Goal: Task Accomplishment & Management: Manage account settings

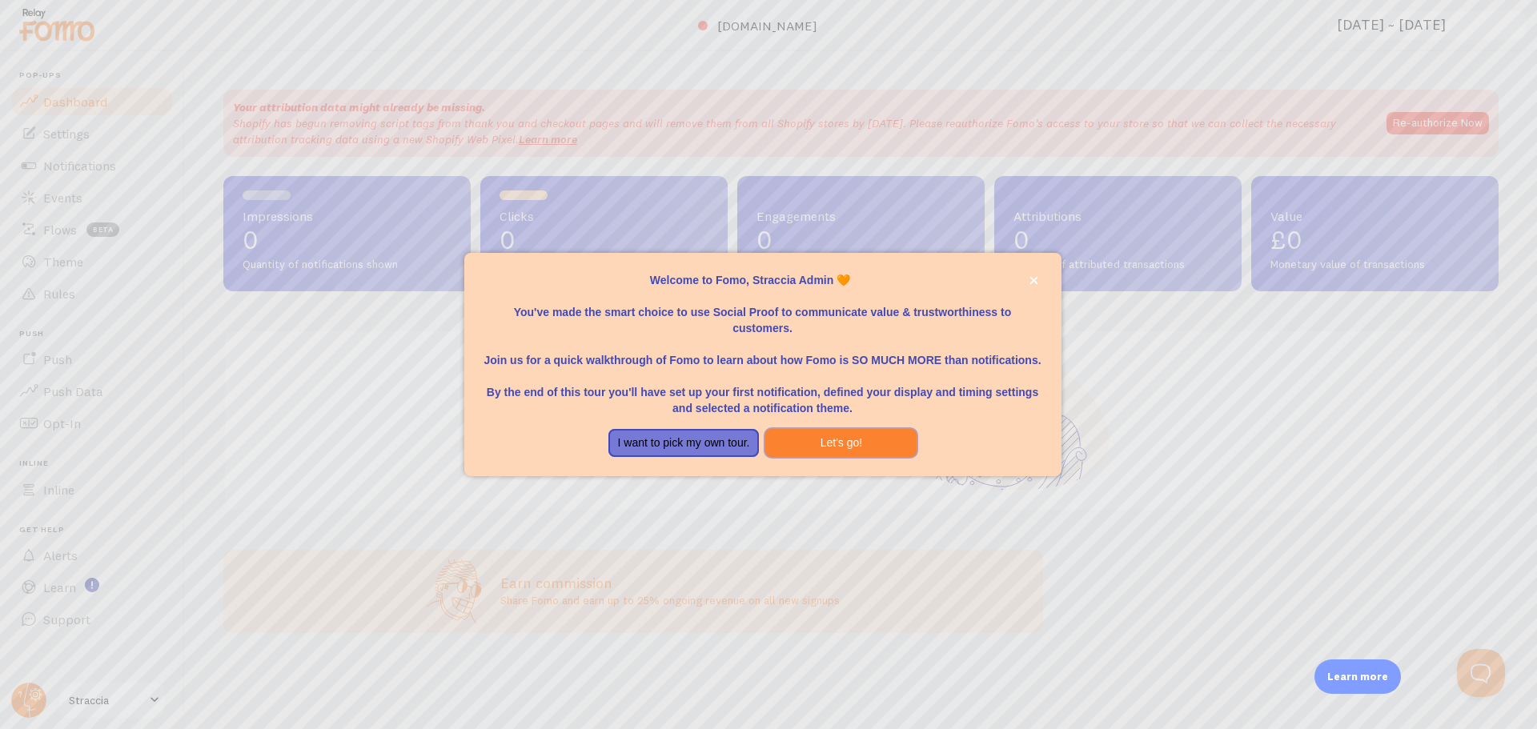
click at [856, 432] on button "Let's go!" at bounding box center [840, 443] width 151 height 29
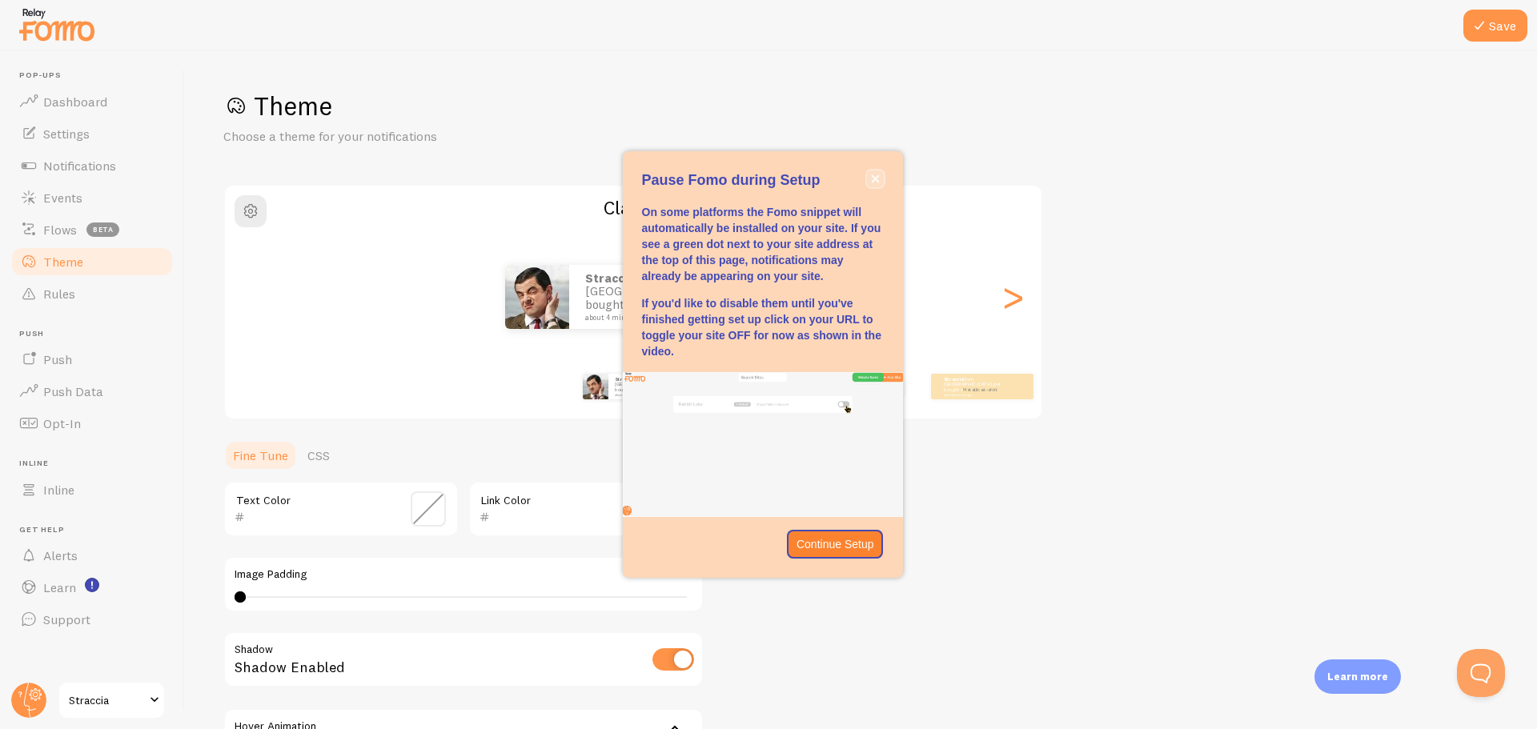
click at [878, 175] on icon "close," at bounding box center [875, 179] width 8 height 8
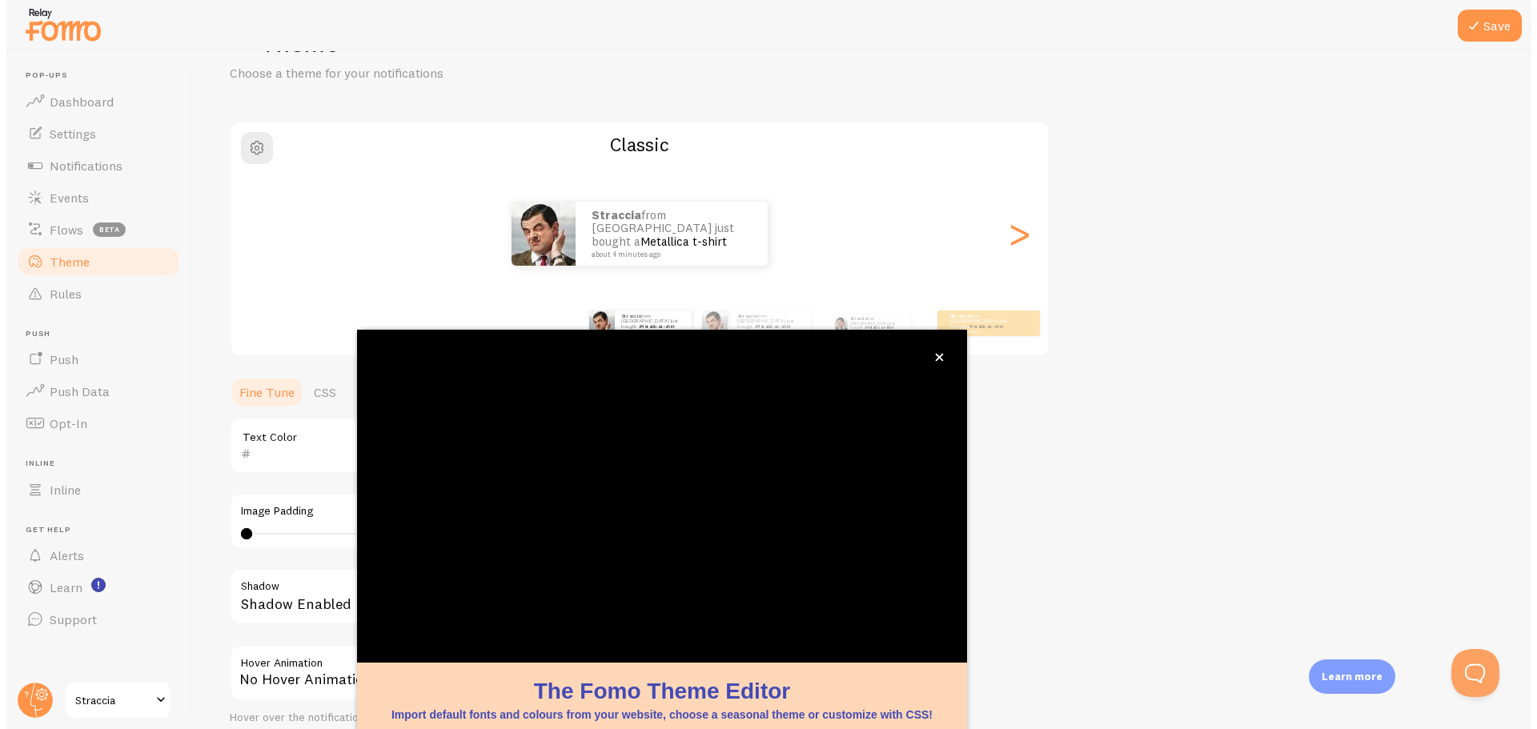
scroll to position [65, 0]
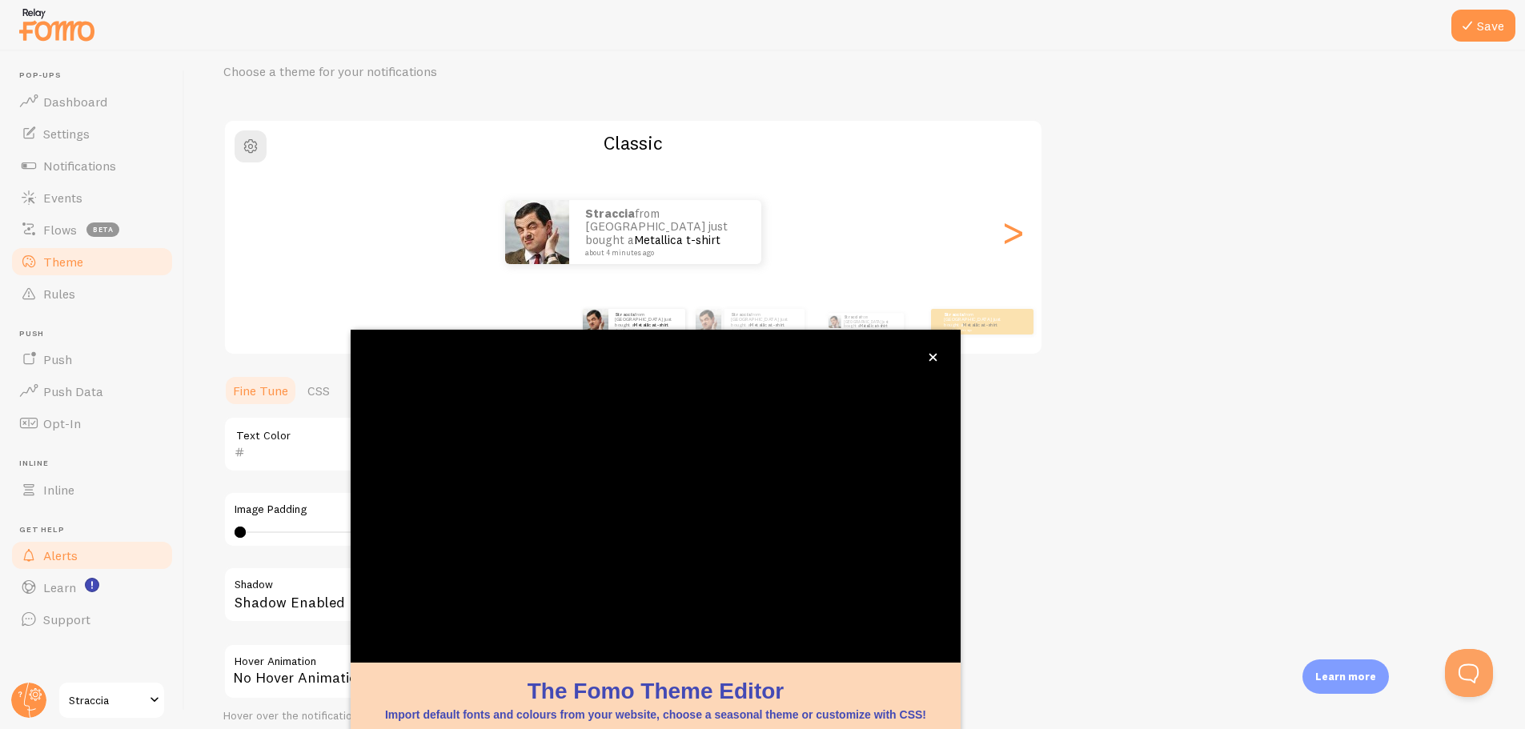
click at [70, 548] on span "Alerts" at bounding box center [60, 555] width 34 height 16
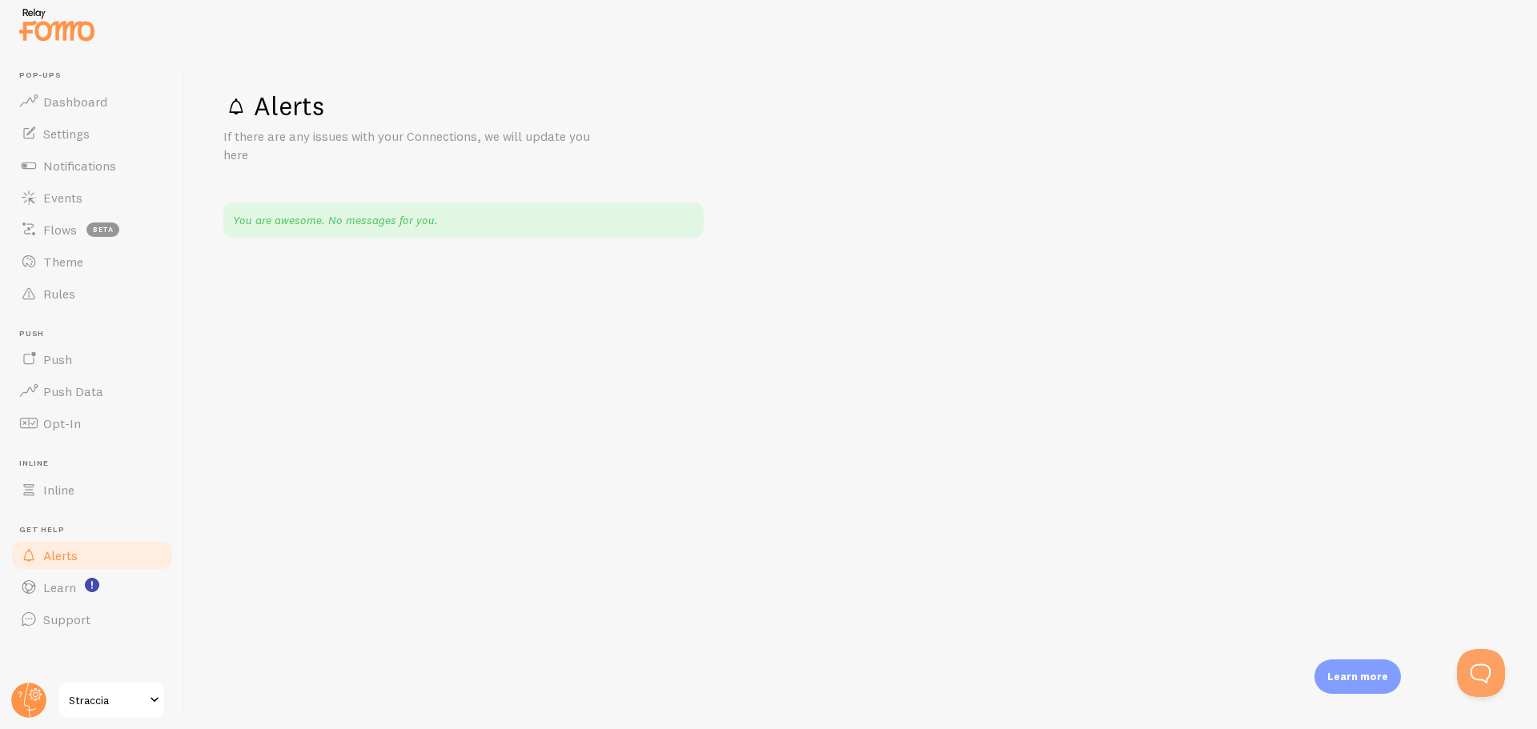
click at [78, 559] on link "Alerts" at bounding box center [92, 555] width 165 height 32
click at [74, 365] on link "Push" at bounding box center [92, 359] width 165 height 32
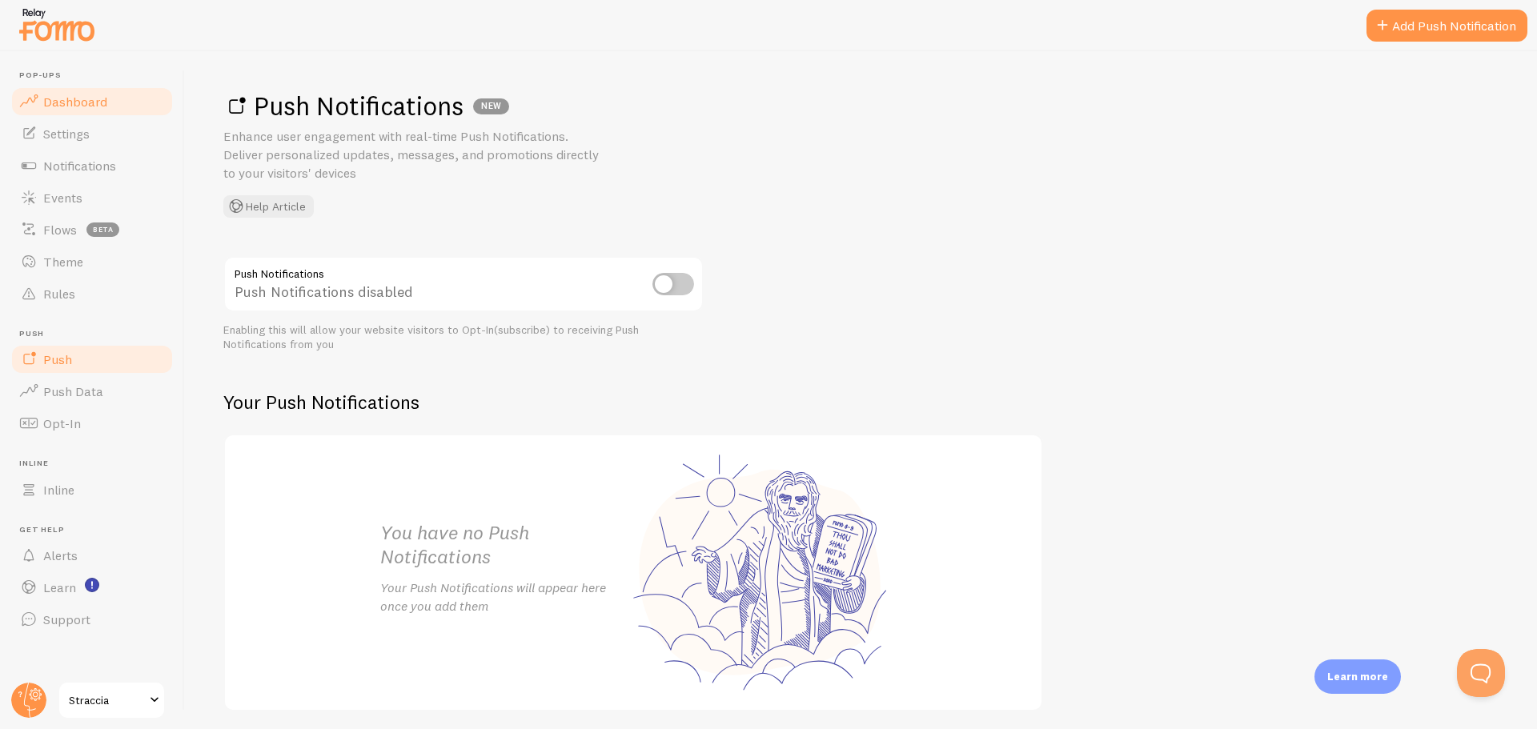
click at [101, 104] on span "Dashboard" at bounding box center [75, 102] width 64 height 16
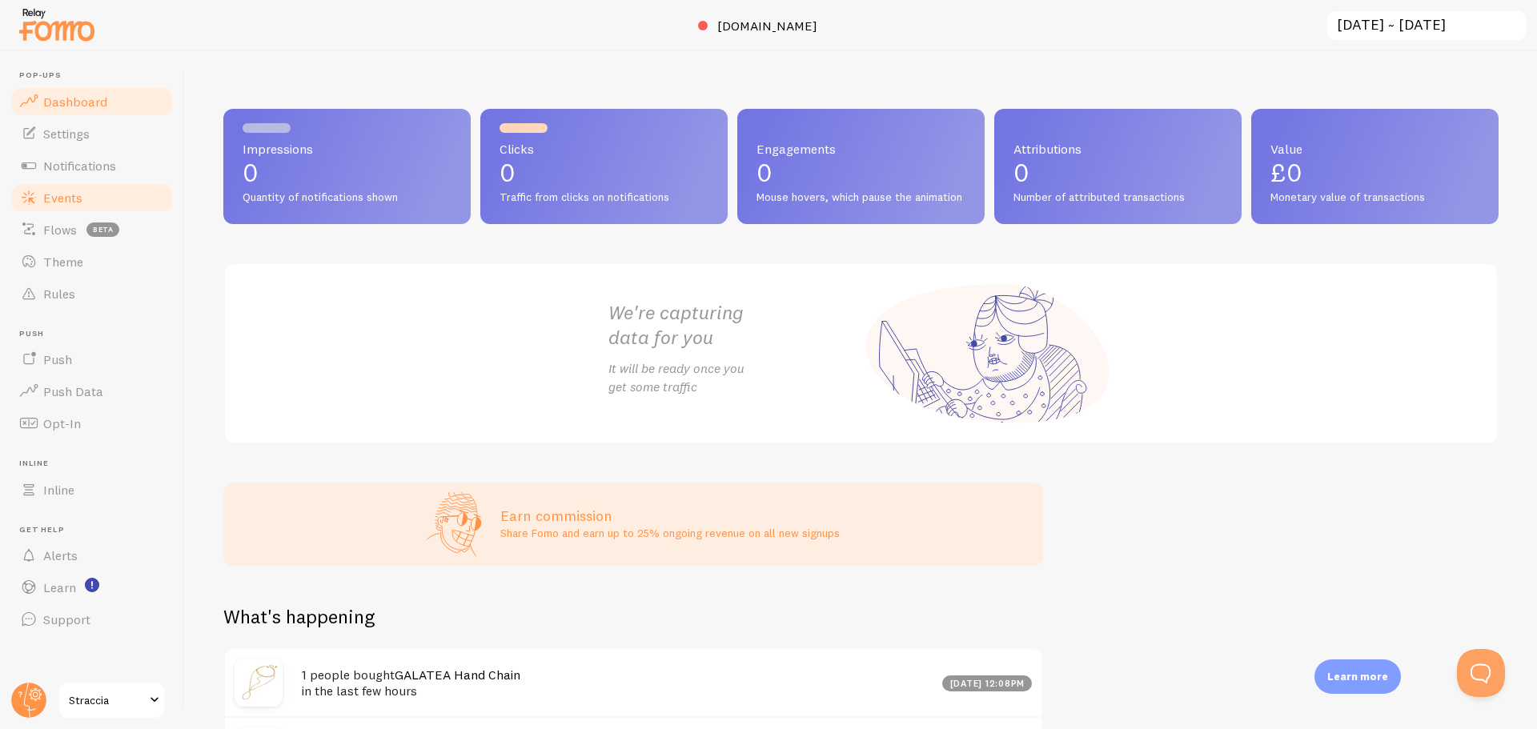
click at [69, 198] on span "Events" at bounding box center [62, 198] width 39 height 16
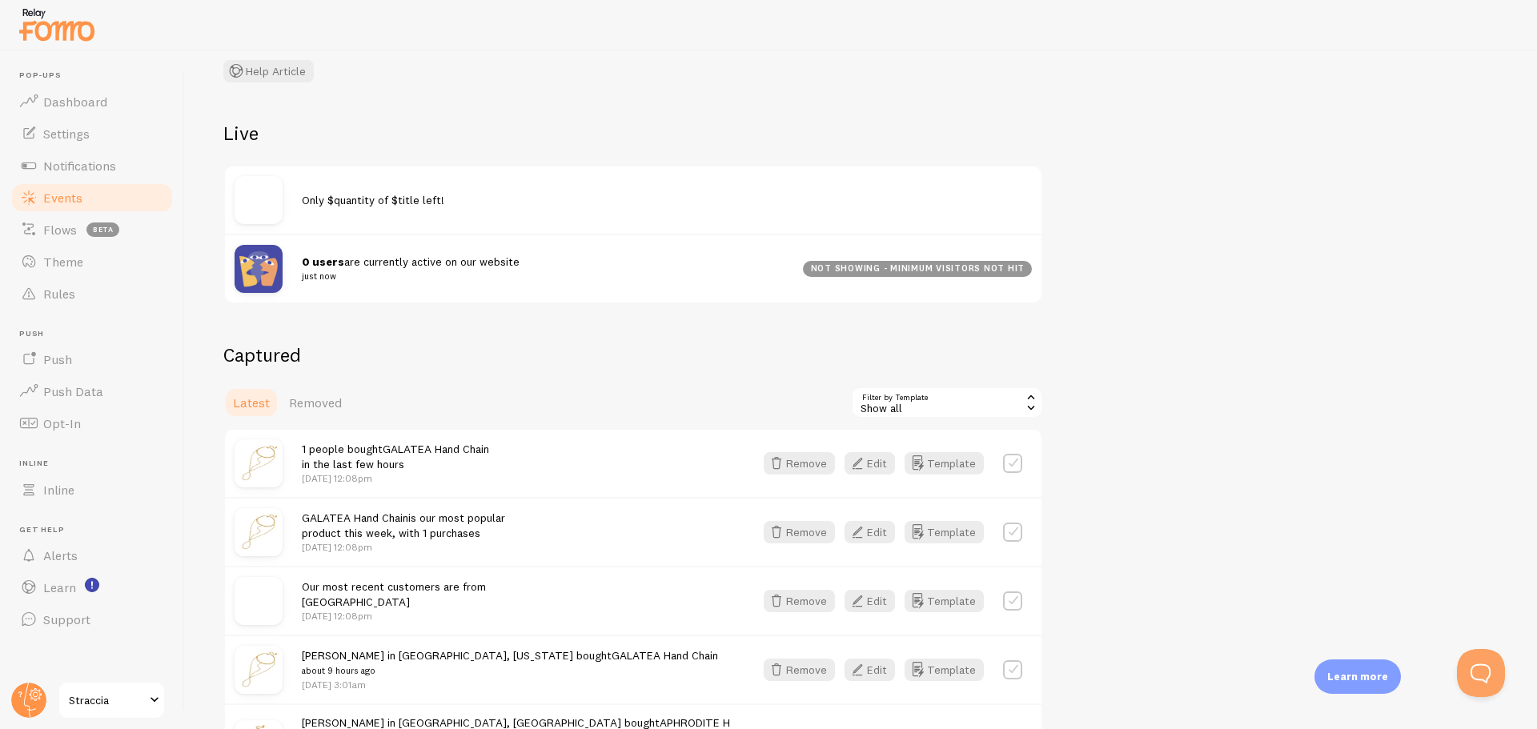
scroll to position [160, 0]
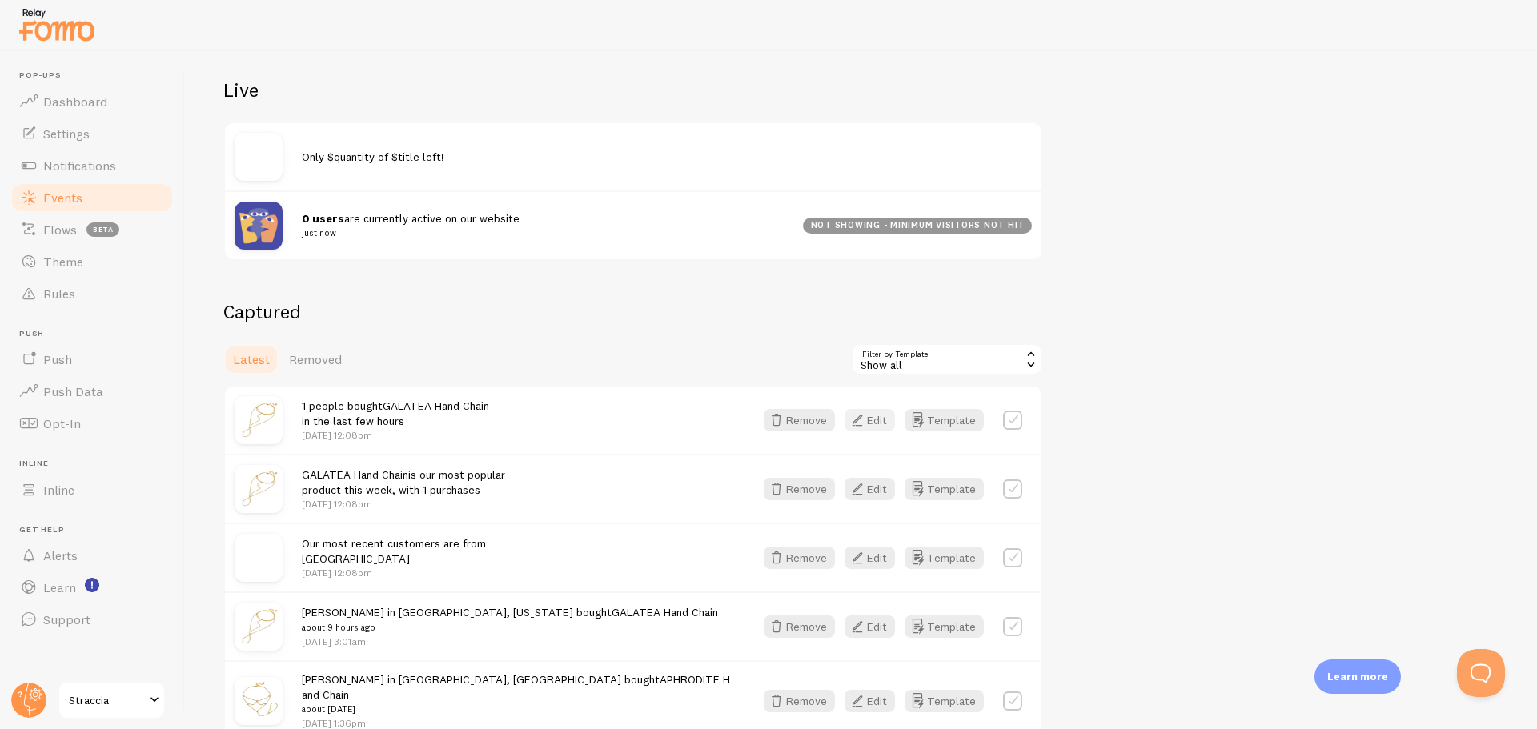
click at [884, 421] on button "Edit" at bounding box center [869, 420] width 50 height 22
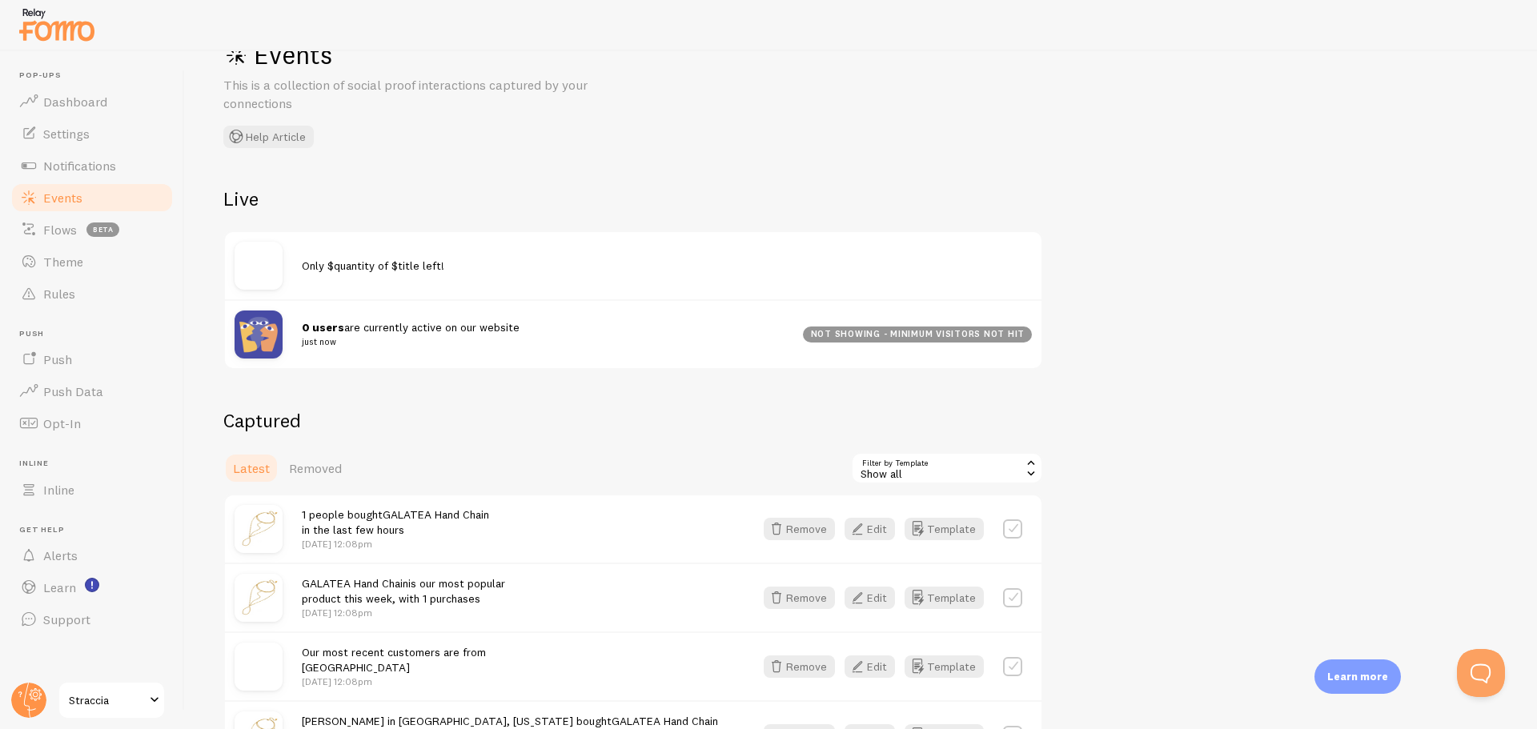
scroll to position [240, 0]
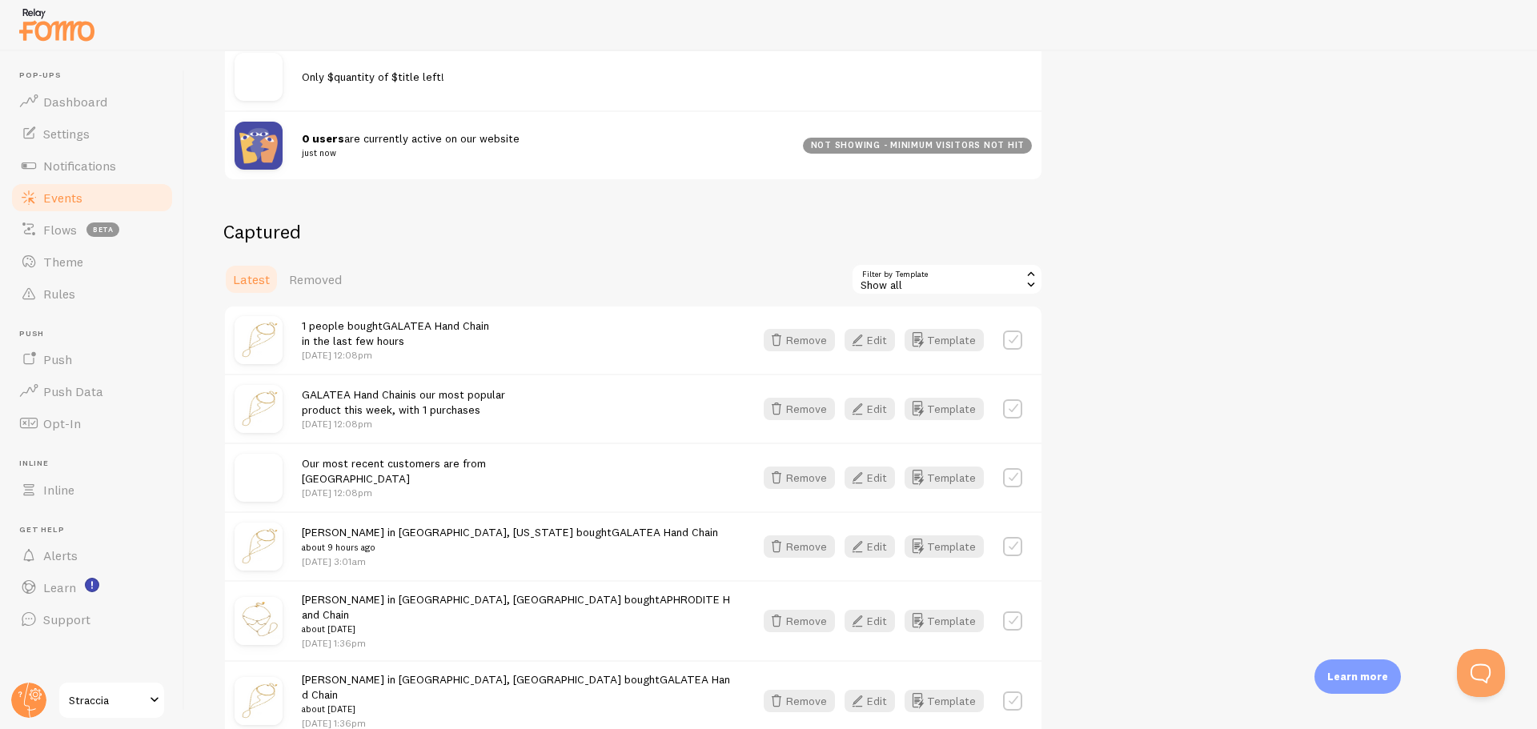
click at [1012, 339] on label at bounding box center [1012, 340] width 19 height 19
checkbox input "false"
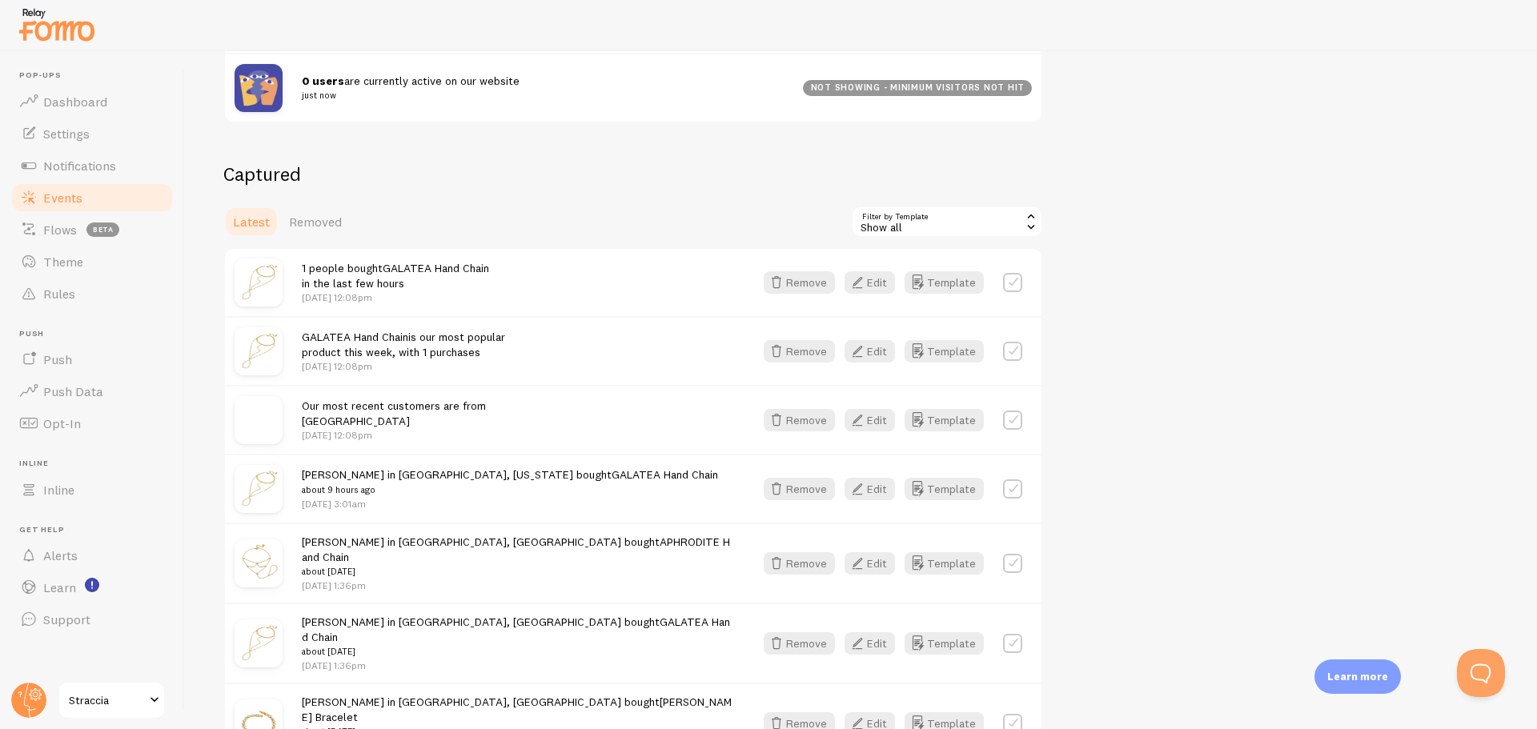
scroll to position [320, 0]
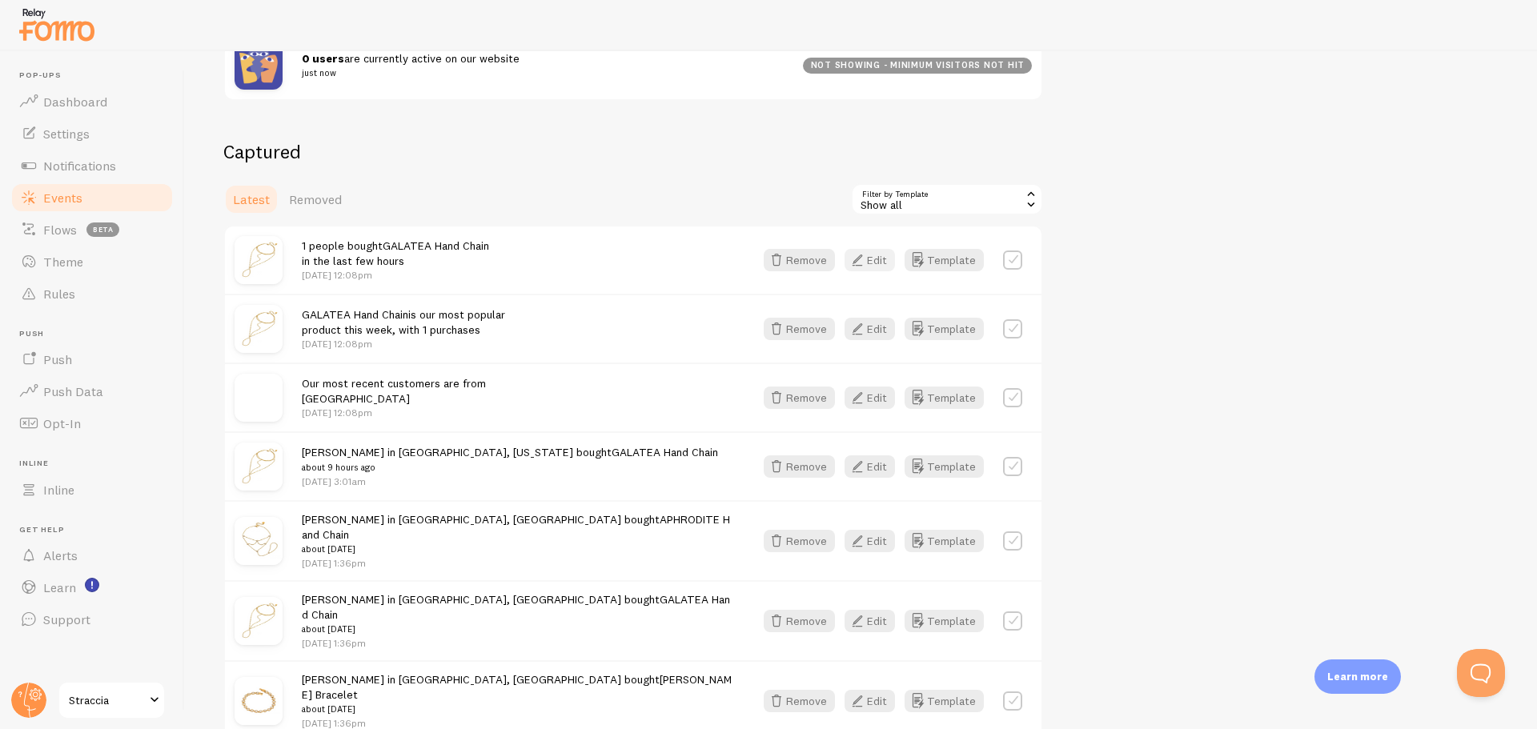
click at [876, 261] on button "Edit" at bounding box center [869, 260] width 50 height 22
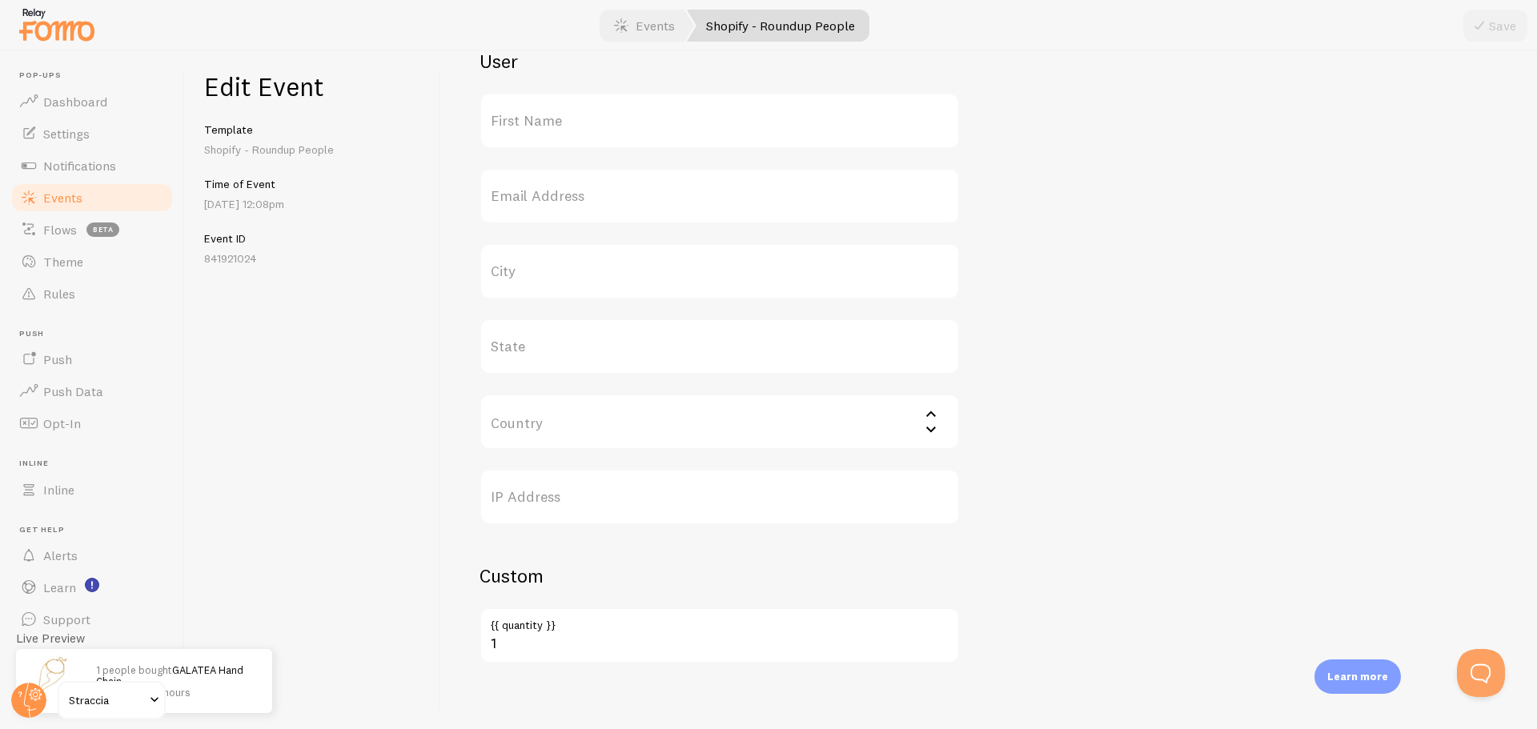
scroll to position [571, 0]
click at [520, 621] on label "{{ quantity }}" at bounding box center [719, 609] width 480 height 27
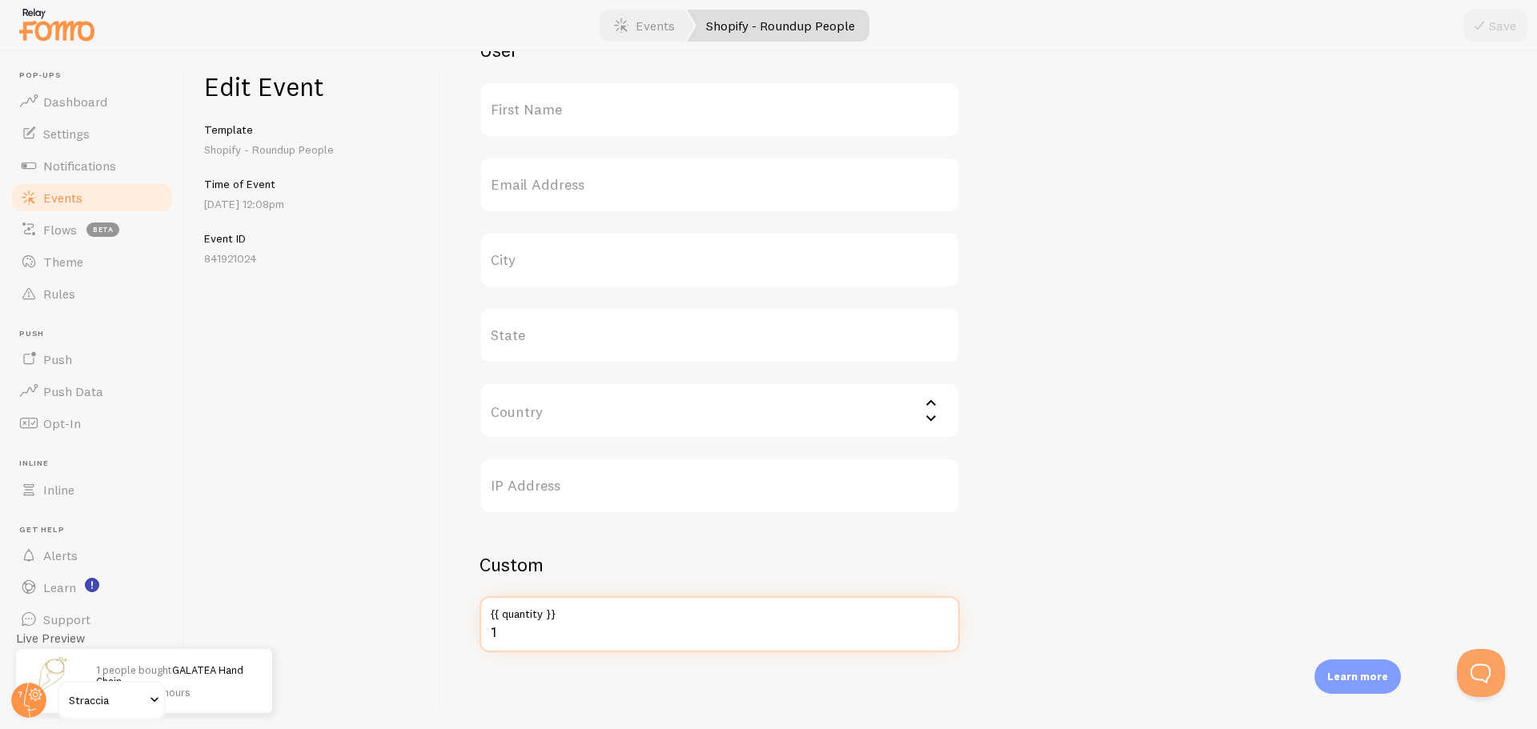
click at [520, 621] on input "1" at bounding box center [719, 624] width 480 height 56
click at [522, 631] on input "1" at bounding box center [719, 624] width 480 height 56
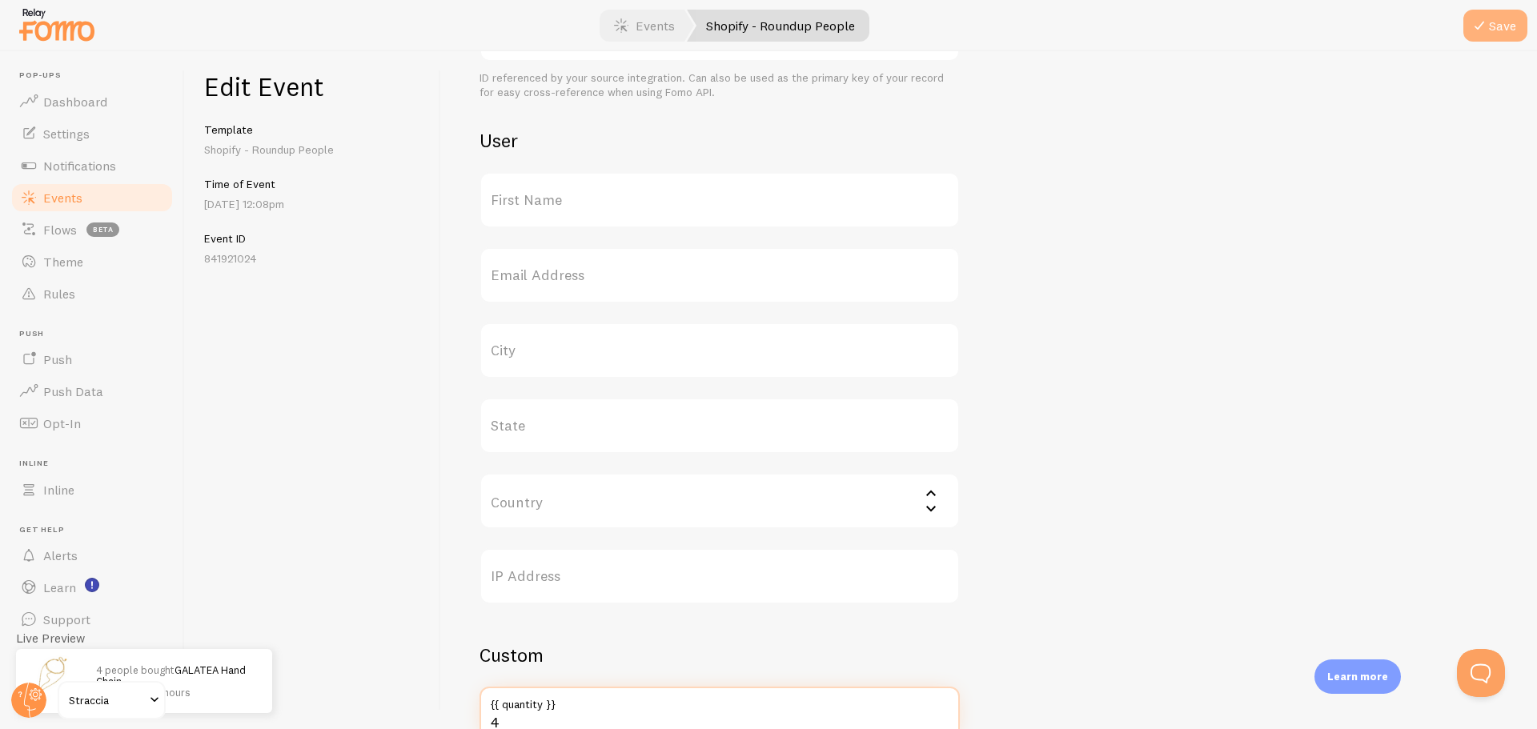
scroll to position [171, 0]
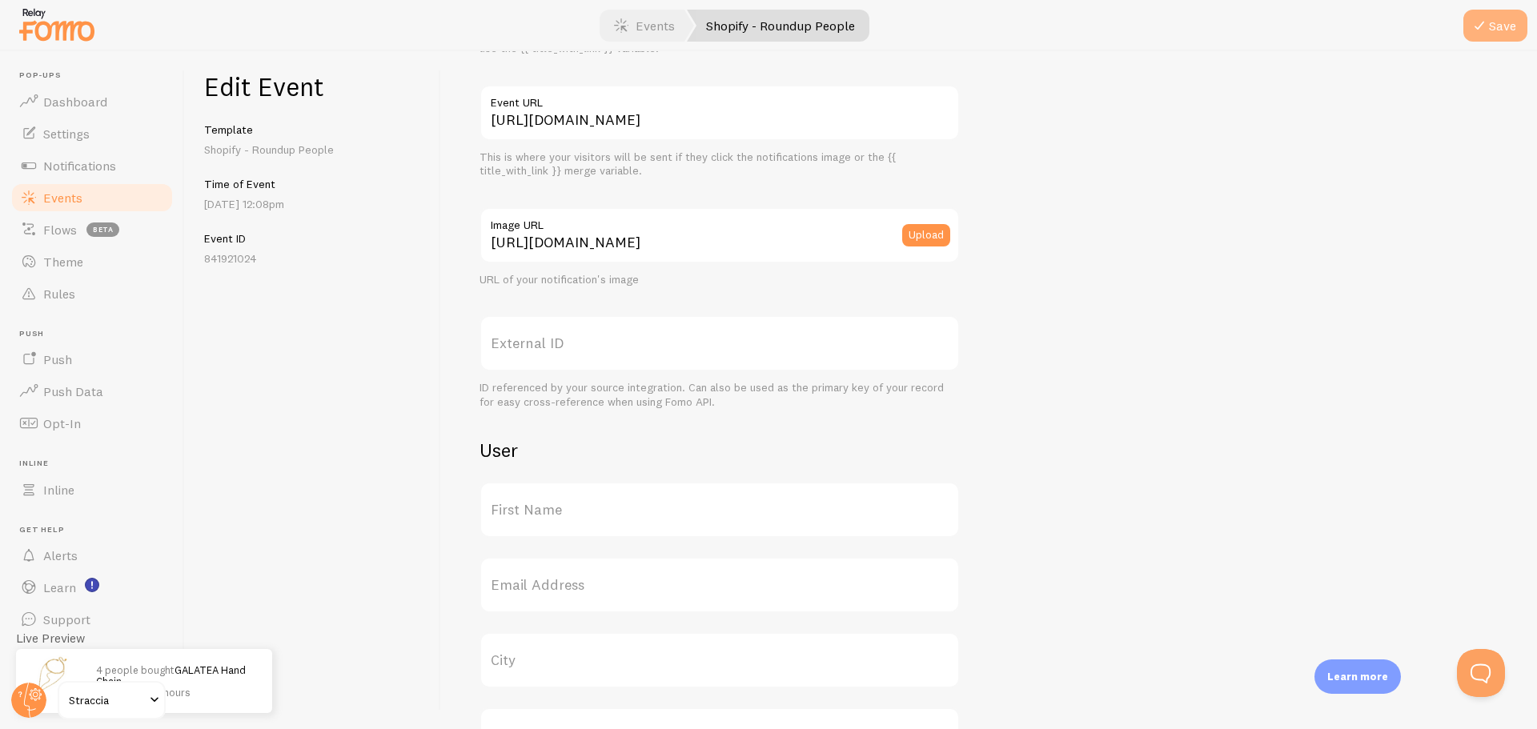
type input "4"
click at [1497, 15] on button "Save" at bounding box center [1495, 26] width 64 height 32
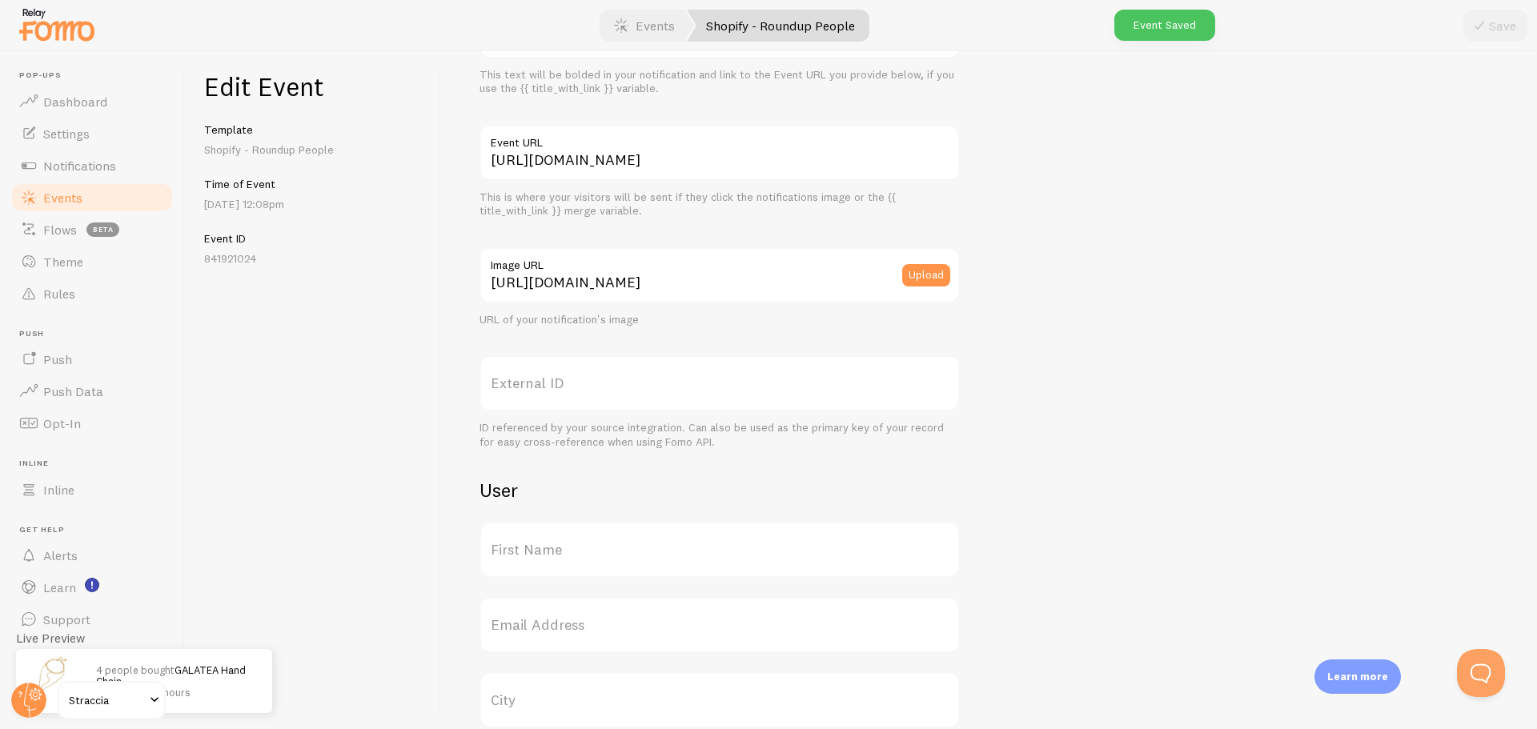
scroll to position [0, 0]
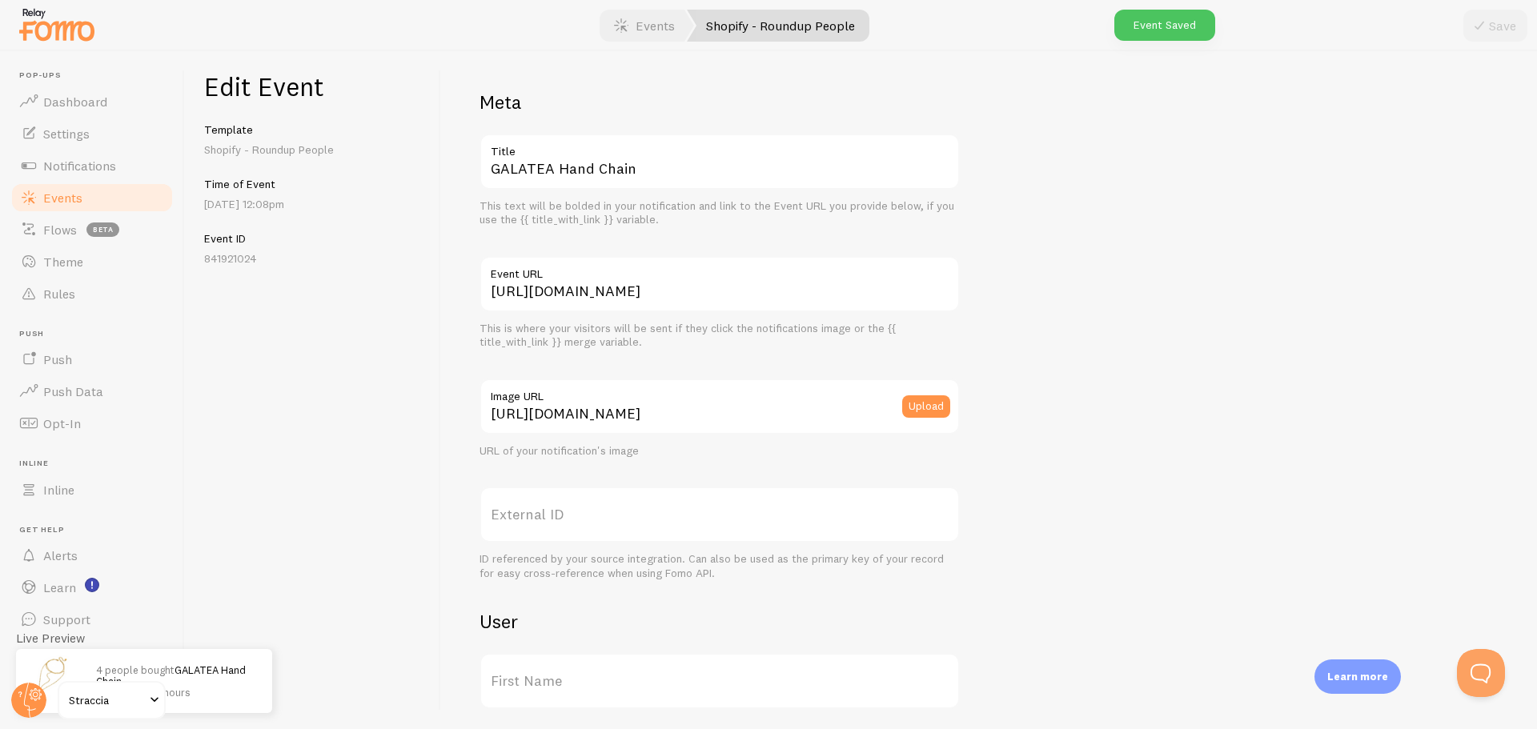
click at [74, 202] on span "Events" at bounding box center [62, 198] width 39 height 16
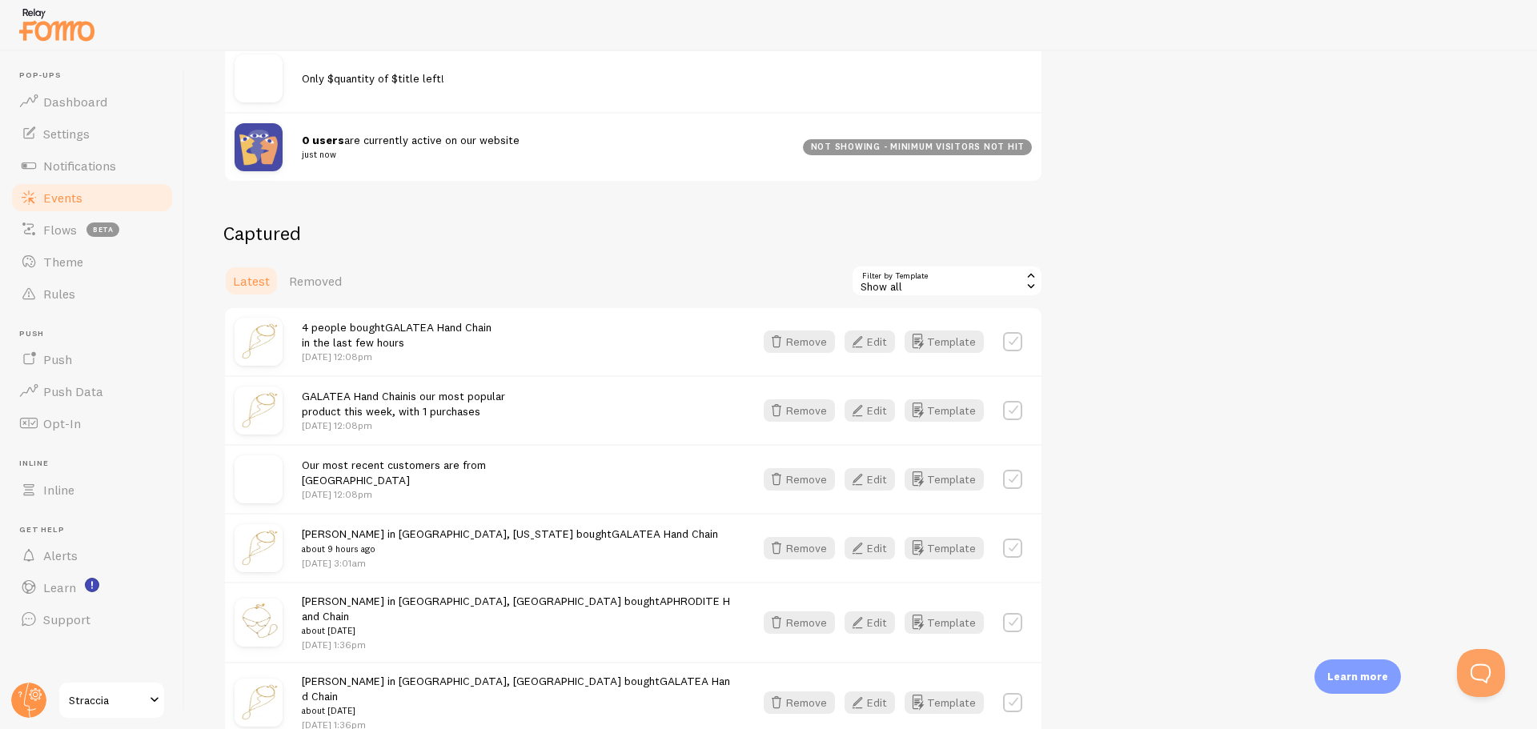
scroll to position [240, 0]
click at [874, 406] on button "Edit" at bounding box center [869, 409] width 50 height 22
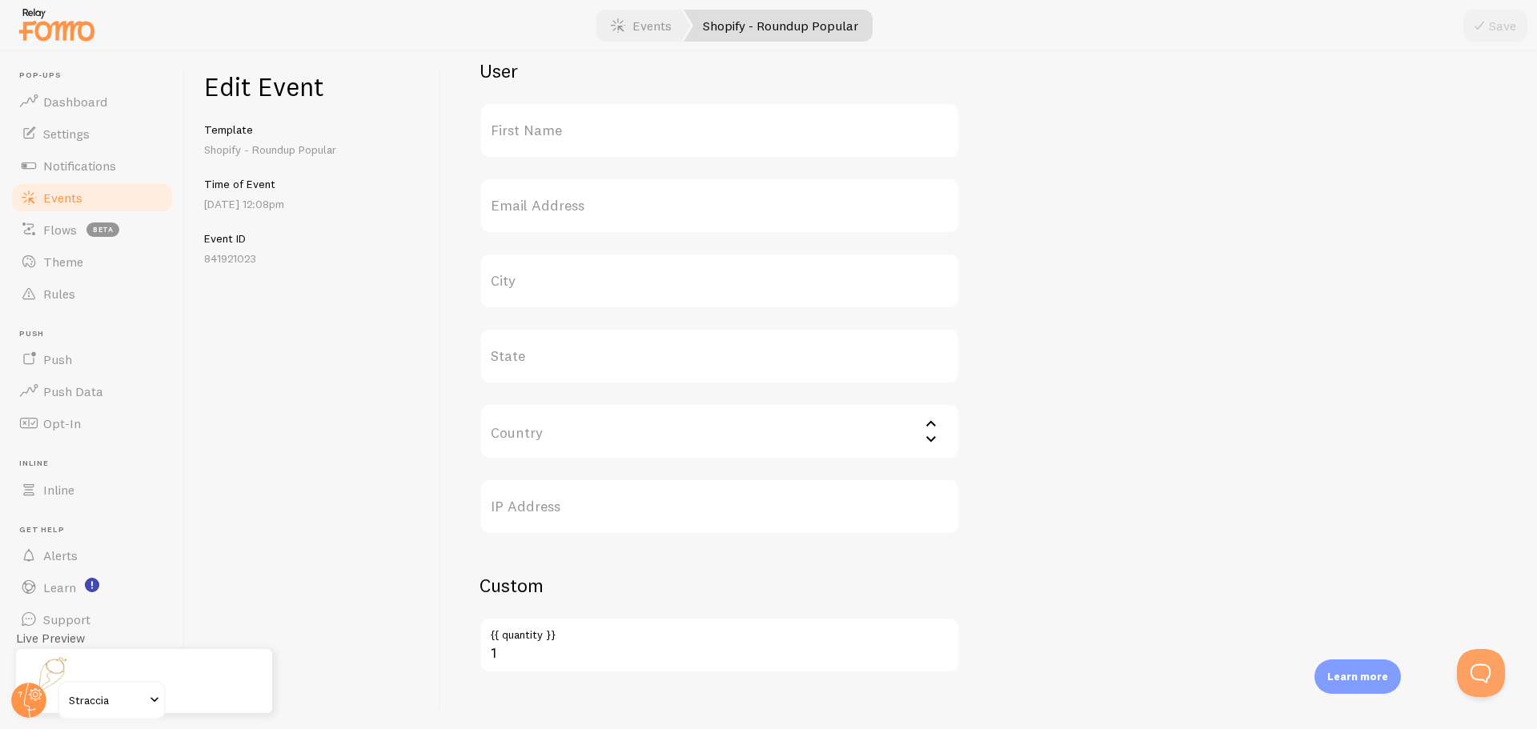
scroll to position [571, 0]
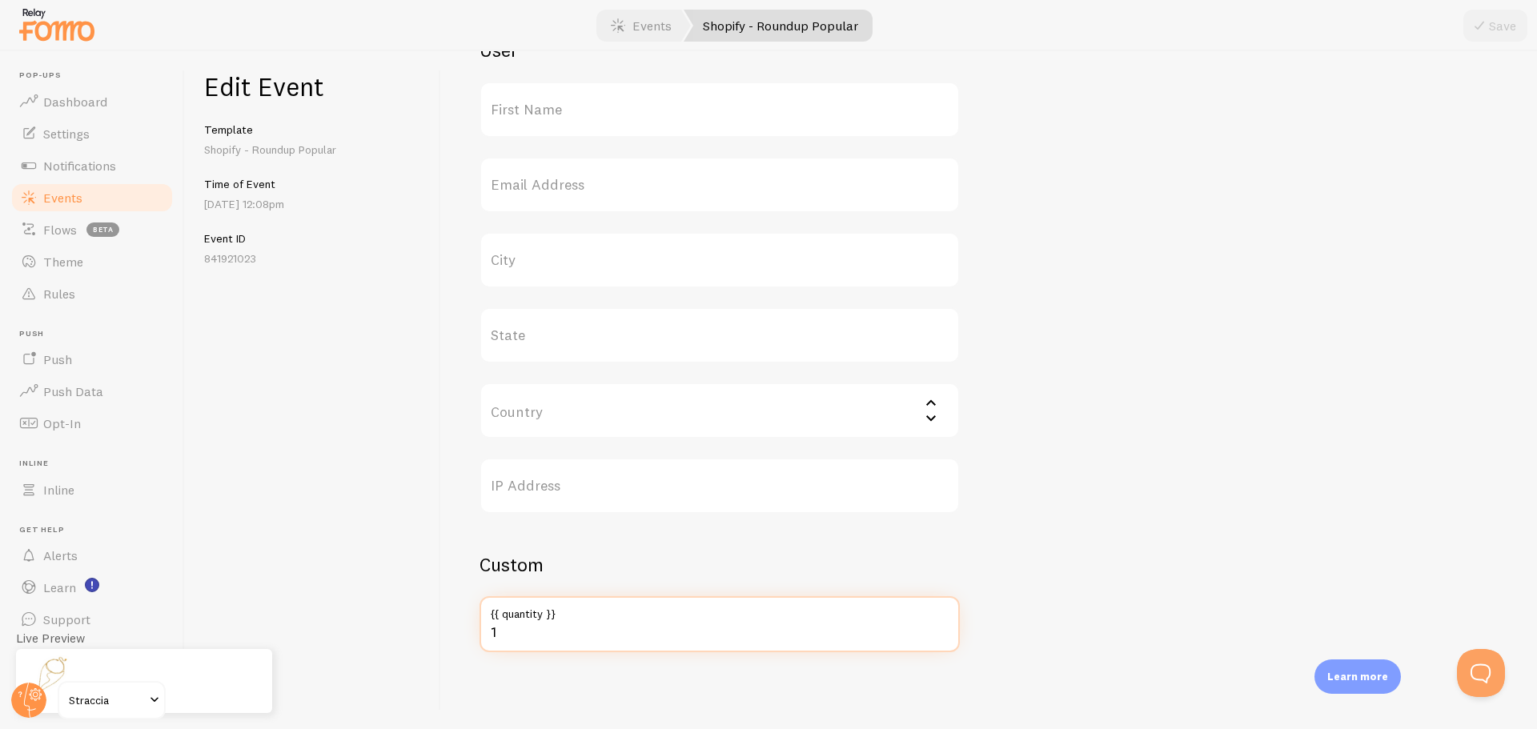
click at [527, 628] on input "1" at bounding box center [719, 624] width 480 height 56
type input "236"
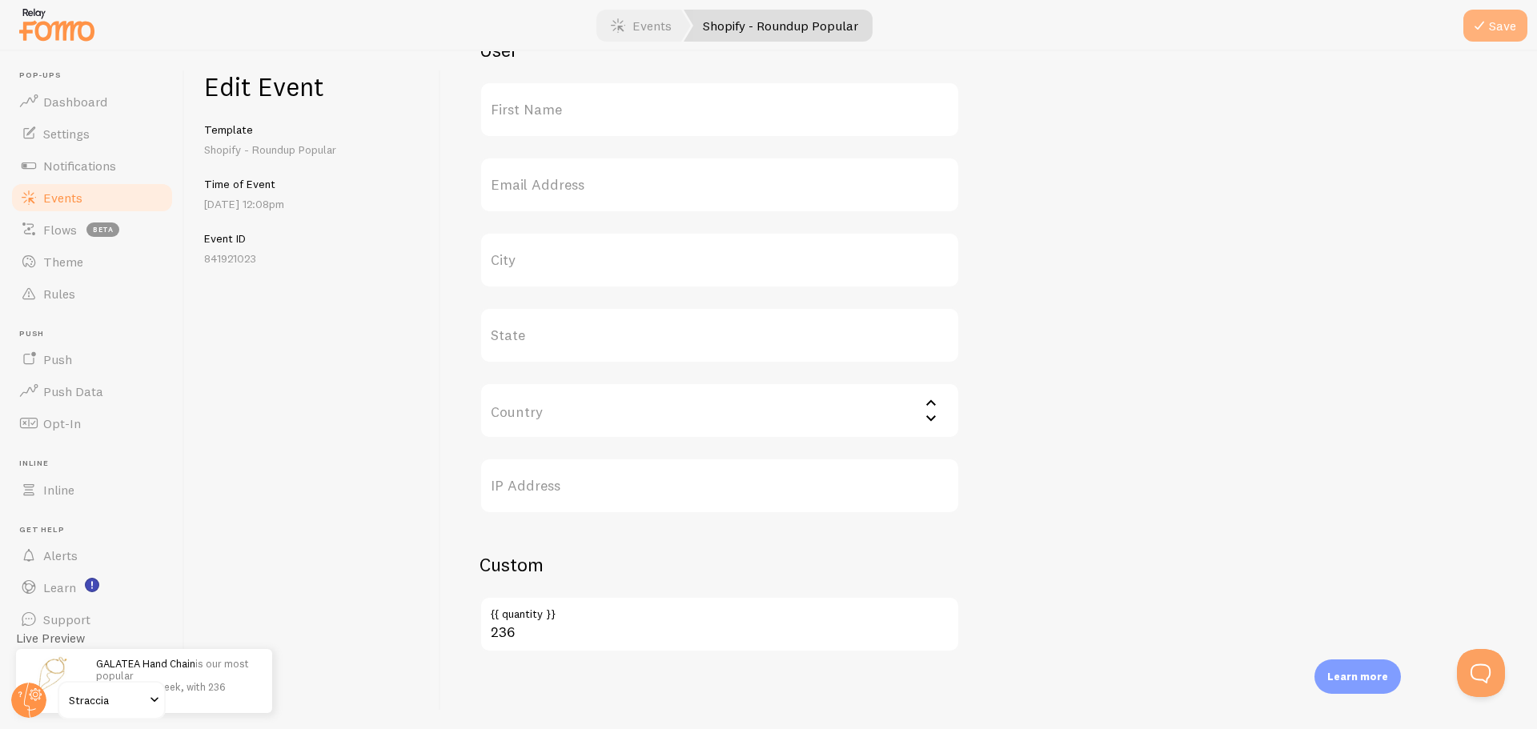
click at [1500, 17] on button "Save" at bounding box center [1495, 26] width 64 height 32
click at [65, 202] on span "Events" at bounding box center [62, 198] width 39 height 16
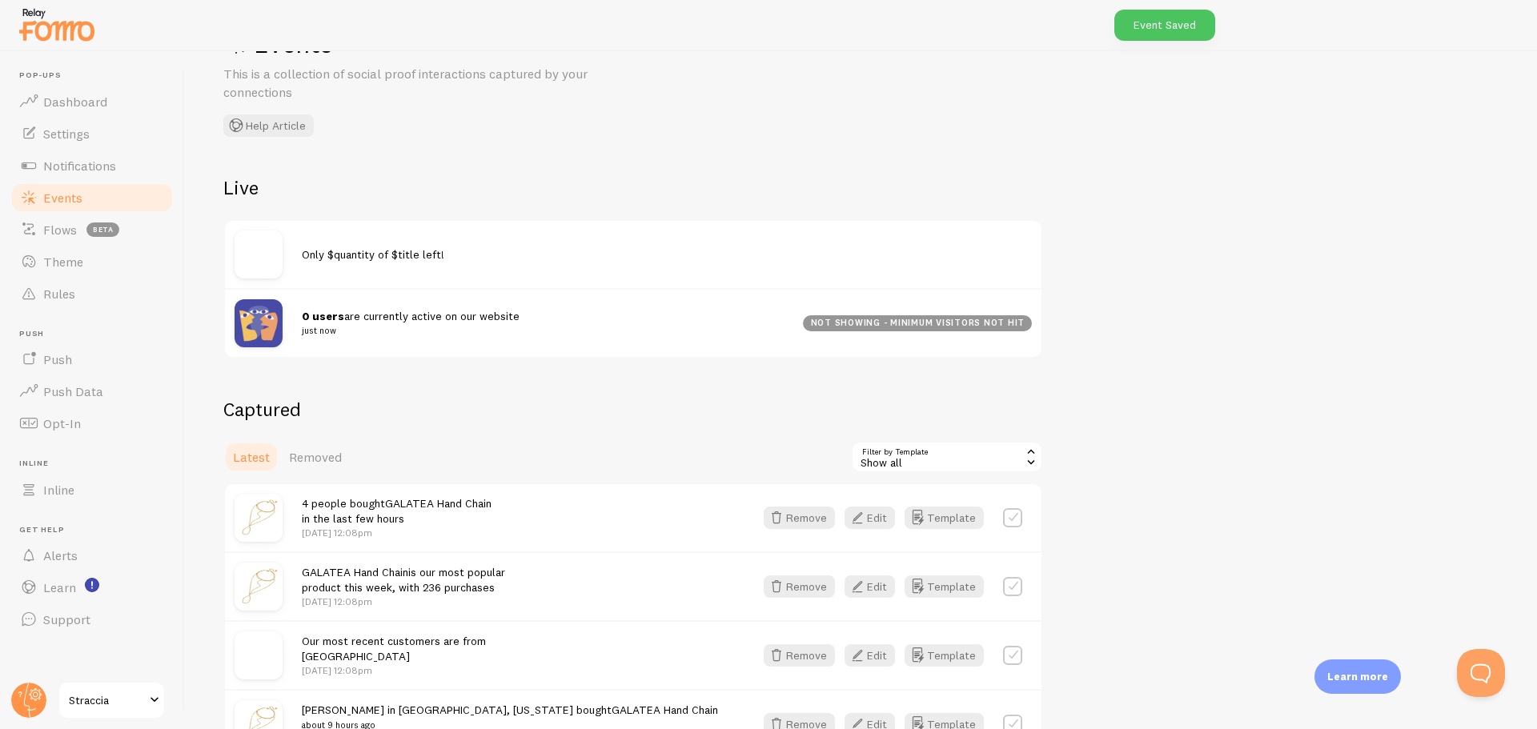
scroll to position [240, 0]
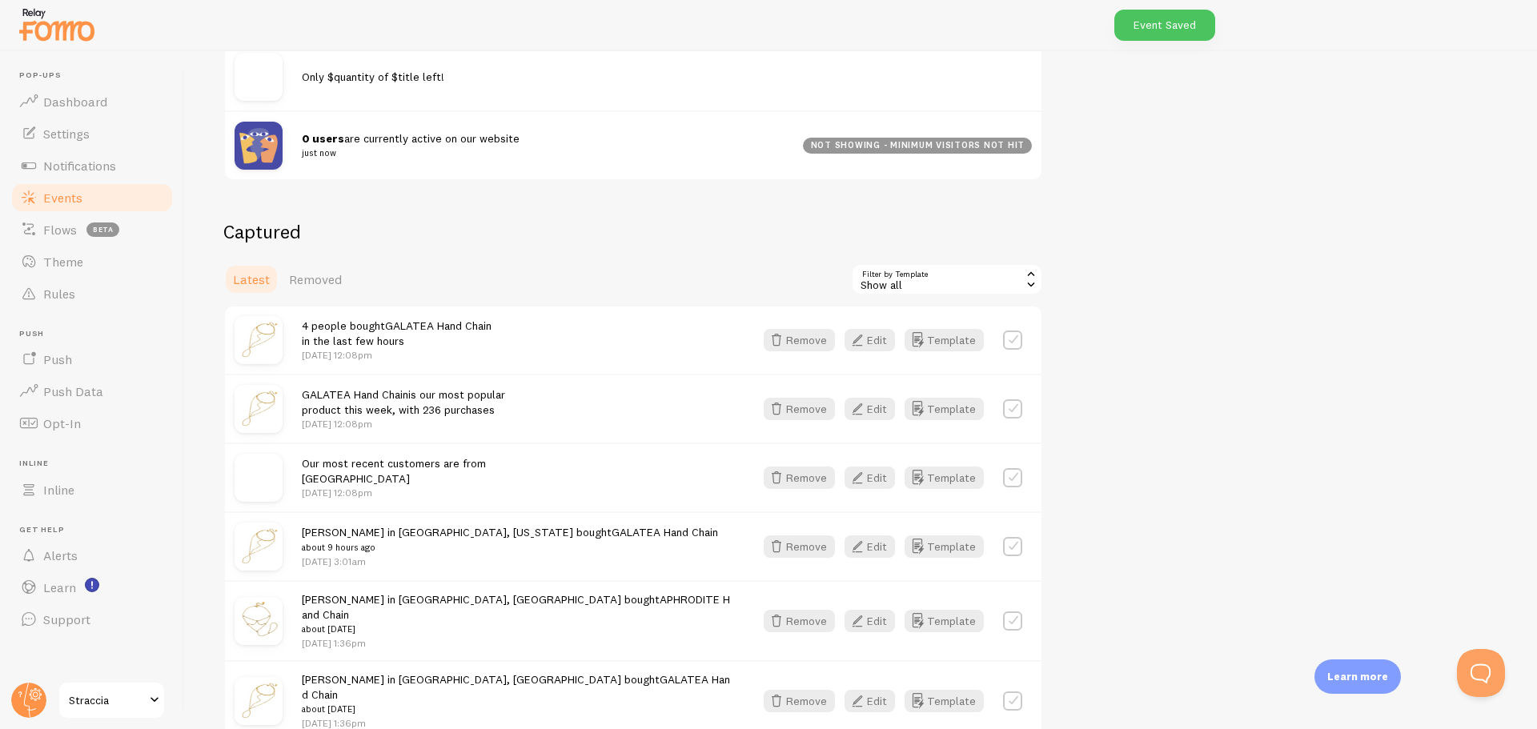
click at [1011, 346] on label at bounding box center [1012, 340] width 19 height 19
checkbox input "true"
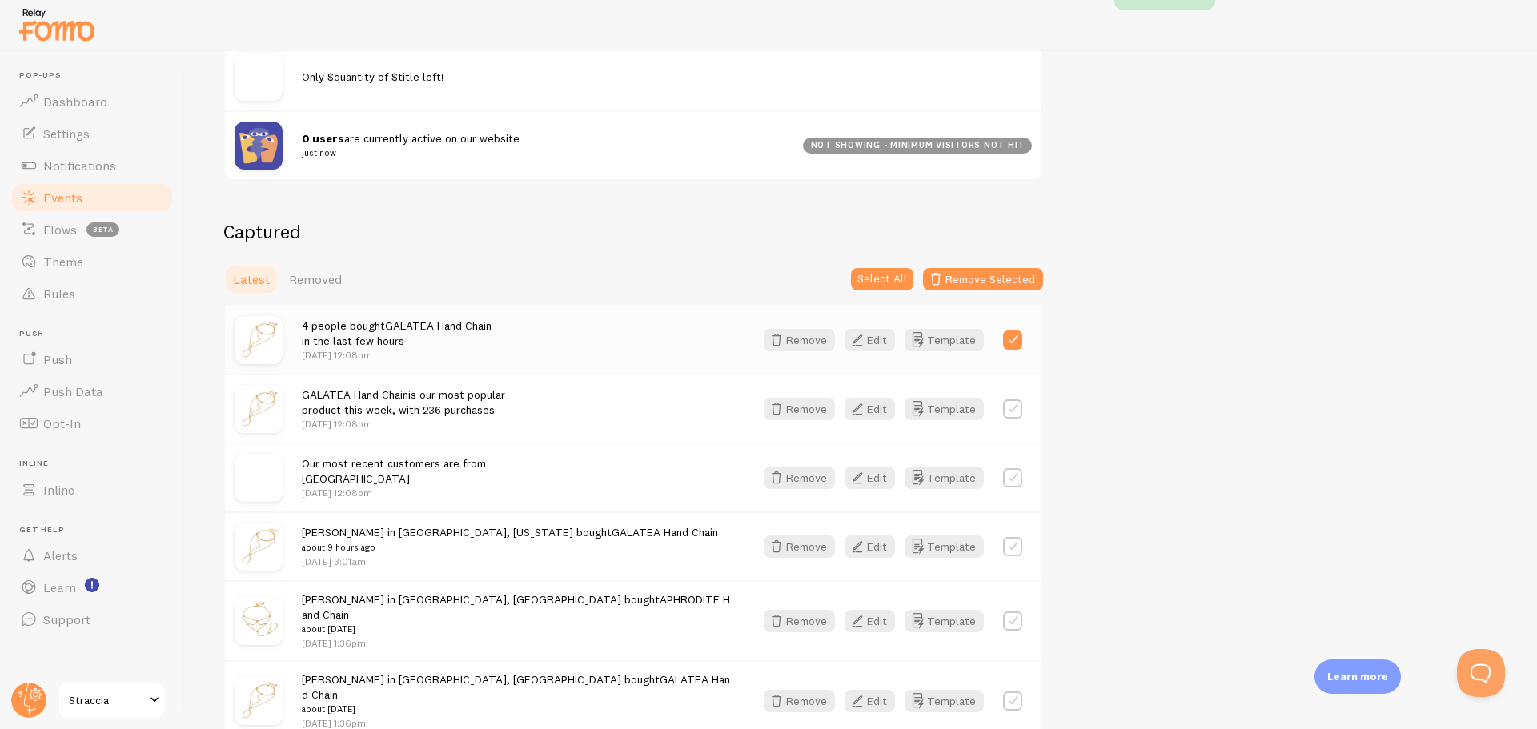
drag, startPoint x: 1014, startPoint y: 401, endPoint x: 996, endPoint y: 403, distance: 18.5
click at [1014, 402] on label at bounding box center [1012, 408] width 19 height 19
checkbox input "true"
click at [940, 409] on button "Template" at bounding box center [943, 409] width 79 height 22
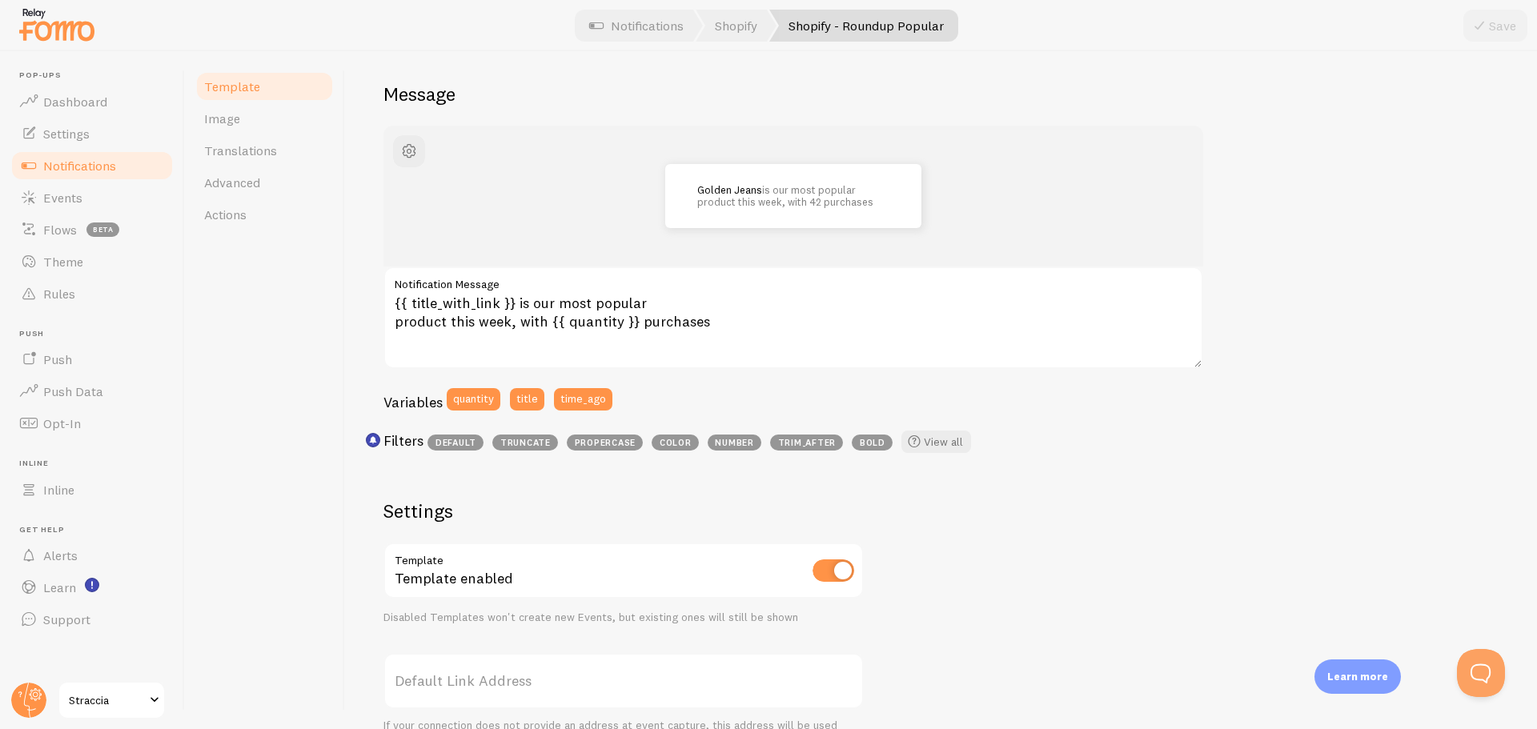
scroll to position [160, 0]
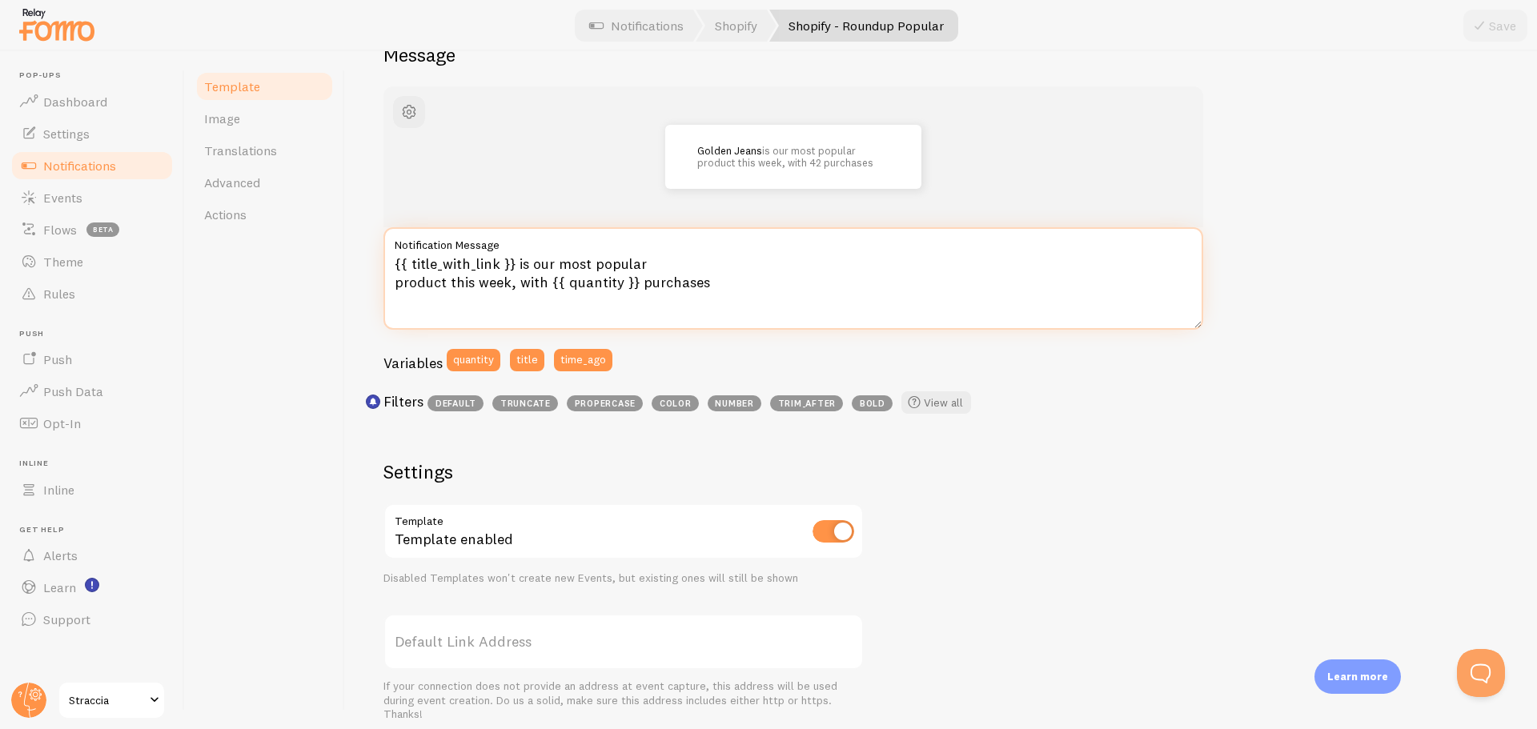
click at [500, 286] on textarea "{{ title_with_link }} is our most popular product this week, with {{ quantity }…" at bounding box center [793, 278] width 820 height 102
click at [575, 296] on textarea "{{ title_with_link }} is our most popular product this week, with {{ quantity }…" at bounding box center [793, 278] width 820 height 102
click at [610, 264] on textarea "{{ title_with_link }} is our most popular product this week, with {{ quantity }…" at bounding box center [793, 278] width 820 height 102
drag, startPoint x: 655, startPoint y: 263, endPoint x: 593, endPoint y: 262, distance: 62.4
click at [593, 262] on textarea "{{ title_with_link }} is our most popular product this week, with {{ quantity }…" at bounding box center [793, 278] width 820 height 102
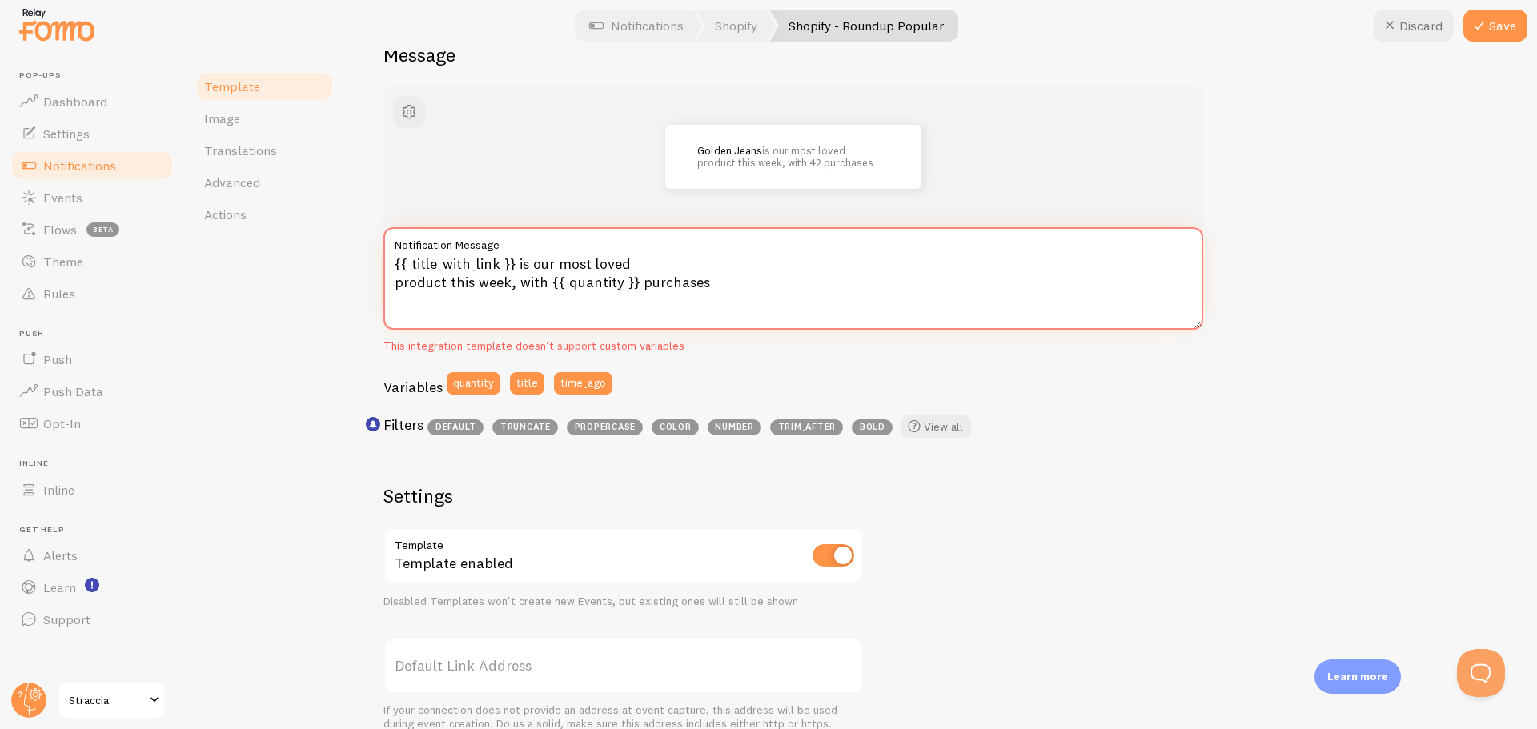
click at [546, 280] on textarea "{{ title_with_link }} is our most loved product this week, with {{ quantity }} …" at bounding box center [793, 278] width 820 height 102
click at [393, 291] on textarea "{{ title_with_link }} is our most loved product this week, with {{ quantity }} …" at bounding box center [793, 278] width 820 height 102
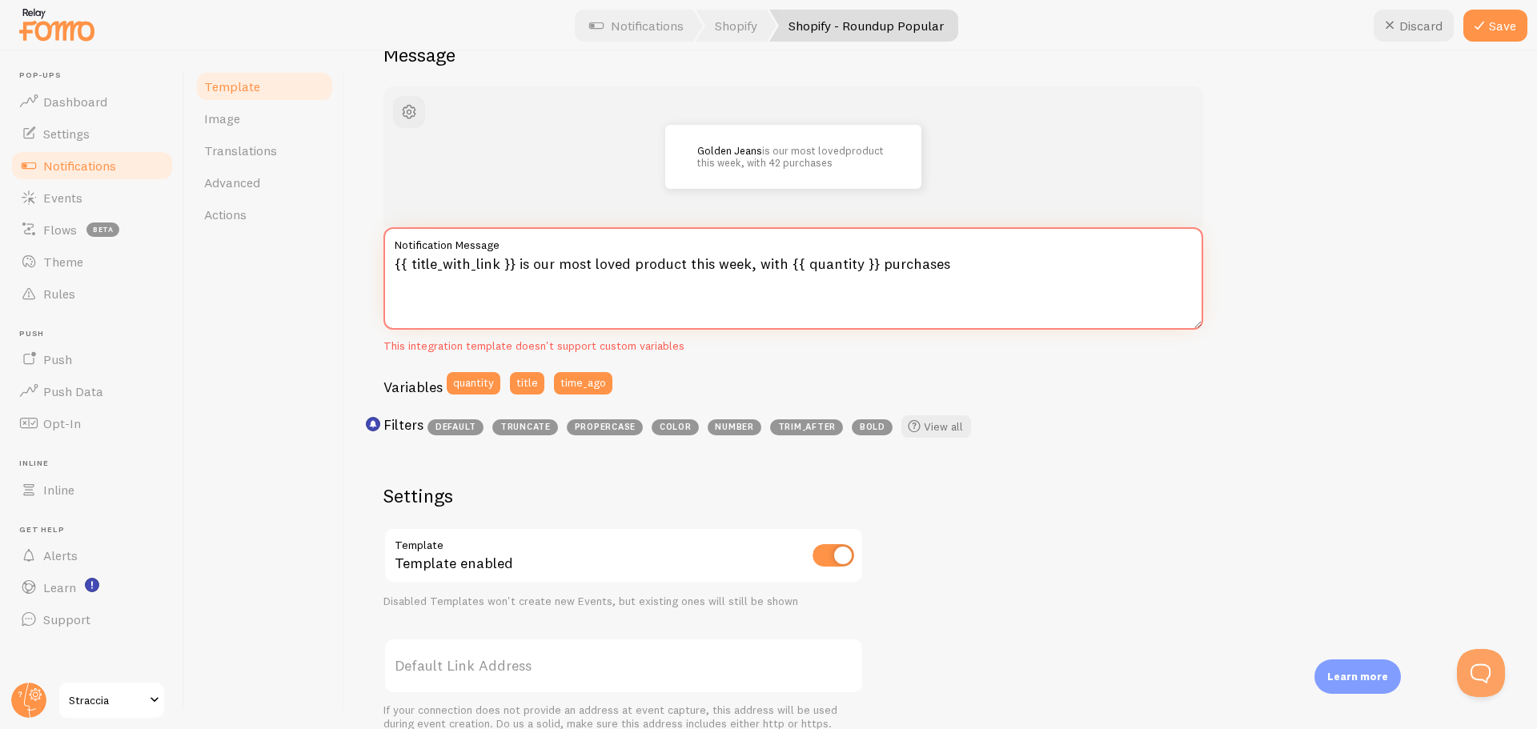
click at [736, 267] on textarea "{{ title_with_link }} is our most loved product this week, with {{ quantity }} …" at bounding box center [793, 278] width 820 height 102
click at [785, 266] on textarea "{{ title_with_link }} is our most loved product this week, with {{ quantity }} …" at bounding box center [793, 278] width 820 height 102
click at [840, 268] on textarea "{{ title_with_link }} is our most loved product this week, with {{ quantity }} …" at bounding box center [793, 278] width 820 height 102
click at [762, 298] on textarea "{{ title_with_link }} is our most loved product this week, with {{ quantity }} …" at bounding box center [793, 278] width 820 height 102
type textarea "{{ title_with_link }} is our most loved product this week, with {{ quantity }} …"
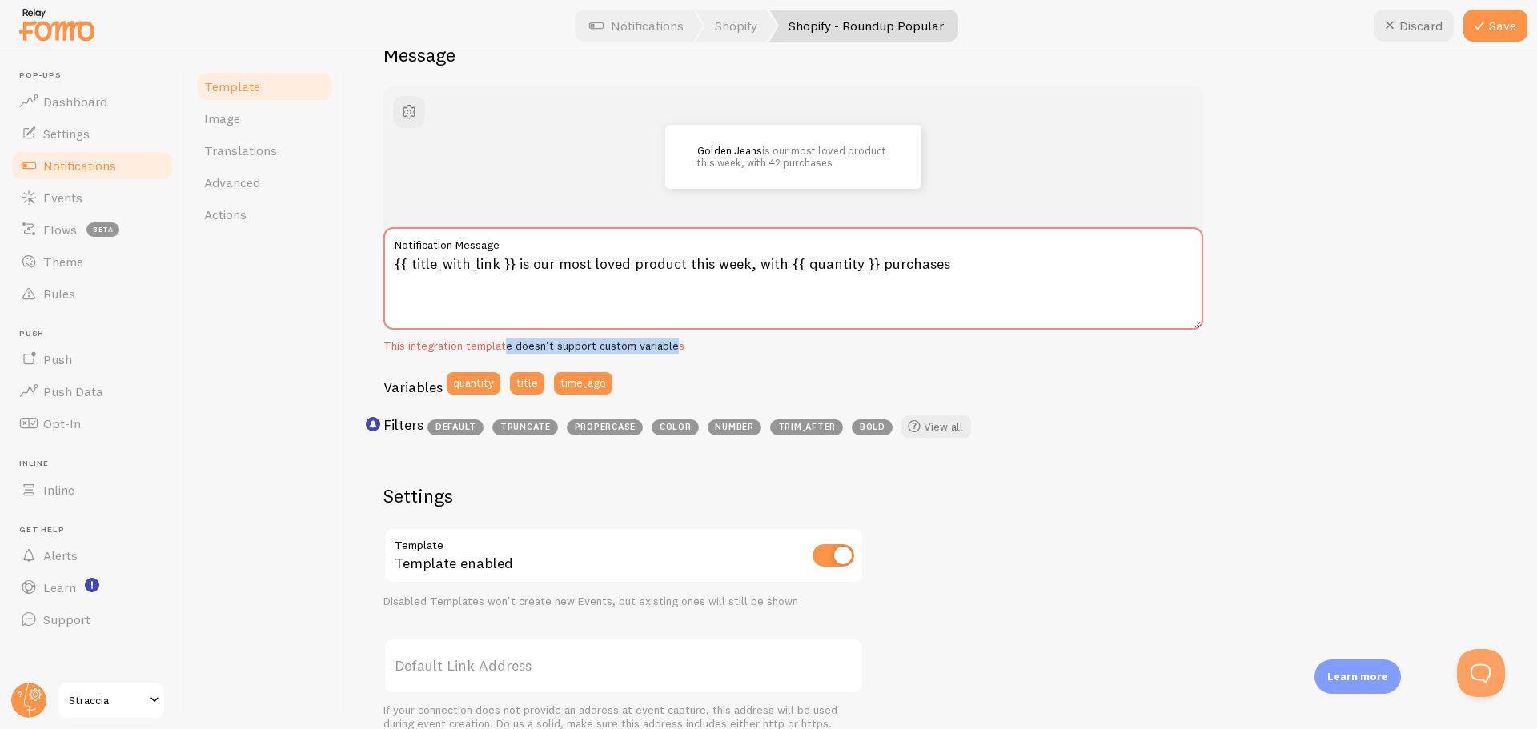
drag, startPoint x: 523, startPoint y: 347, endPoint x: 679, endPoint y: 350, distance: 155.3
click at [679, 350] on div "This integration template doesn't support custom variables" at bounding box center [793, 346] width 820 height 14
click at [686, 351] on div "This integration template doesn't support custom variables" at bounding box center [793, 346] width 820 height 14
click at [589, 290] on textarea "{{ title_with_link }} is our most loved product this week, with {{ quantity }} …" at bounding box center [793, 278] width 820 height 102
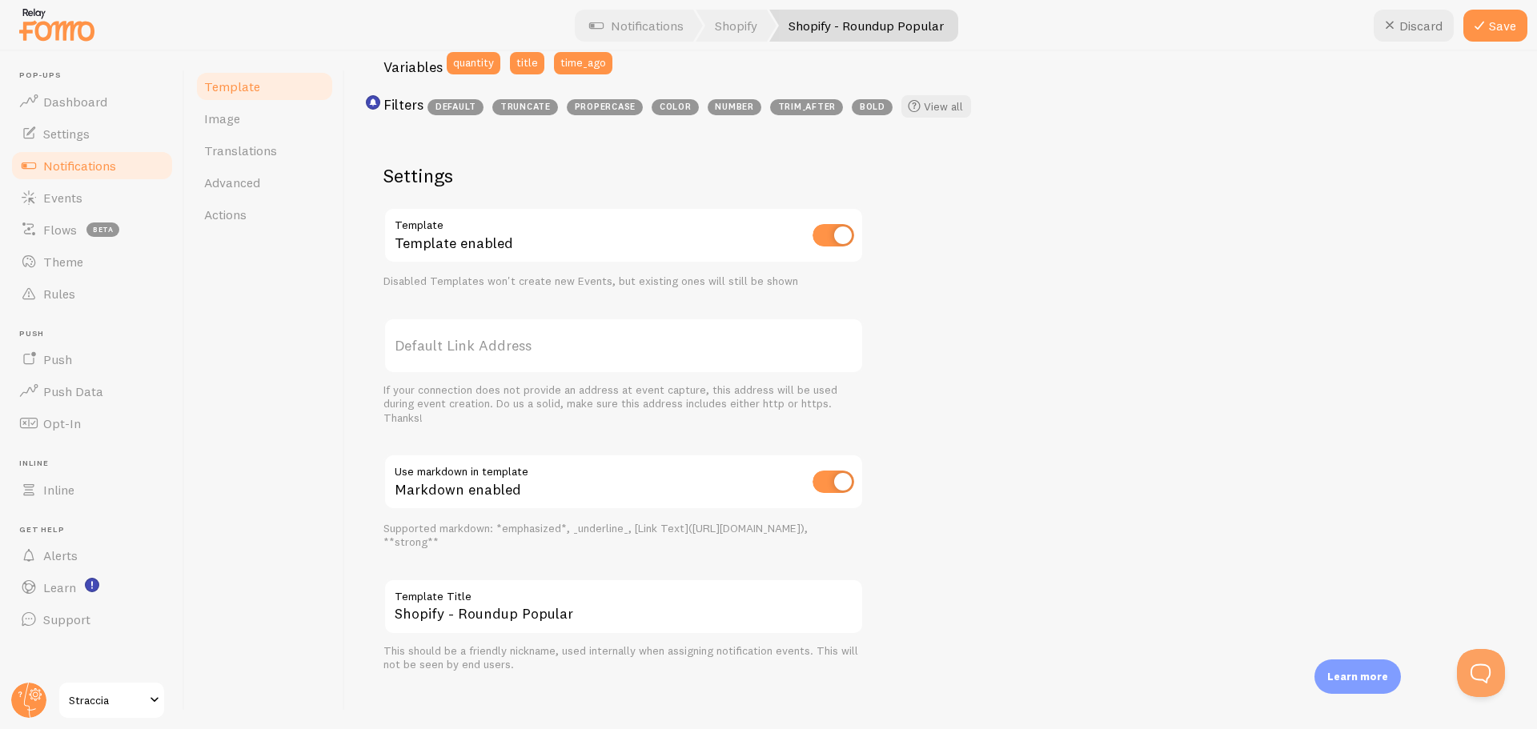
scroll to position [491, 0]
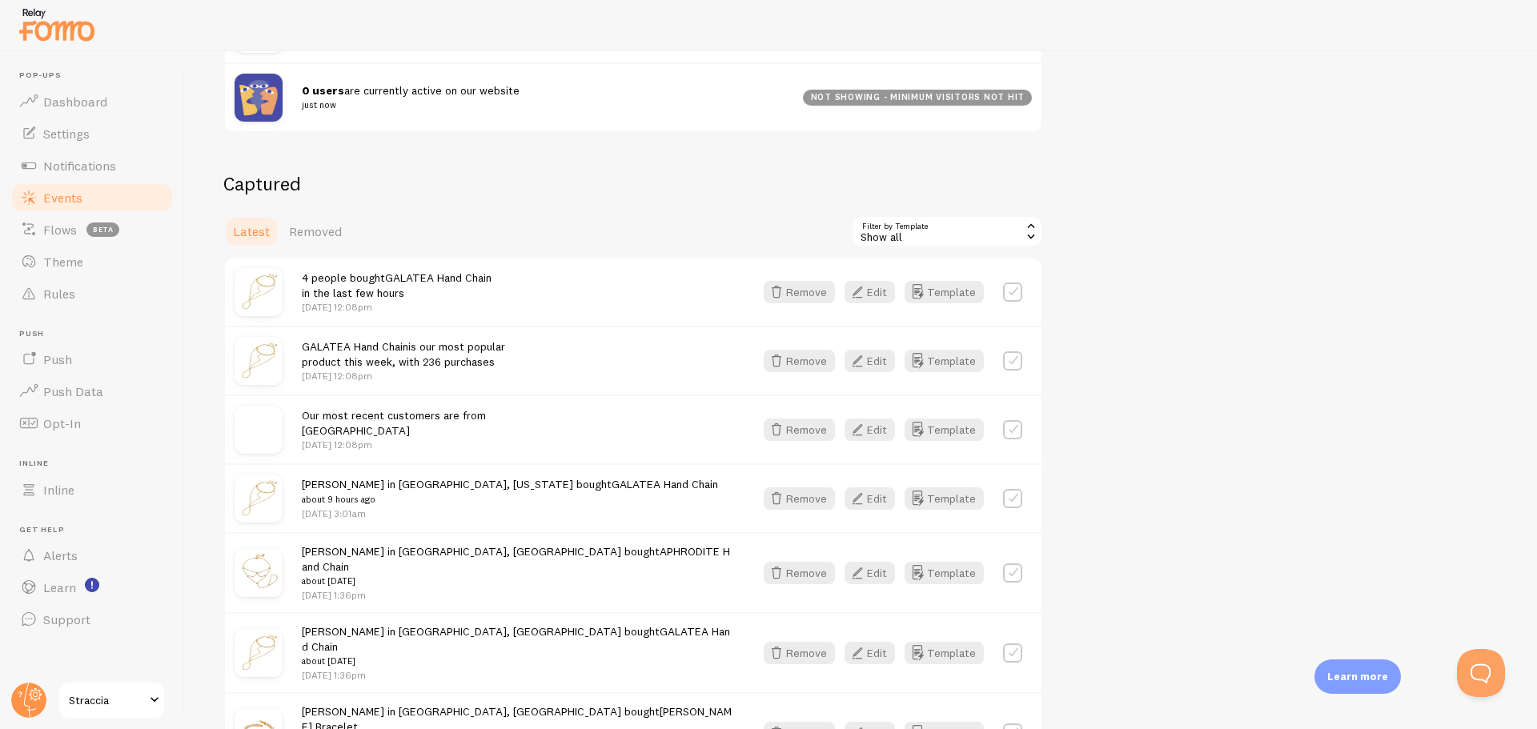
scroll to position [285, 0]
click at [1008, 293] on label at bounding box center [1012, 295] width 19 height 19
checkbox input "true"
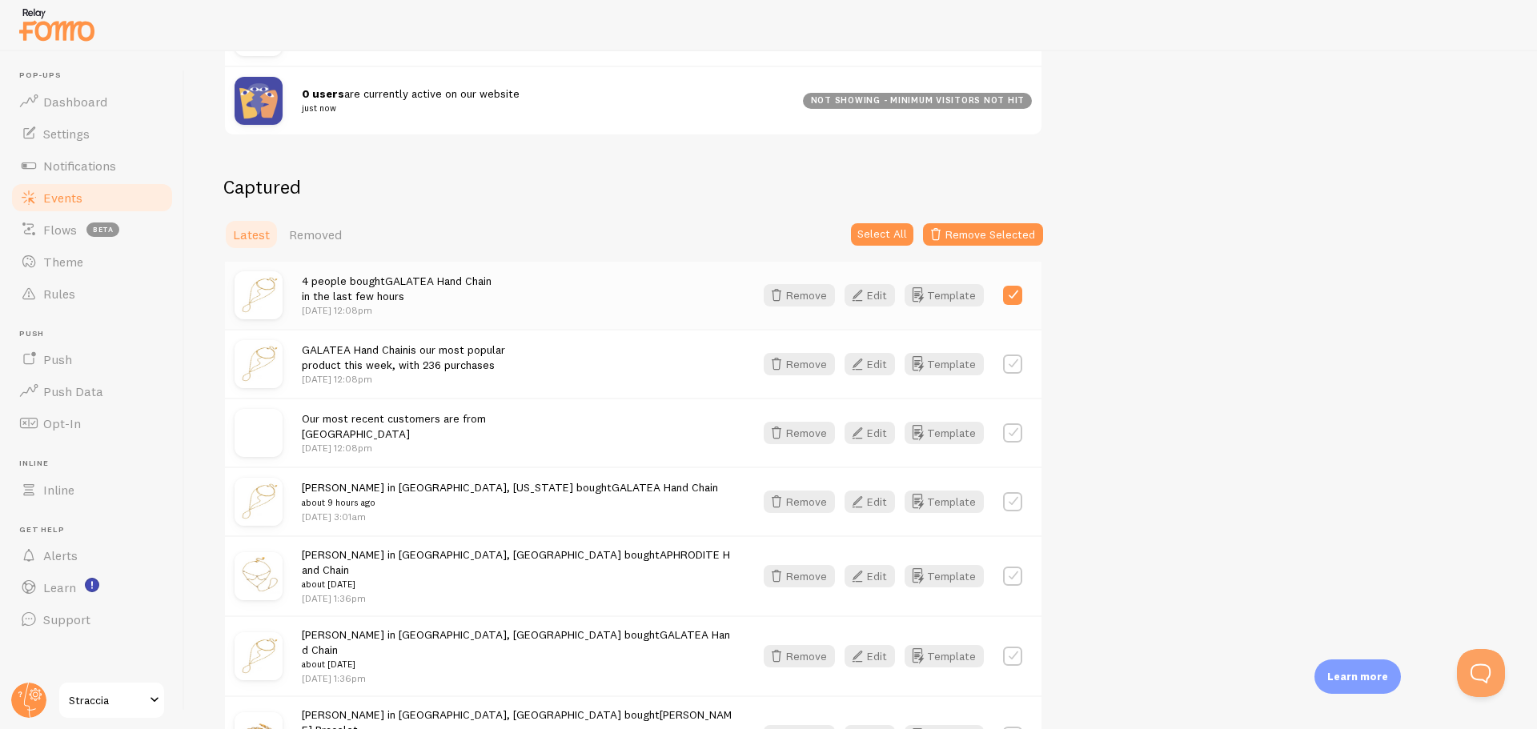
click at [1016, 360] on label at bounding box center [1012, 364] width 19 height 19
checkbox input "true"
click at [884, 240] on button "Select All" at bounding box center [882, 234] width 62 height 22
checkbox input "true"
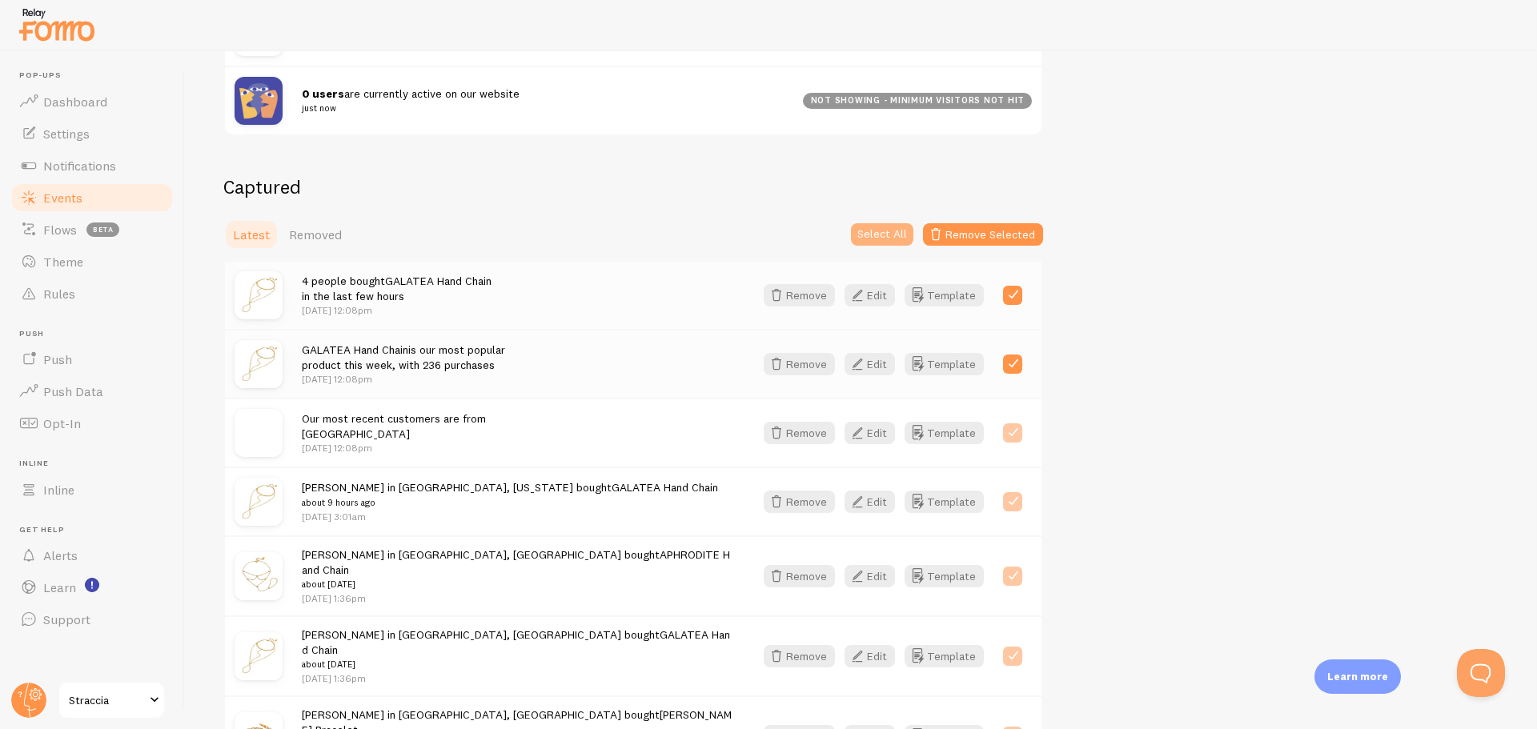
checkbox input "true"
click at [856, 238] on button "Select None" at bounding box center [876, 234] width 74 height 22
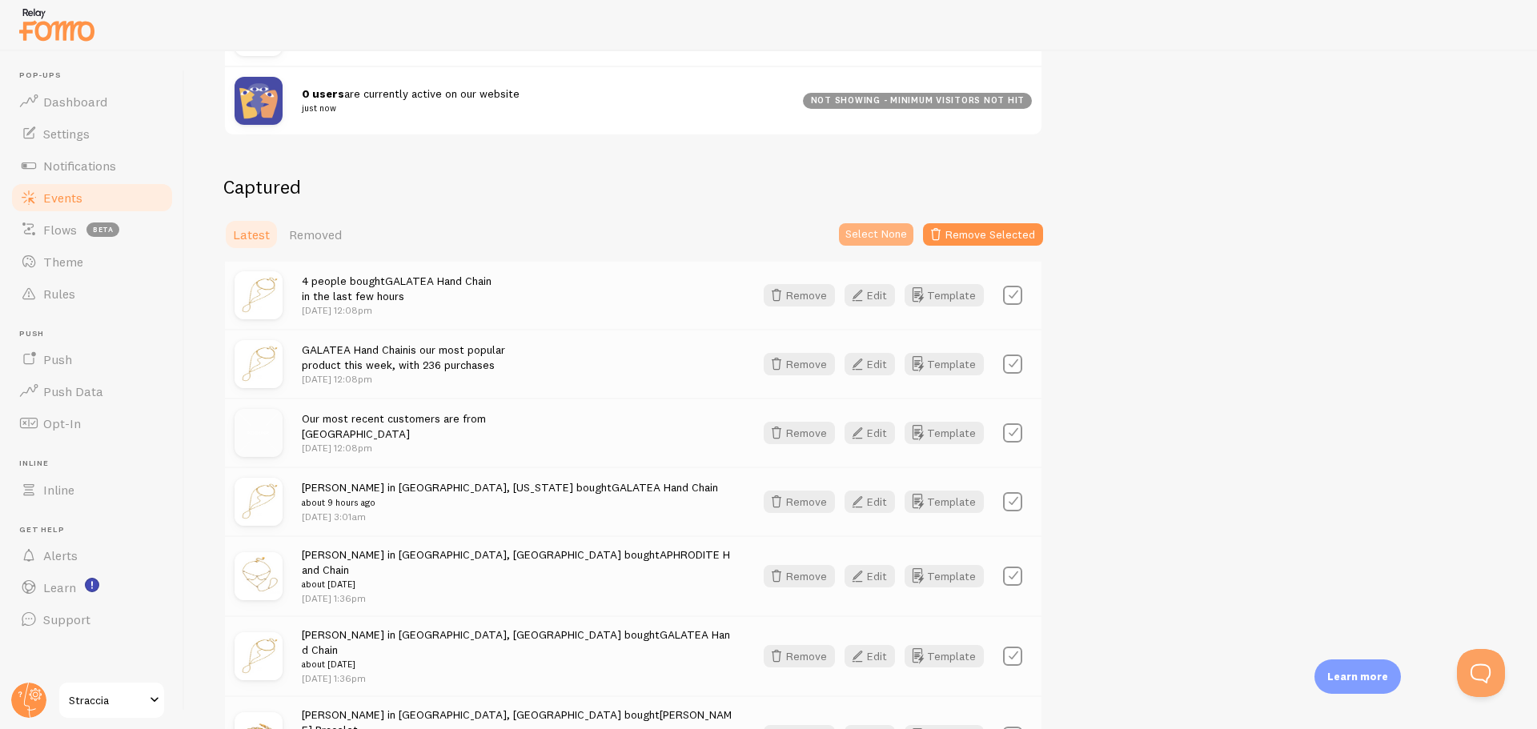
checkbox input "false"
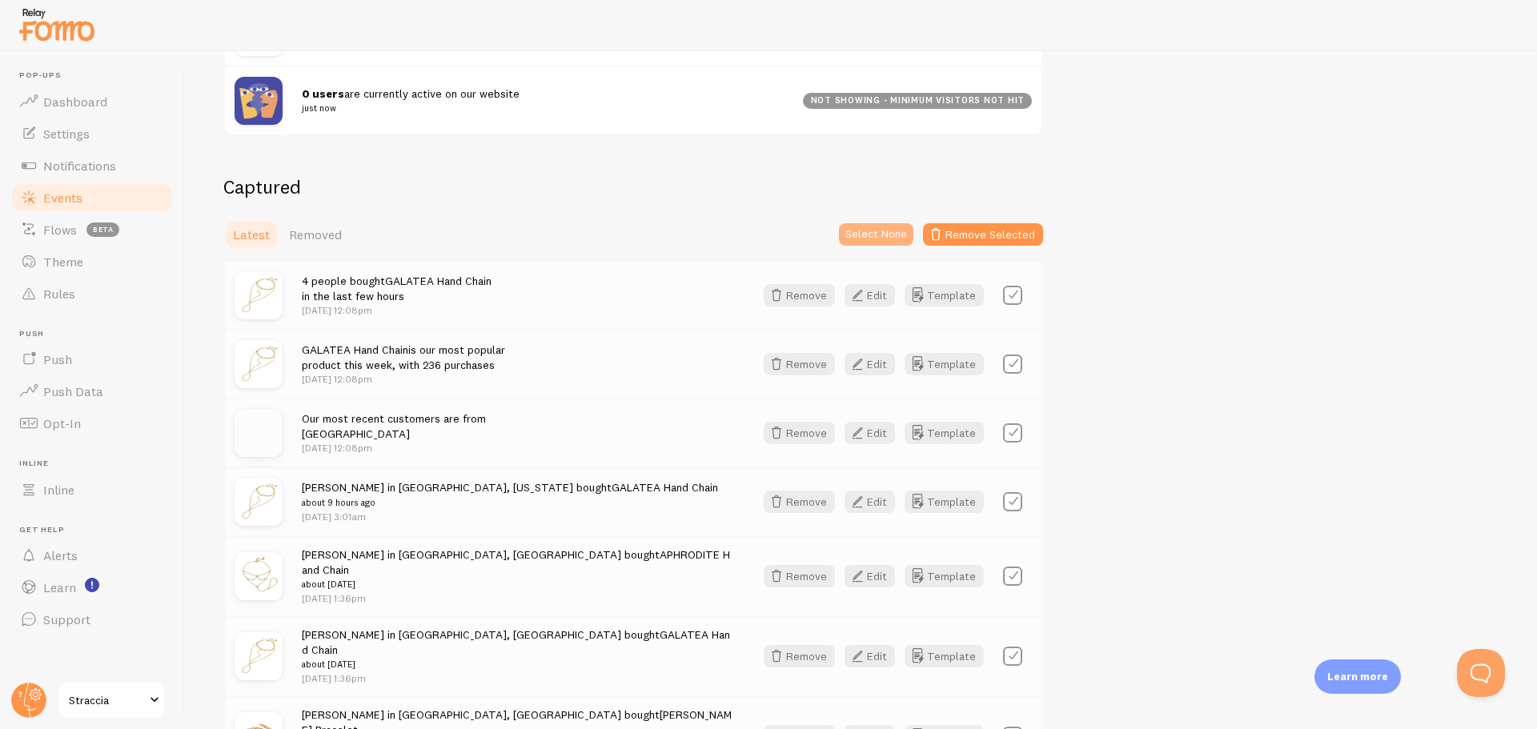
checkbox input "false"
click at [1016, 303] on label at bounding box center [1012, 295] width 19 height 19
click at [1012, 295] on label at bounding box center [1012, 295] width 19 height 19
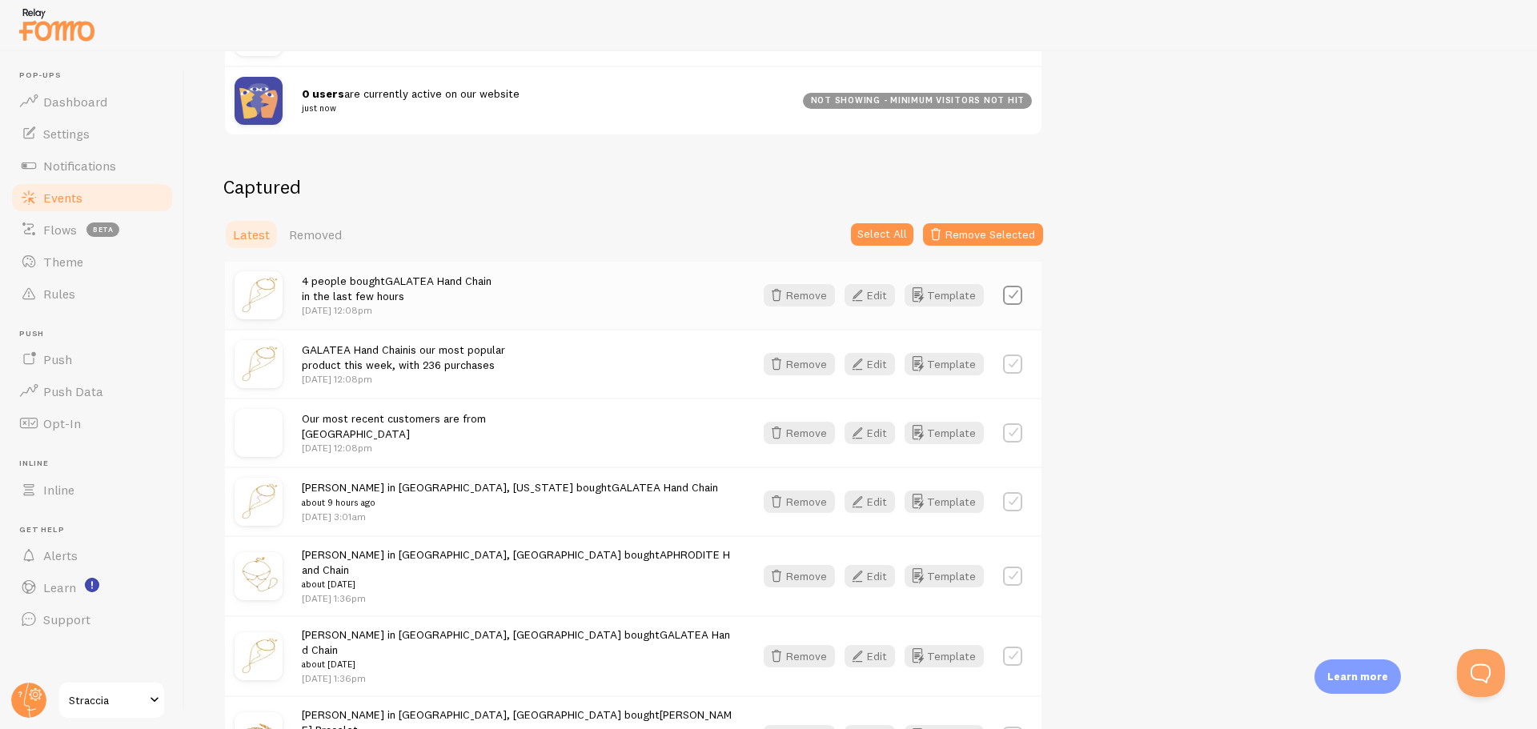
checkbox input "false"
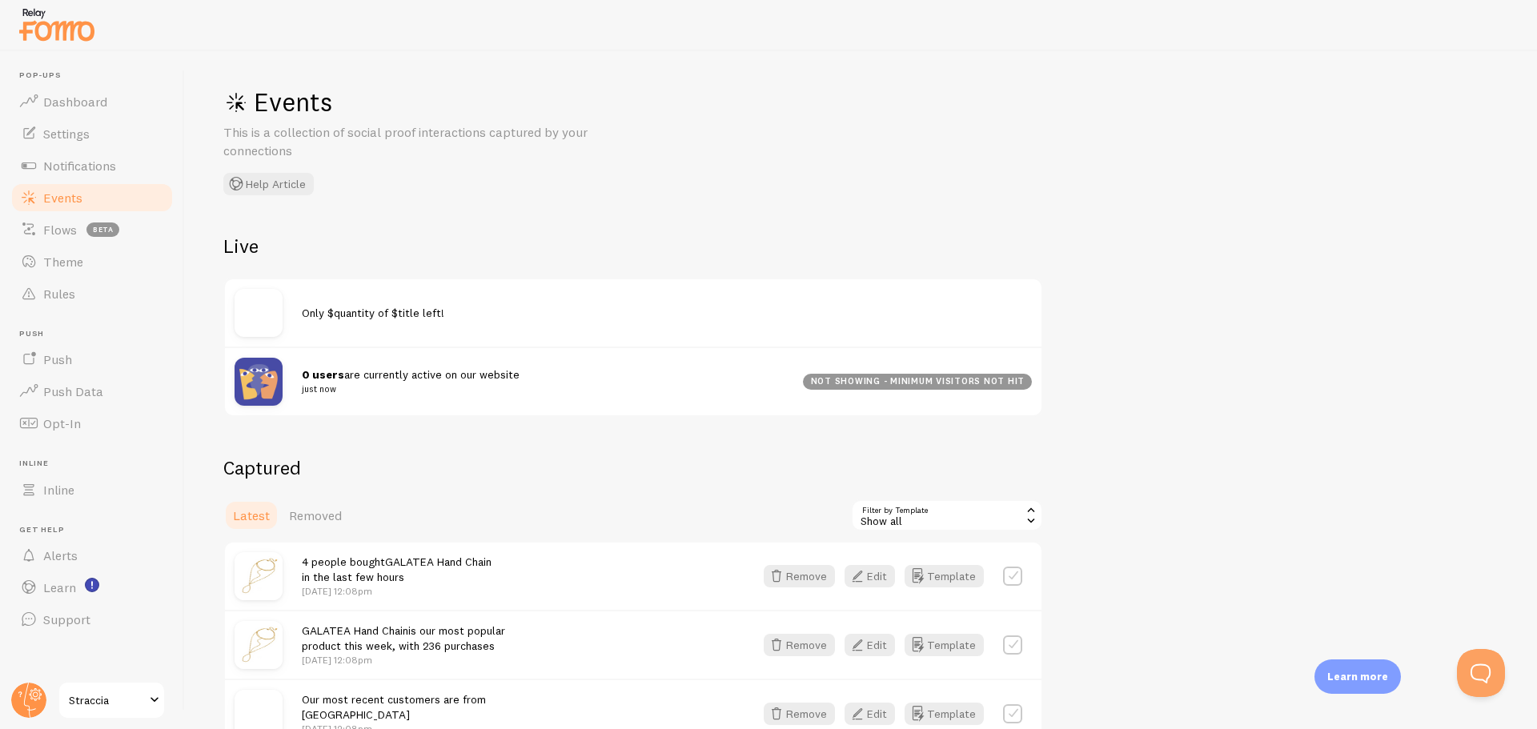
scroll to position [0, 0]
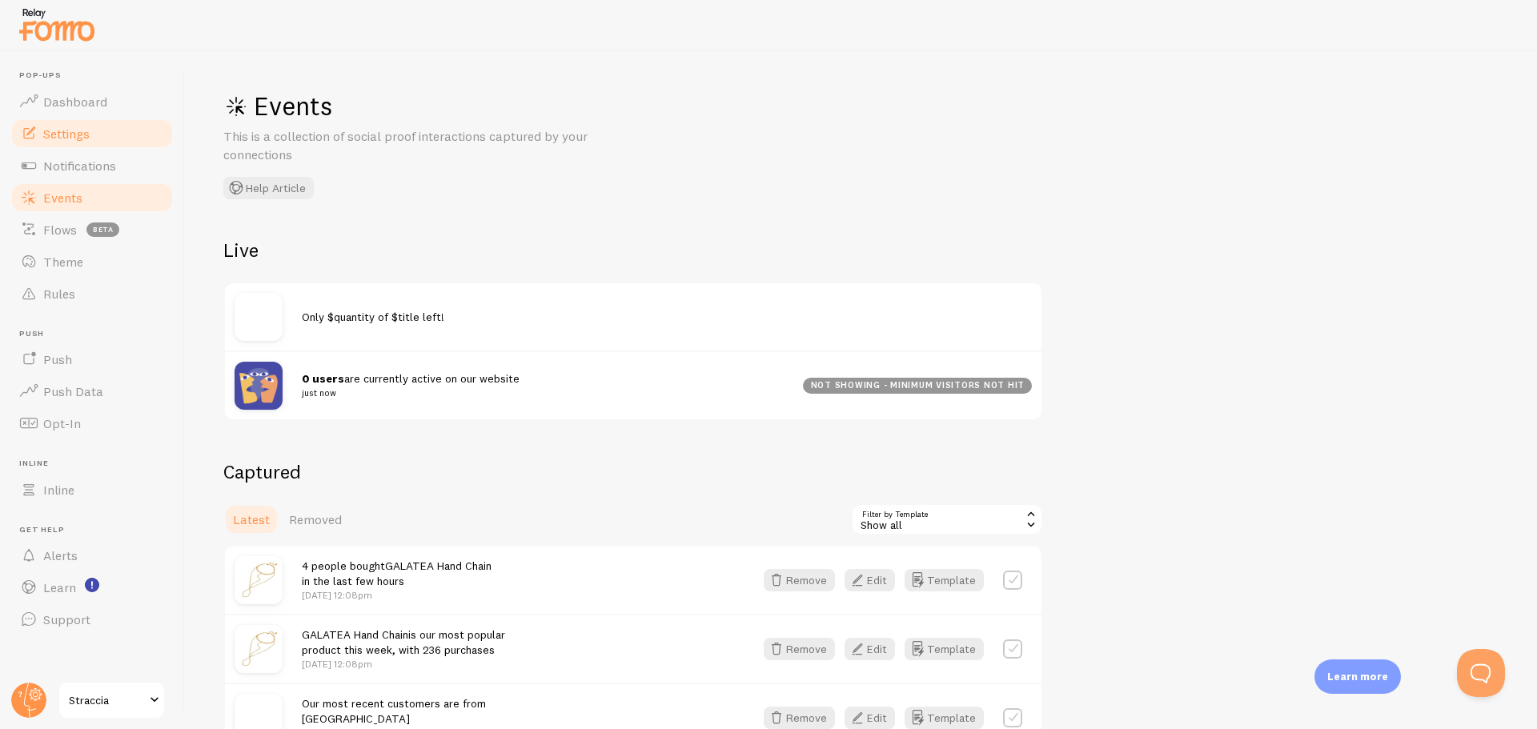
click at [94, 130] on link "Settings" at bounding box center [92, 134] width 165 height 32
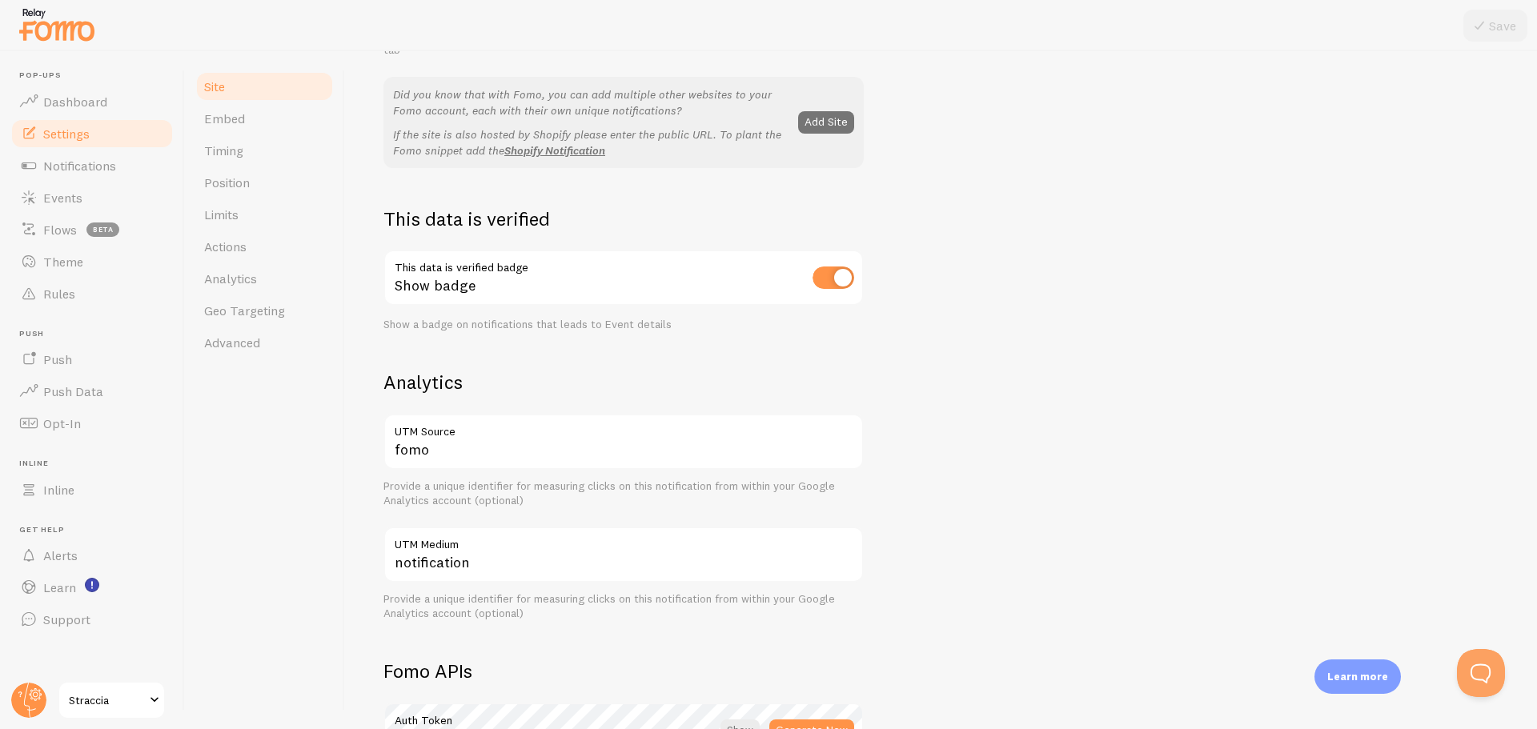
scroll to position [320, 0]
click at [840, 281] on input "checkbox" at bounding box center [833, 277] width 42 height 22
checkbox input "false"
click at [1519, 23] on button "Save" at bounding box center [1495, 26] width 64 height 32
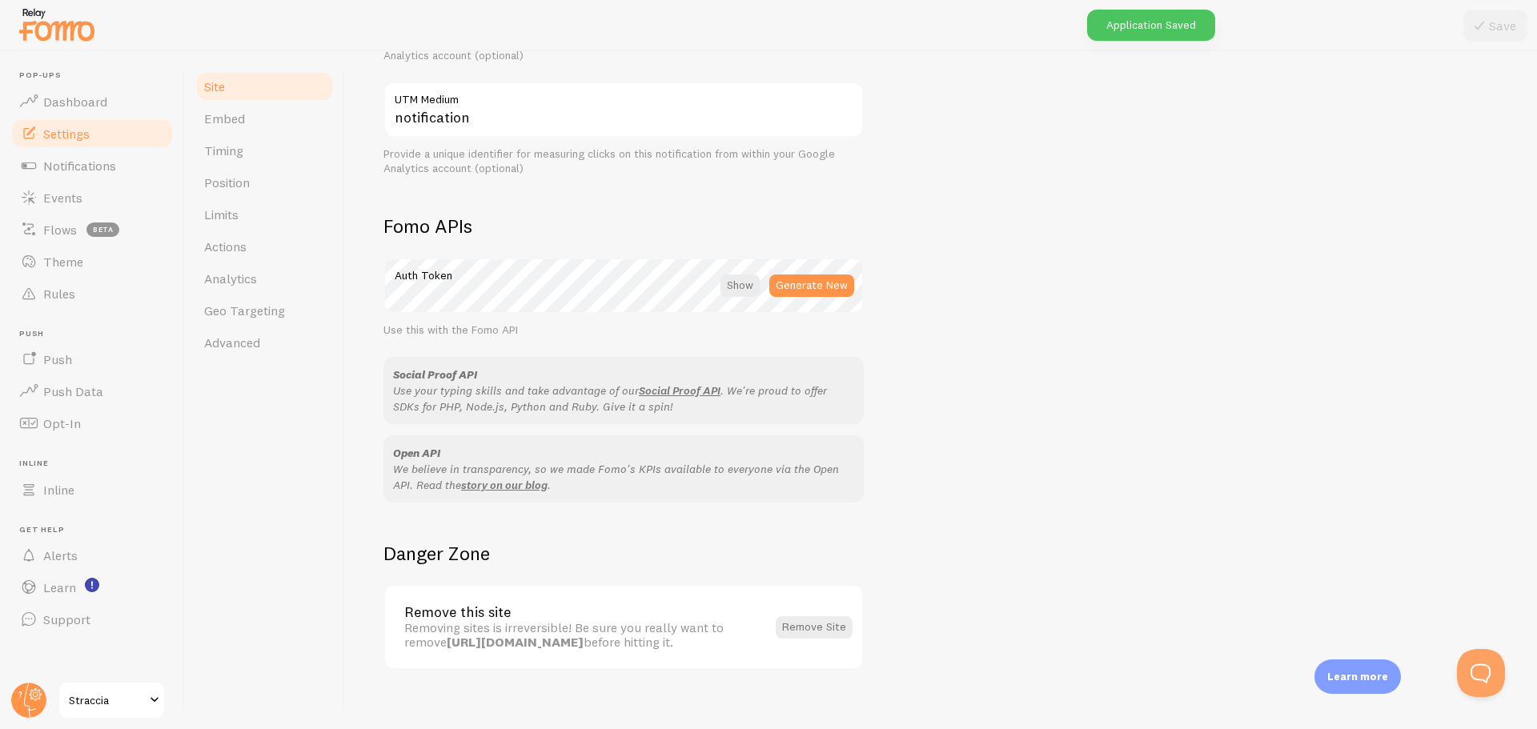
scroll to position [782, 0]
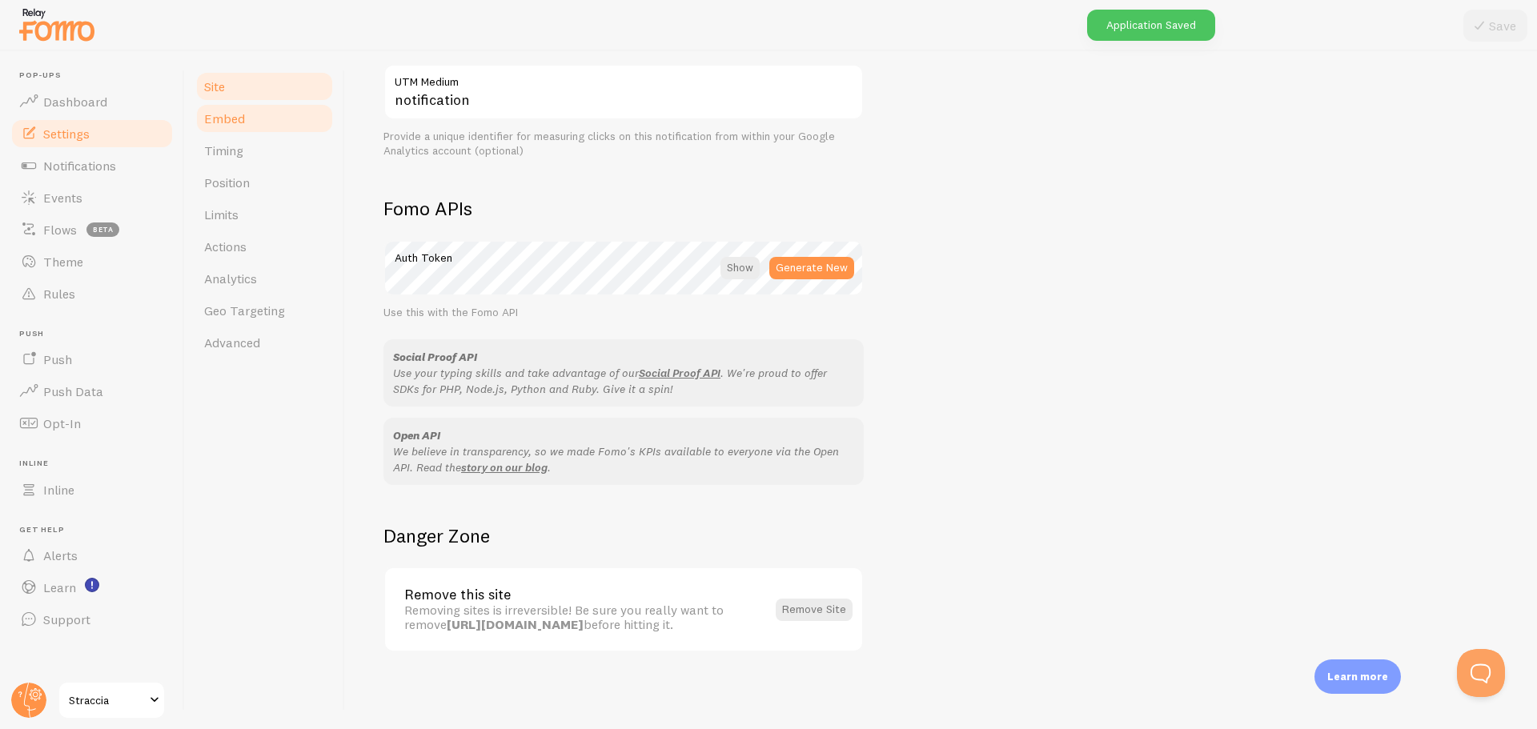
click at [241, 127] on link "Embed" at bounding box center [264, 118] width 140 height 32
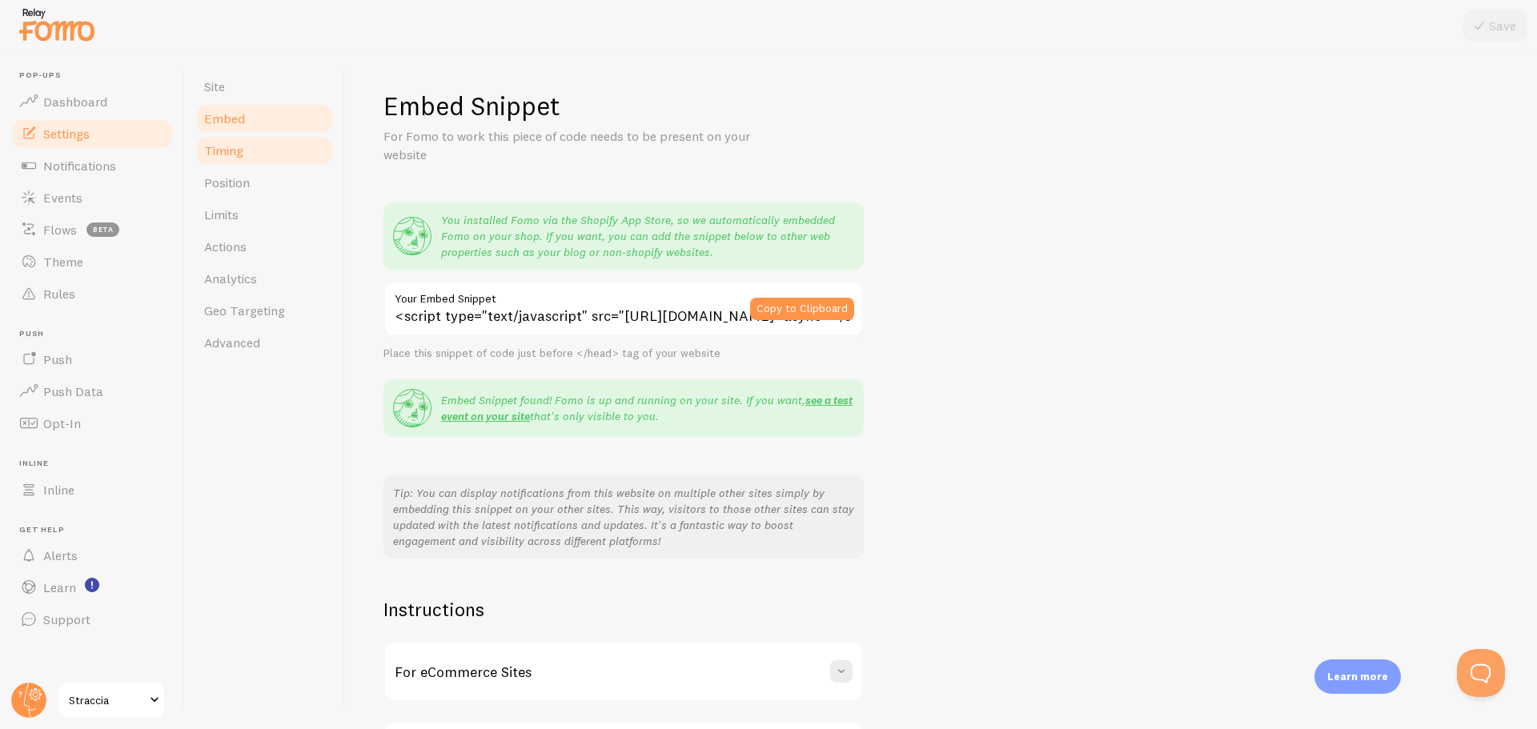
click at [239, 153] on span "Timing" at bounding box center [223, 150] width 39 height 16
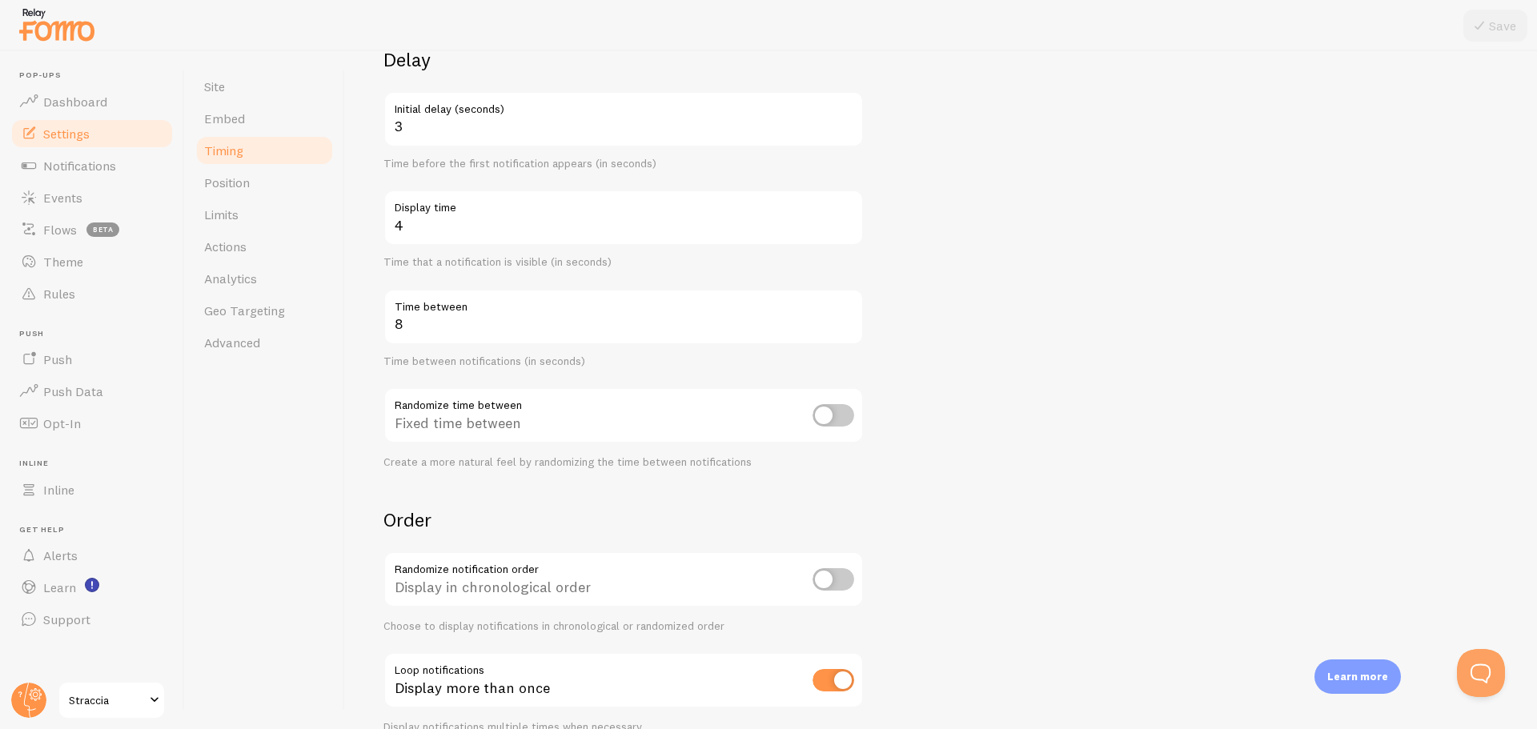
scroll to position [218, 0]
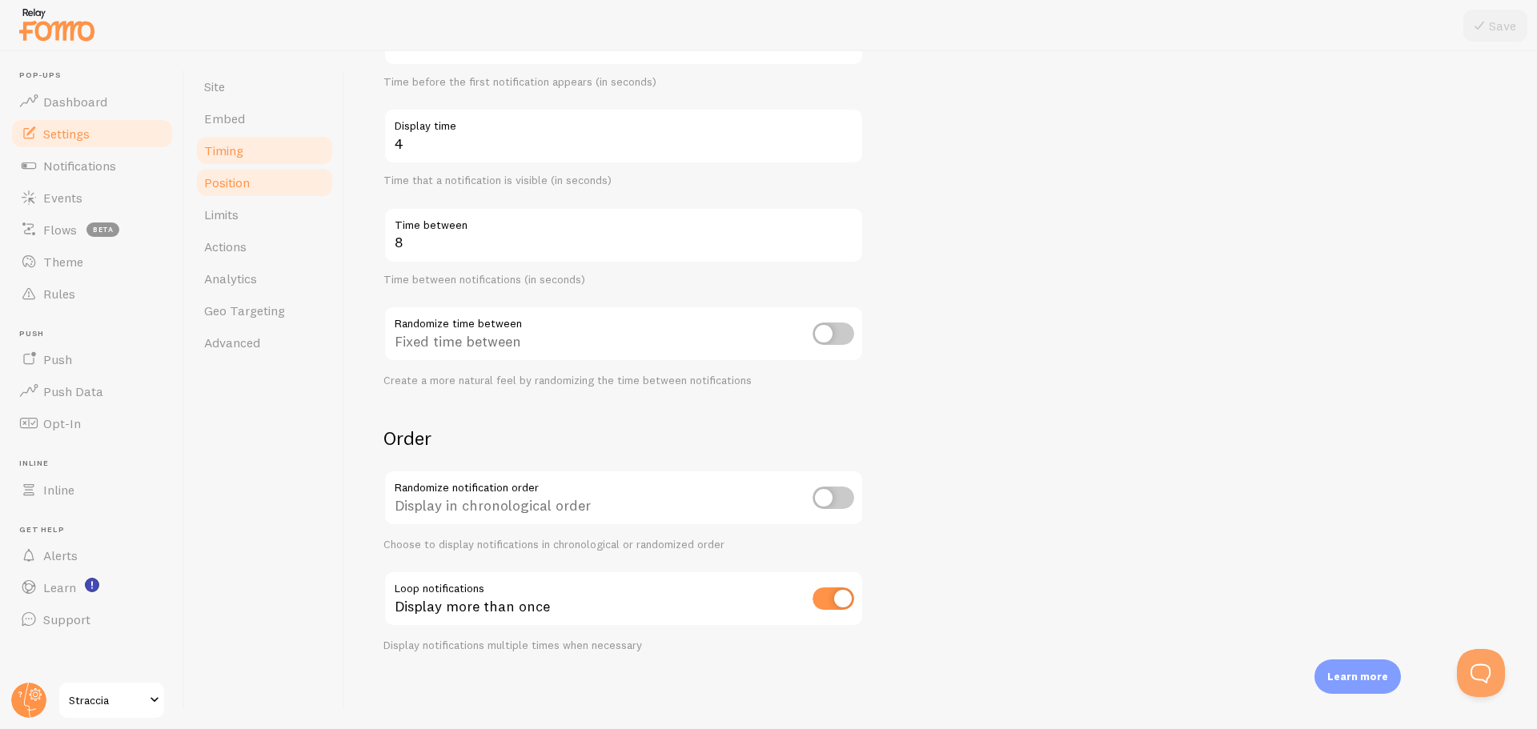
click at [267, 187] on link "Position" at bounding box center [264, 182] width 140 height 32
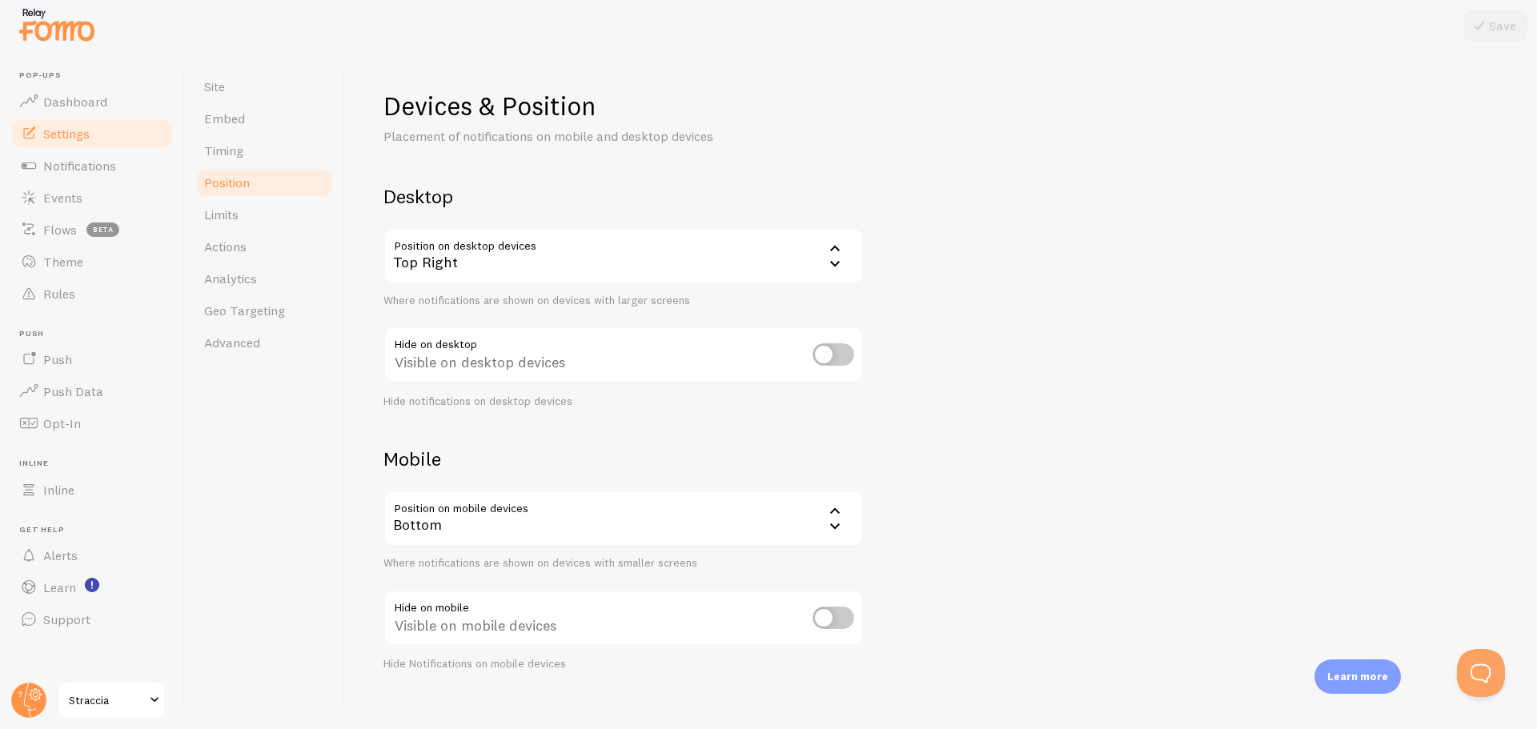
click at [838, 353] on input "checkbox" at bounding box center [833, 354] width 42 height 22
checkbox input "false"
click at [521, 275] on div "Top Right" at bounding box center [623, 256] width 480 height 56
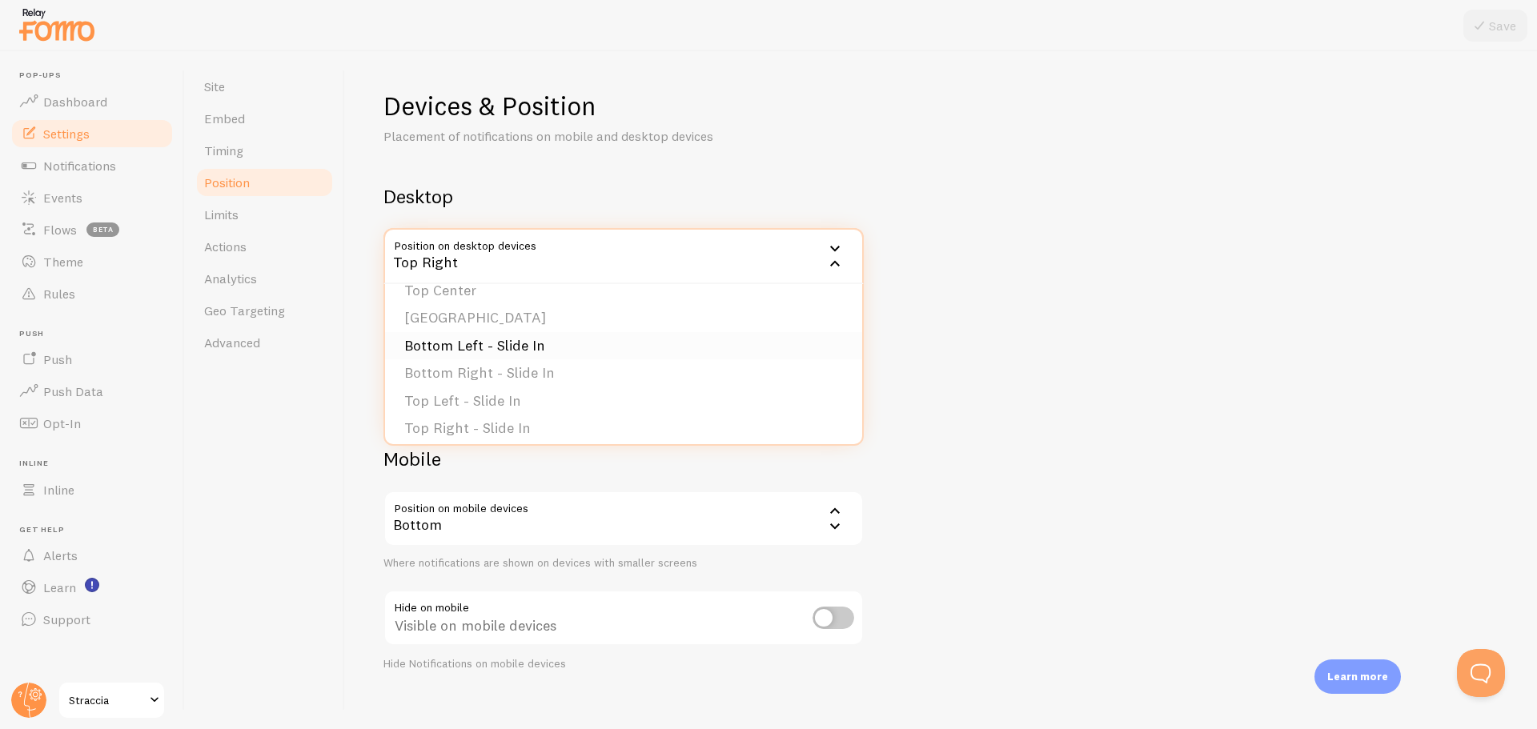
scroll to position [135, 0]
click at [524, 342] on li "Bottom Left - Slide In" at bounding box center [623, 338] width 477 height 28
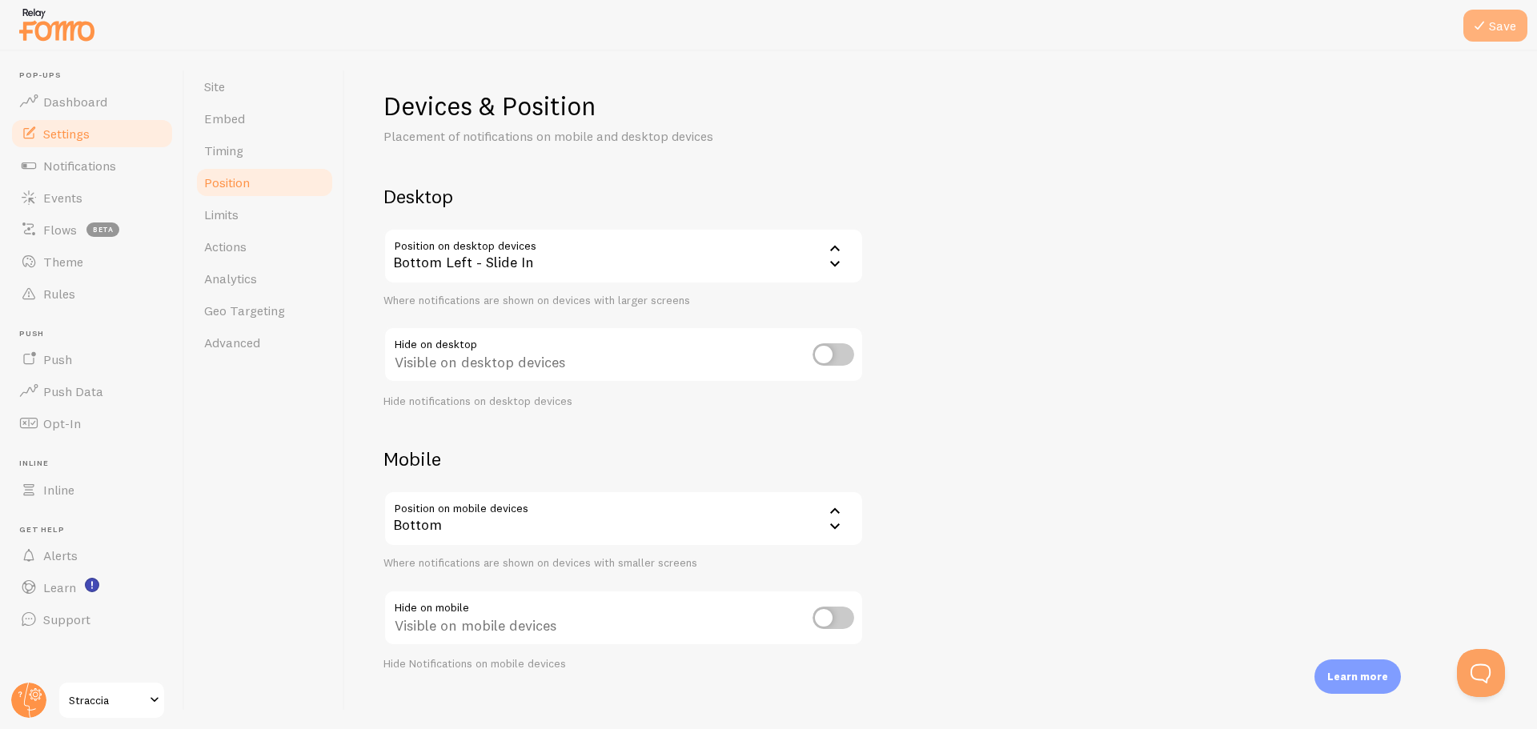
click at [1470, 35] on button "Save" at bounding box center [1495, 26] width 64 height 32
click at [85, 202] on link "Events" at bounding box center [92, 198] width 165 height 32
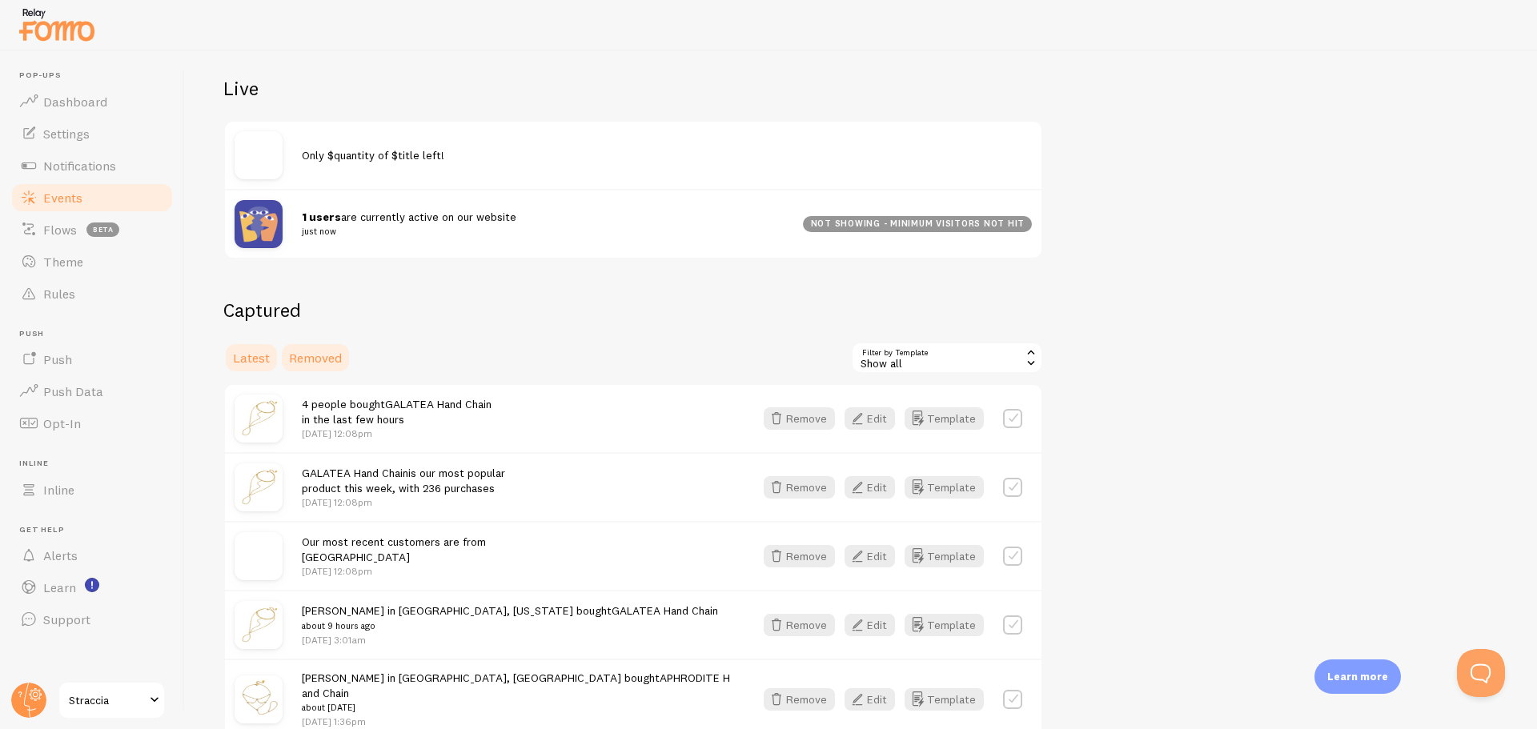
scroll to position [125, 0]
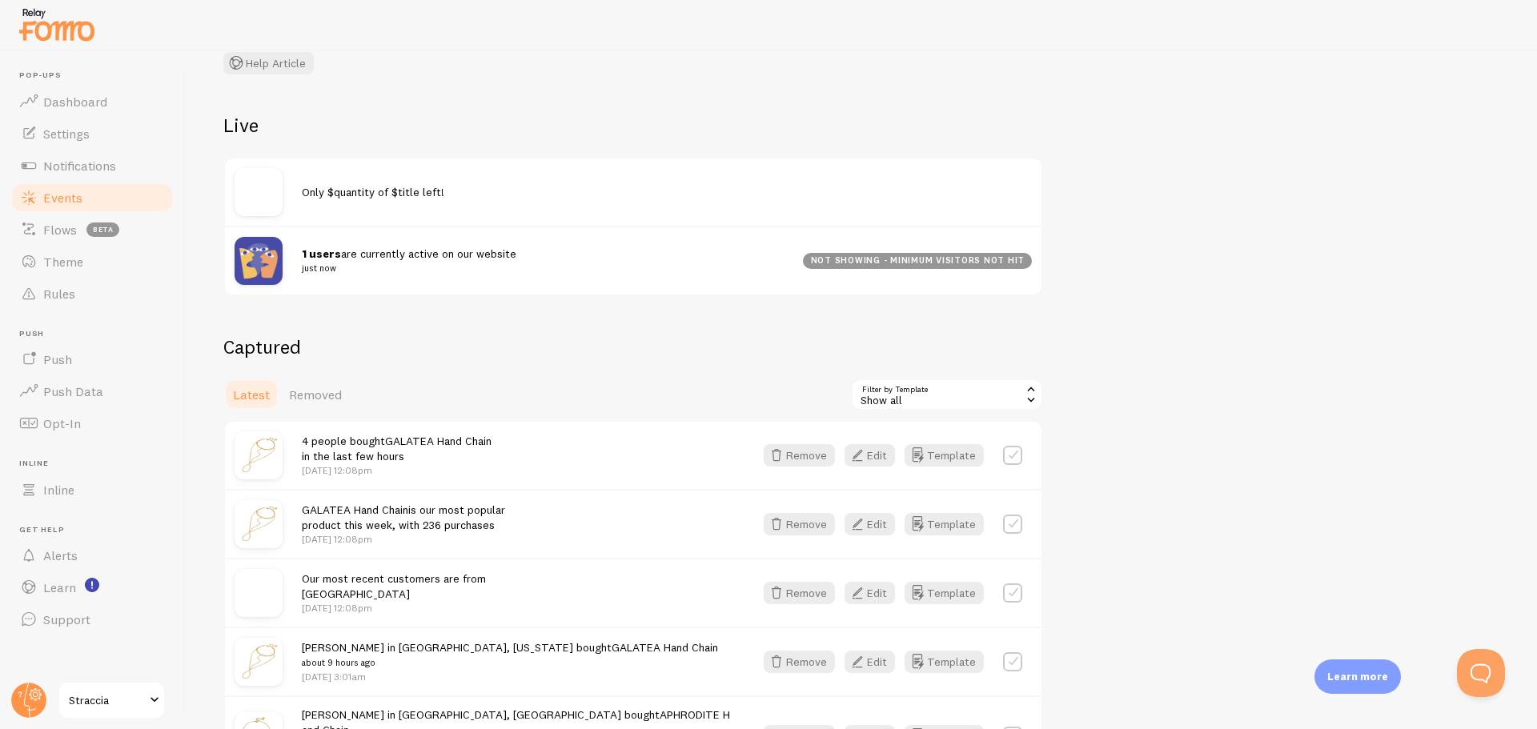
click at [332, 400] on span "Removed" at bounding box center [315, 395] width 53 height 16
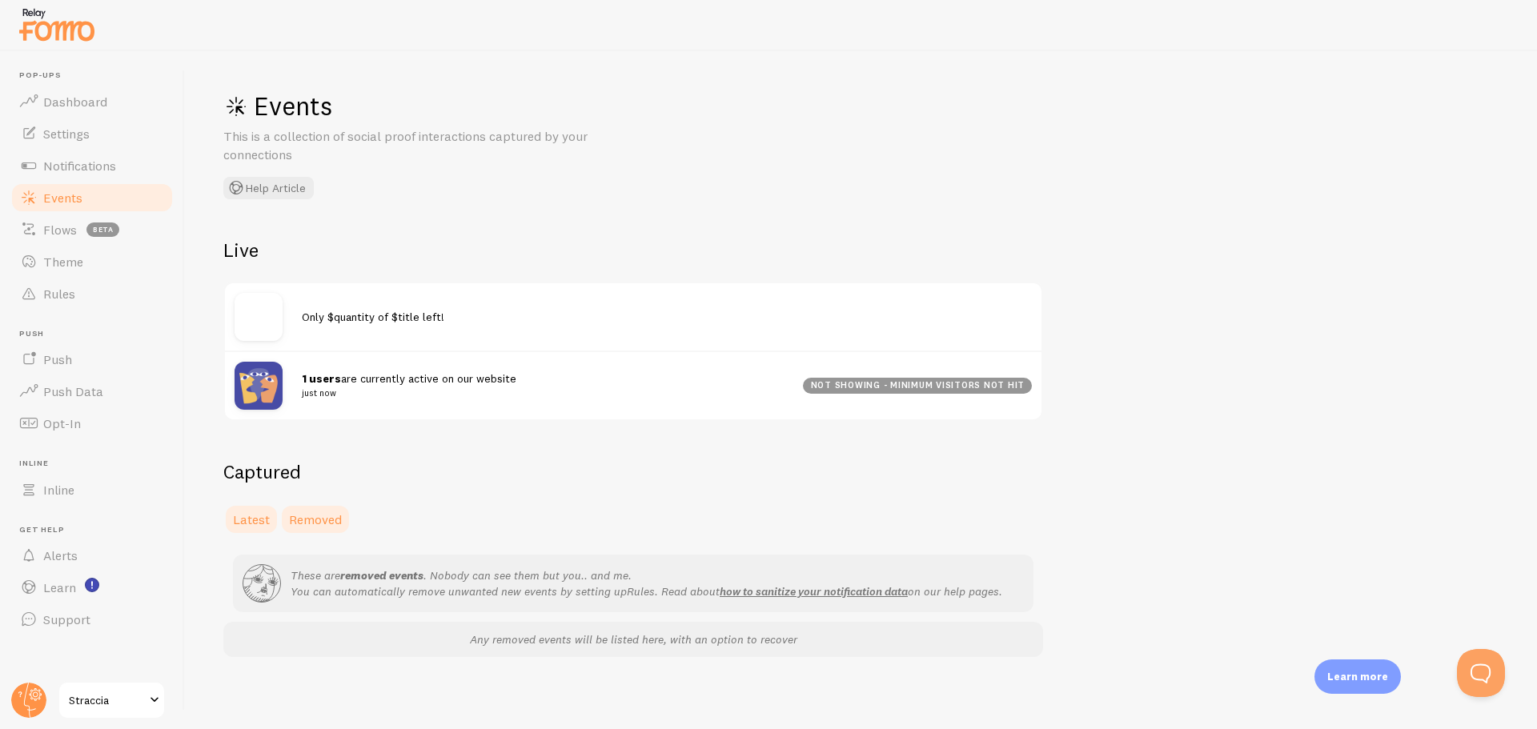
click at [254, 519] on span "Latest" at bounding box center [251, 519] width 37 height 16
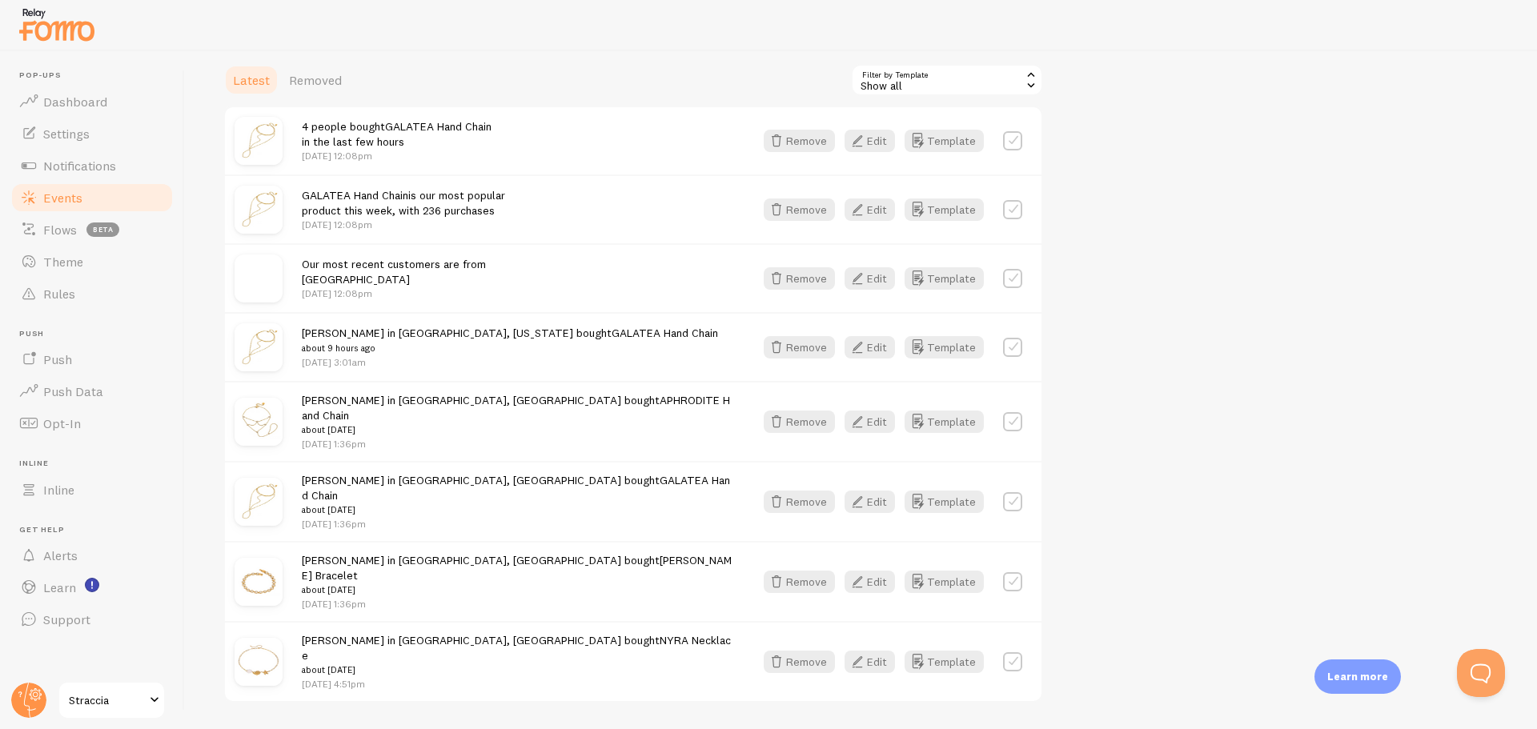
scroll to position [445, 0]
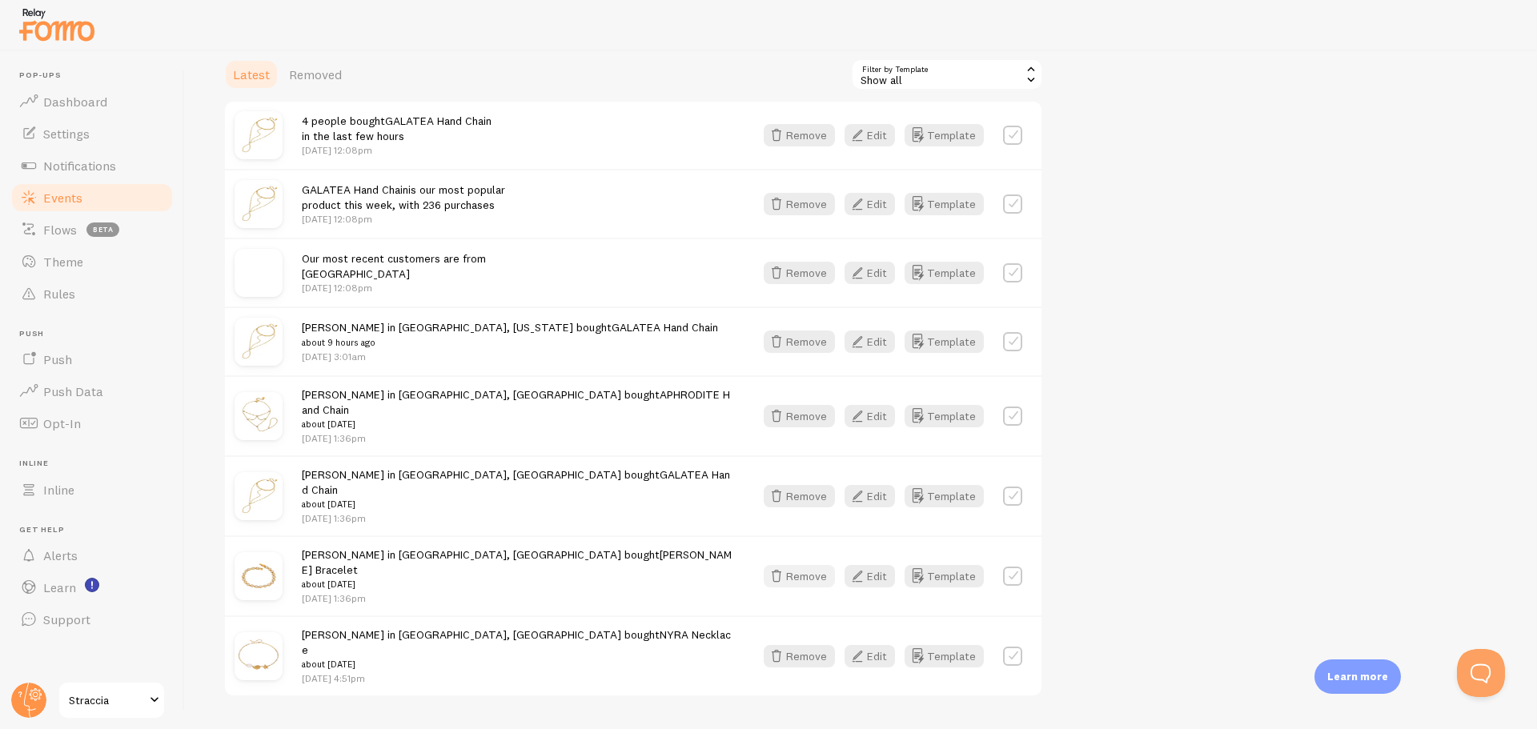
click at [806, 565] on button "Remove" at bounding box center [799, 576] width 71 height 22
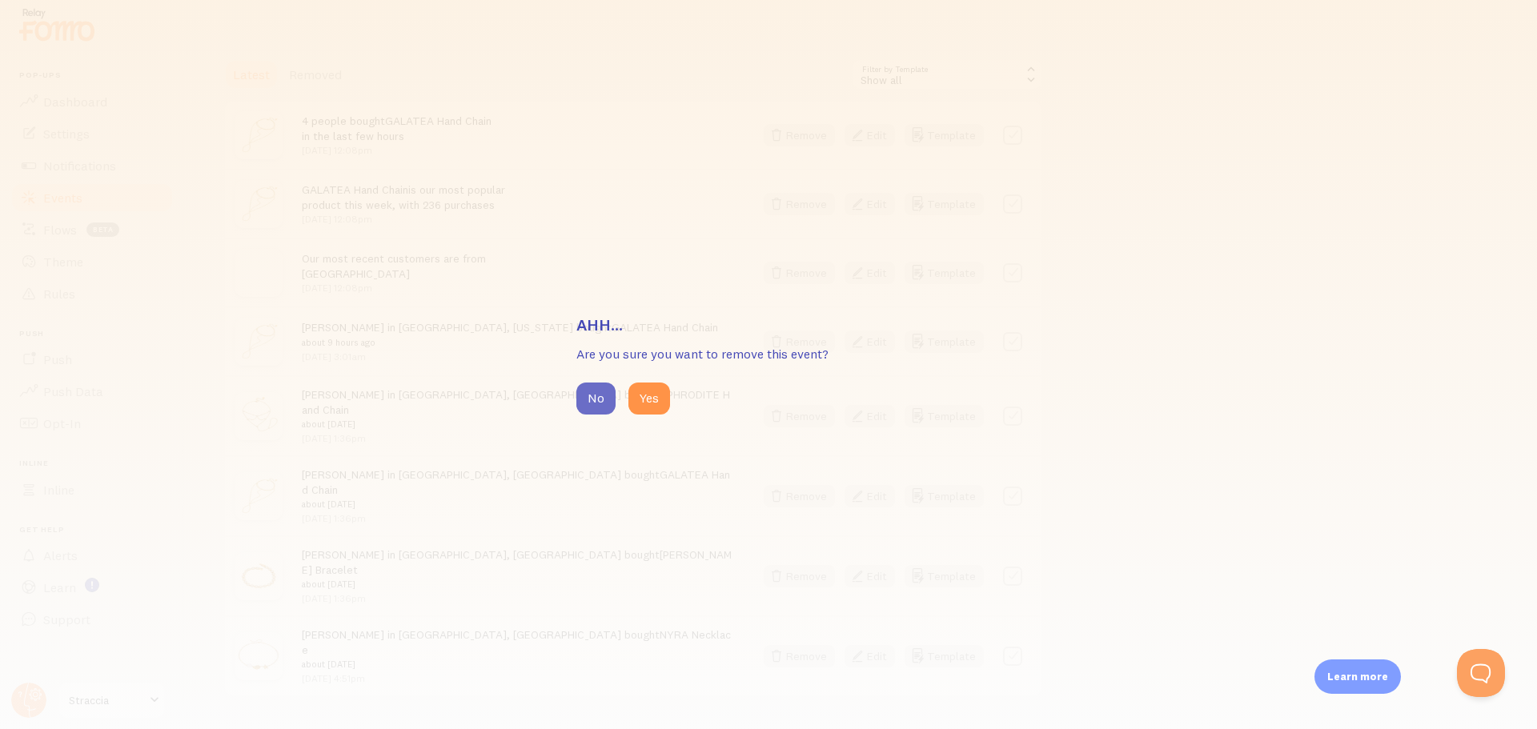
click at [603, 399] on button "No" at bounding box center [595, 399] width 39 height 32
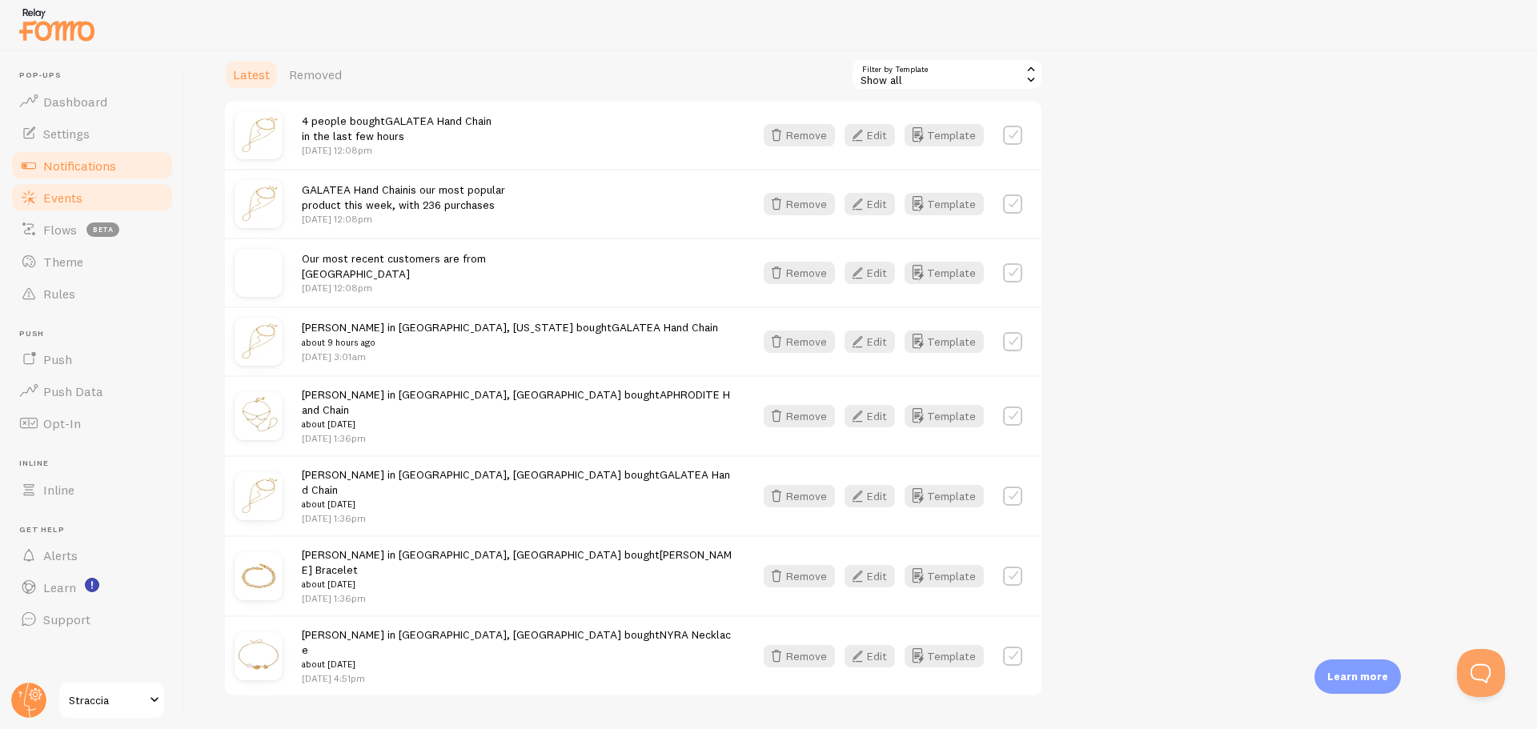
click at [91, 165] on span "Notifications" at bounding box center [79, 166] width 73 height 16
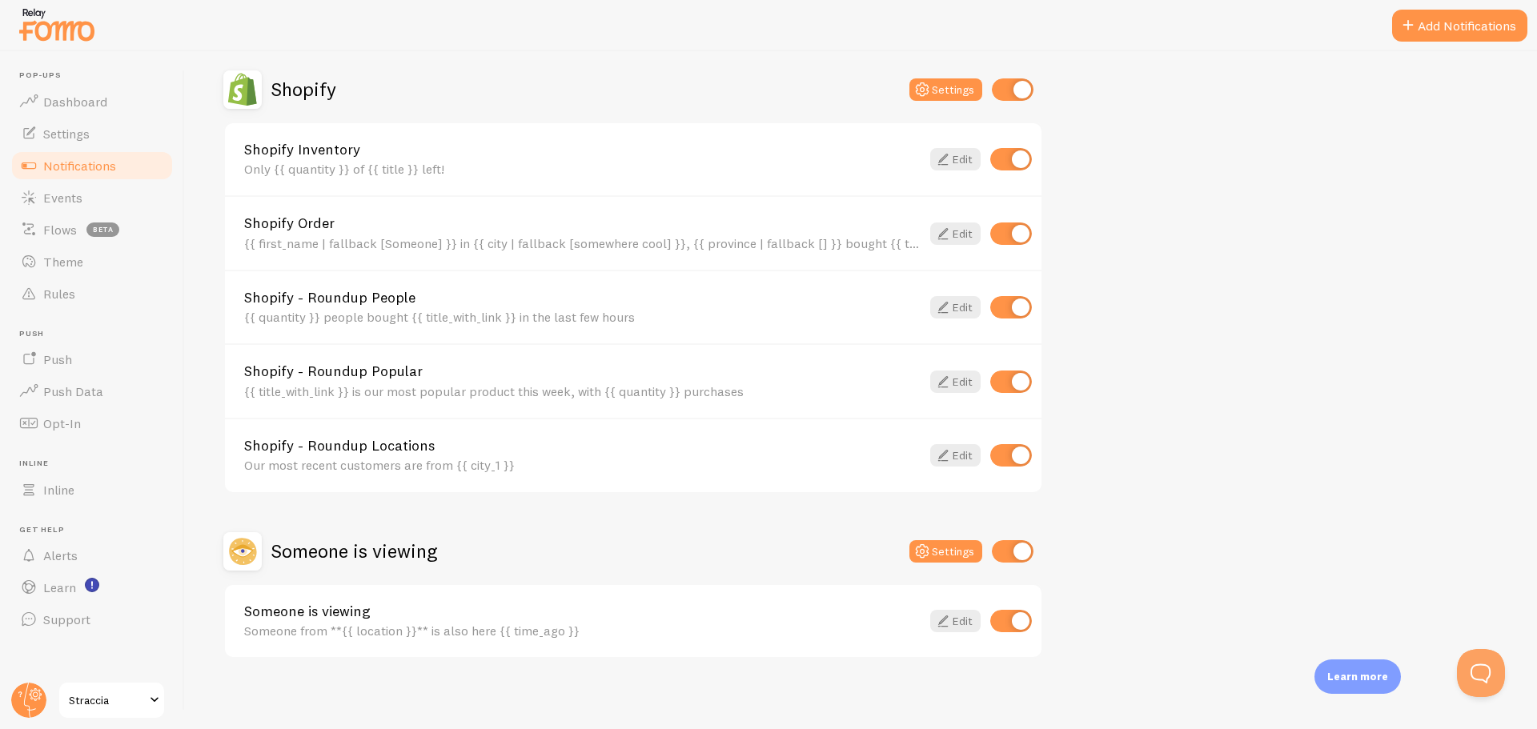
scroll to position [560, 0]
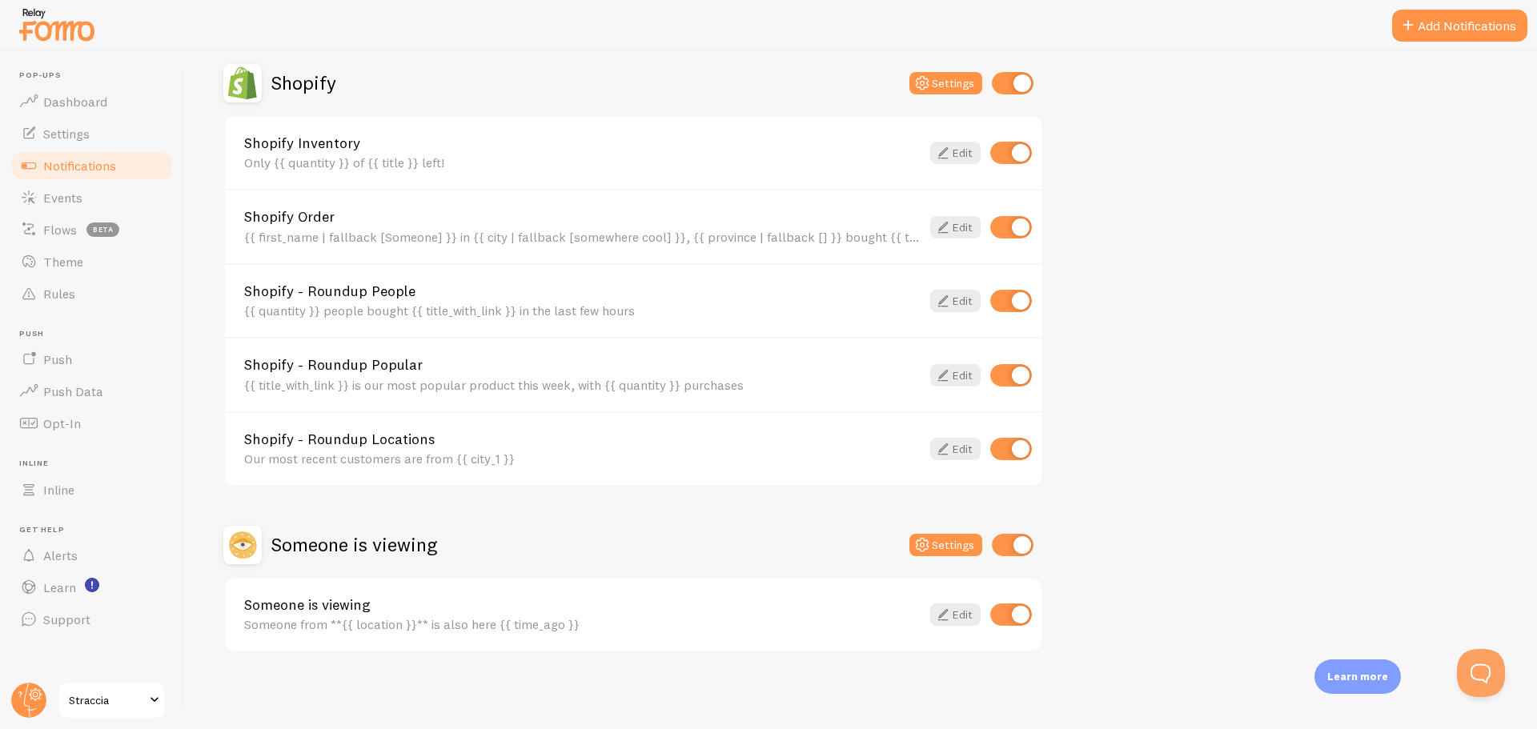
click at [1010, 621] on input "checkbox" at bounding box center [1011, 614] width 42 height 22
checkbox input "false"
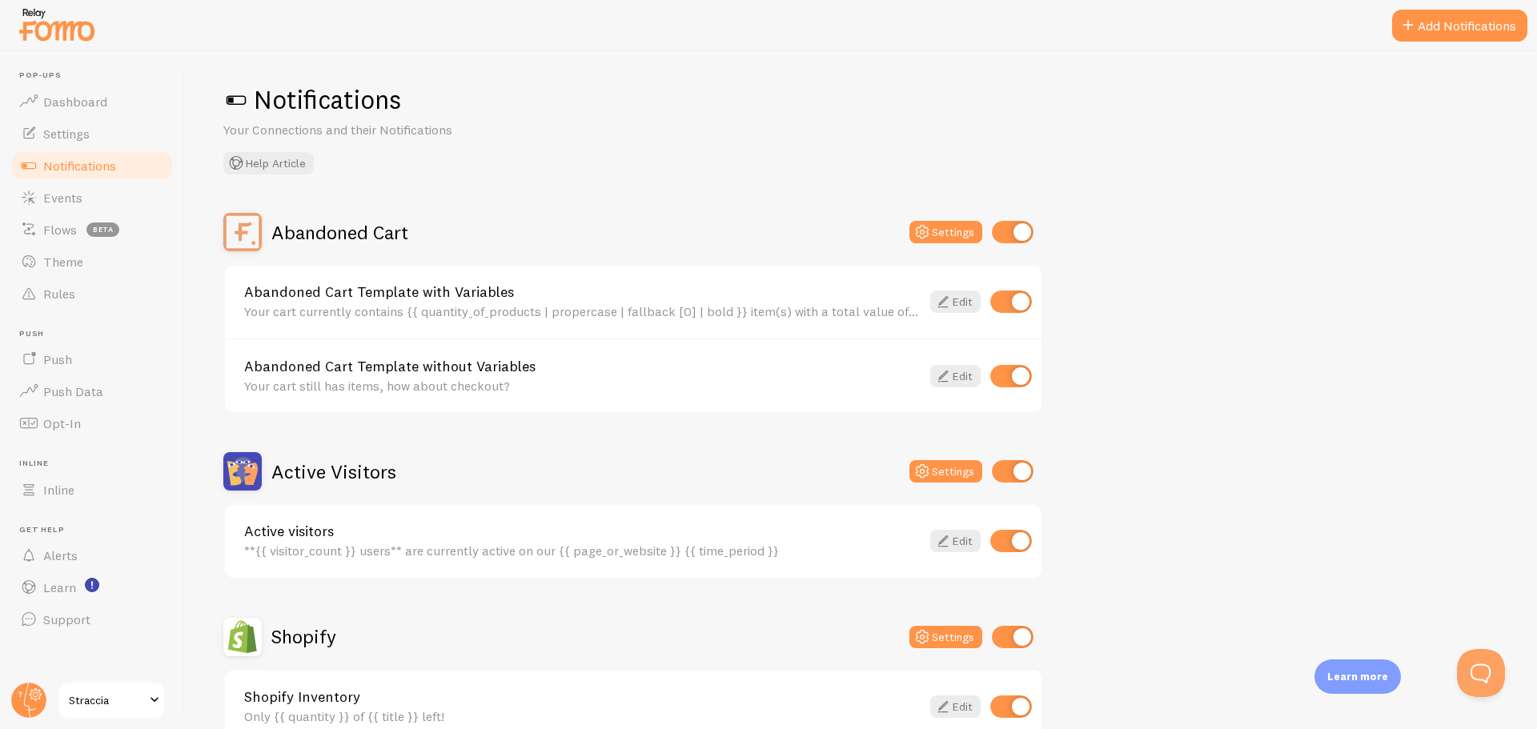
scroll to position [0, 0]
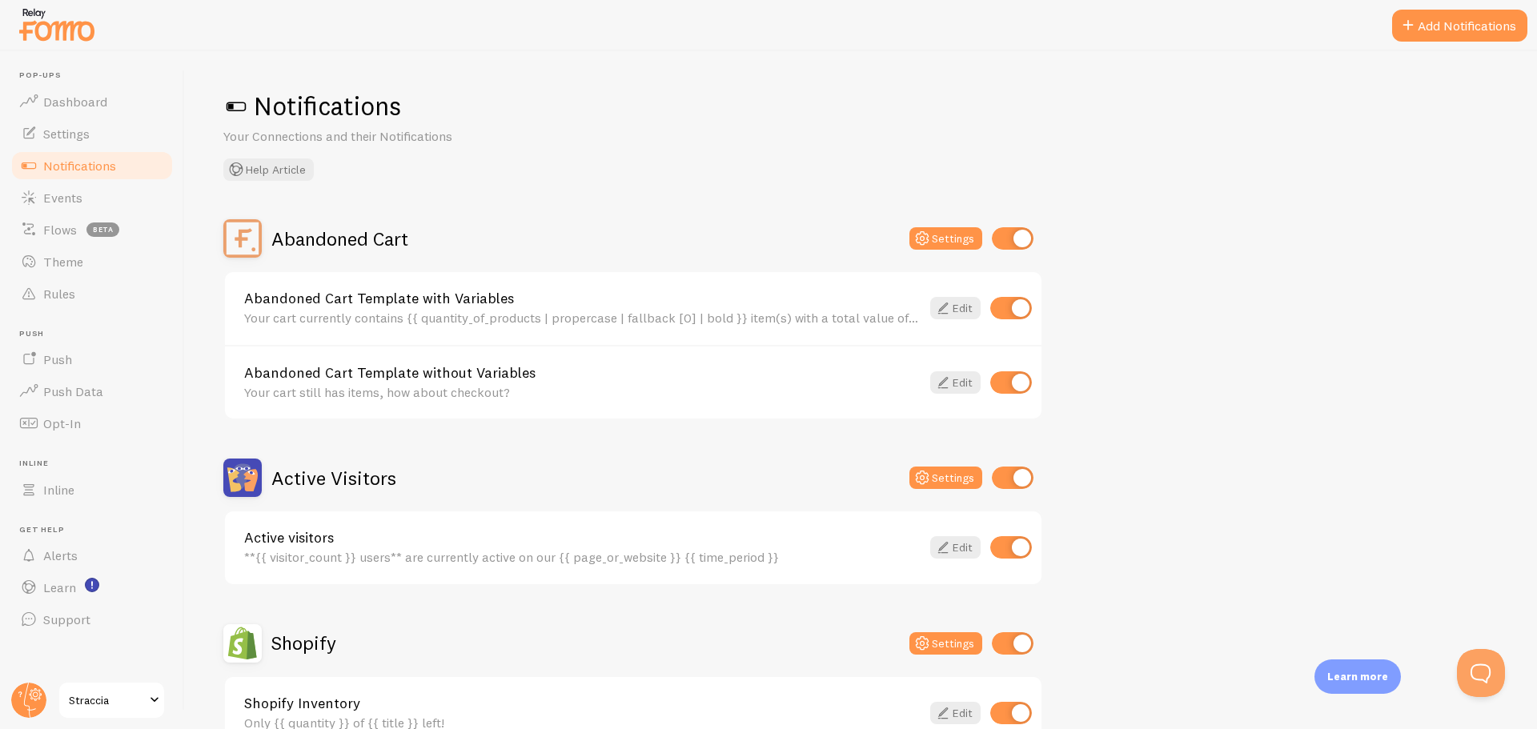
click at [1474, 27] on button "Add Notifications" at bounding box center [1459, 26] width 135 height 32
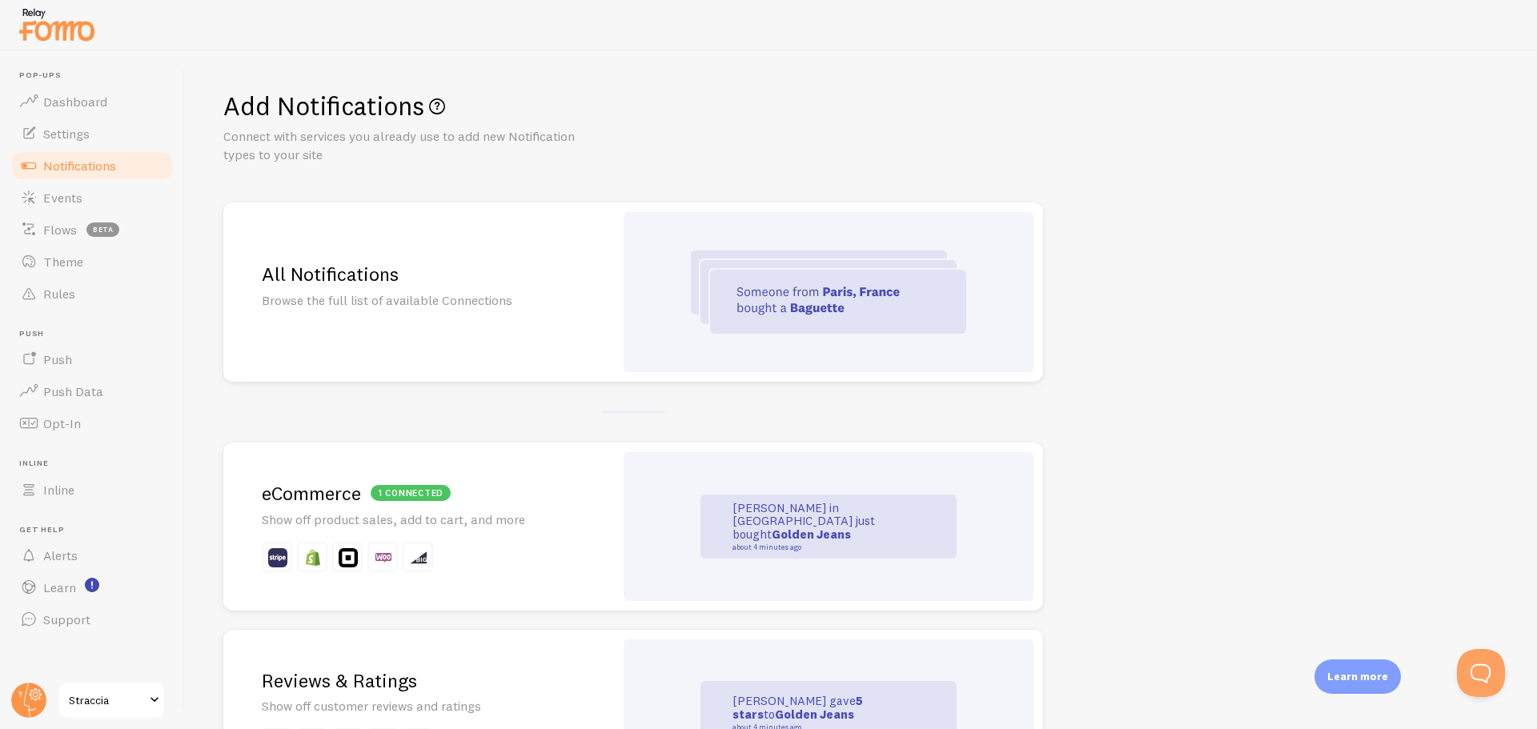
click at [388, 324] on div "All Notifications Browse the full list of available Connections" at bounding box center [418, 291] width 391 height 179
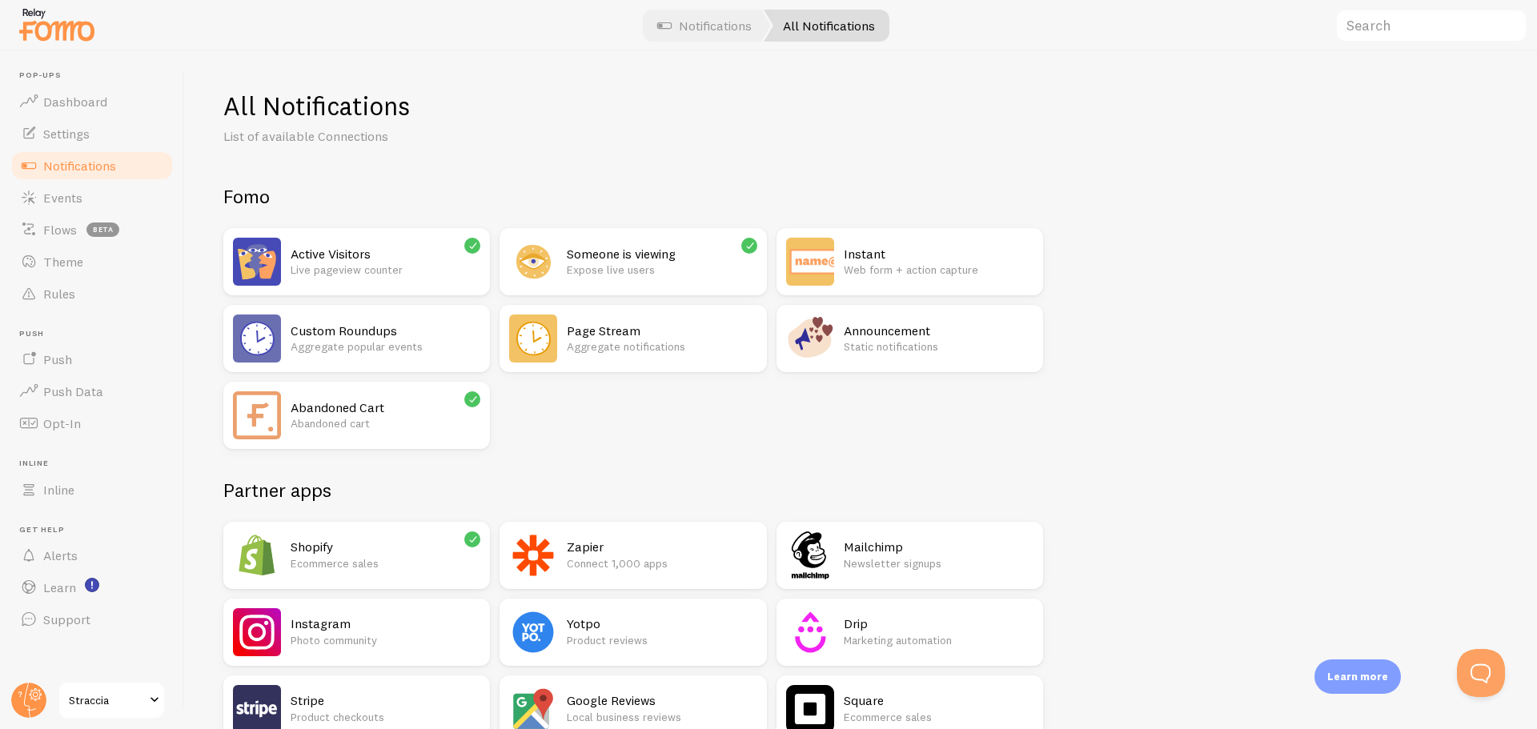
click at [339, 253] on h2 "Active Visitors" at bounding box center [386, 254] width 190 height 17
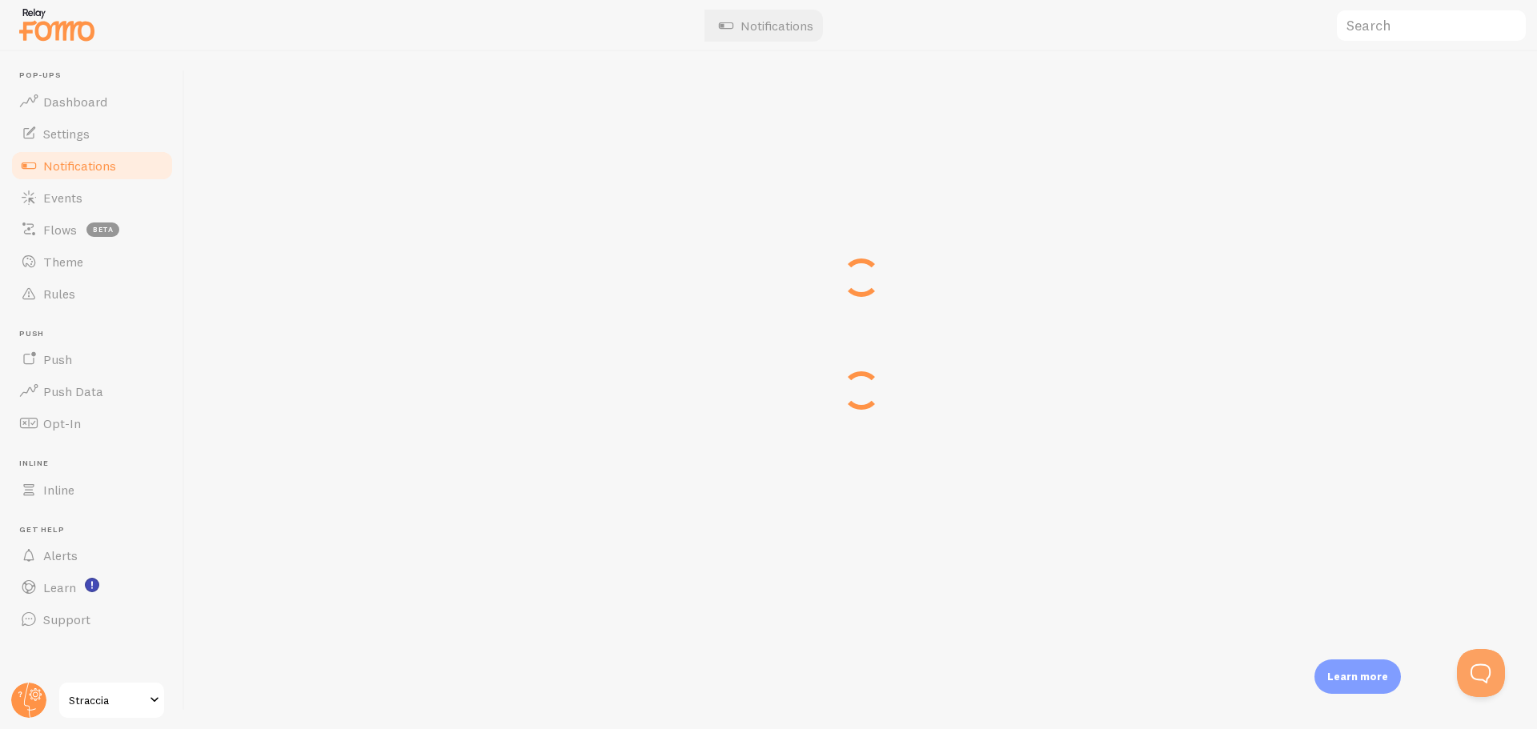
click at [92, 169] on span "Notifications" at bounding box center [79, 166] width 73 height 16
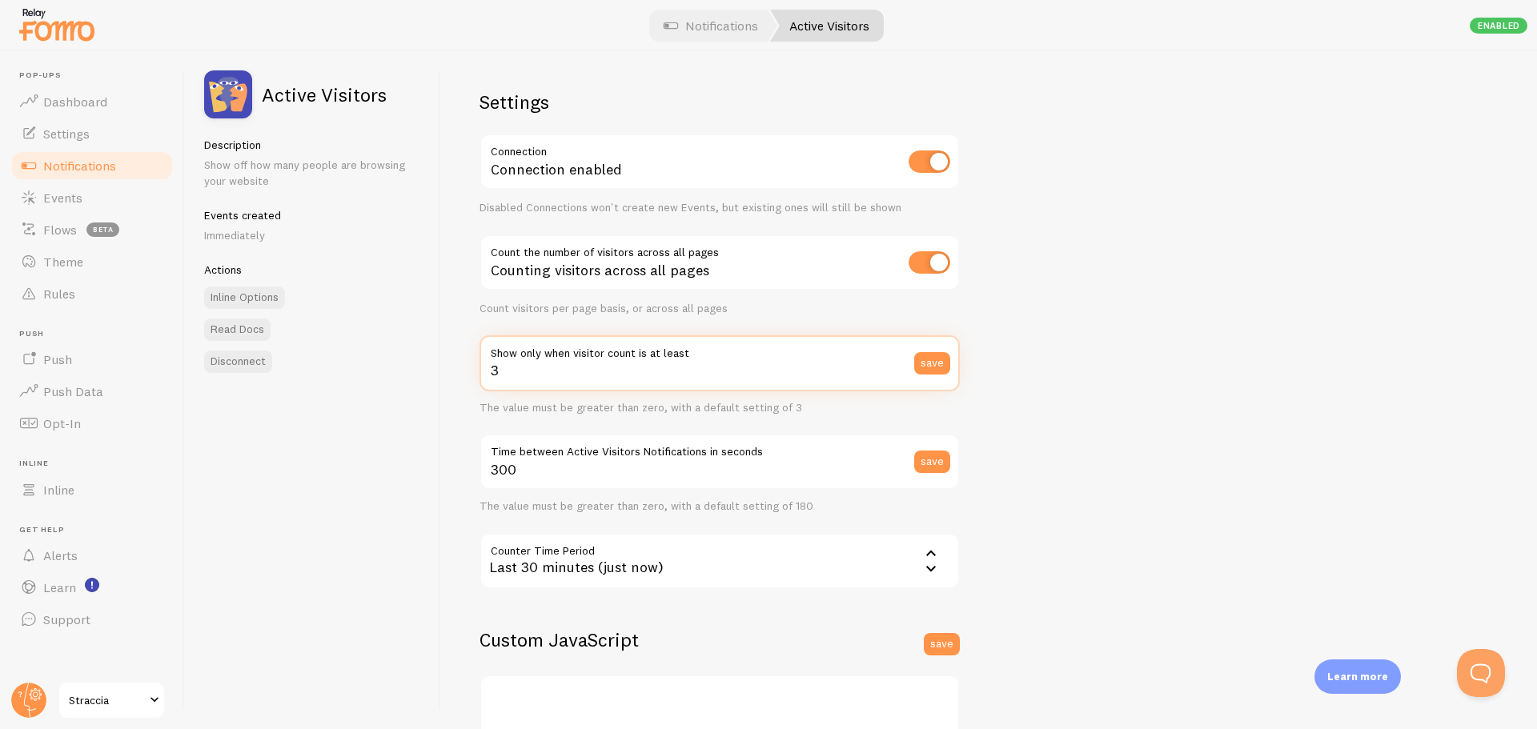
click at [541, 371] on input "3" at bounding box center [719, 363] width 480 height 56
click at [126, 169] on link "Notifications" at bounding box center [92, 166] width 165 height 32
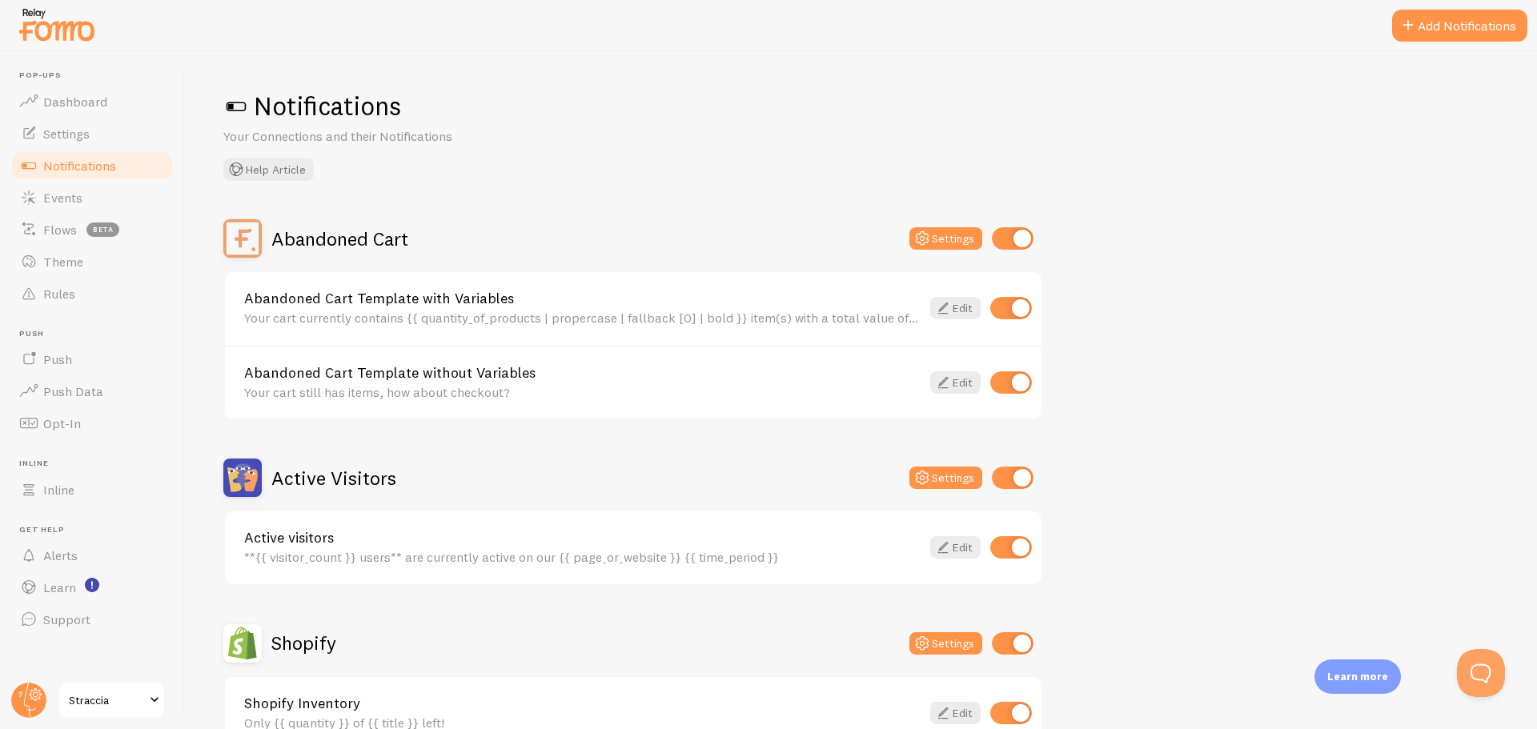
click at [1017, 304] on input "checkbox" at bounding box center [1011, 308] width 42 height 22
checkbox input "false"
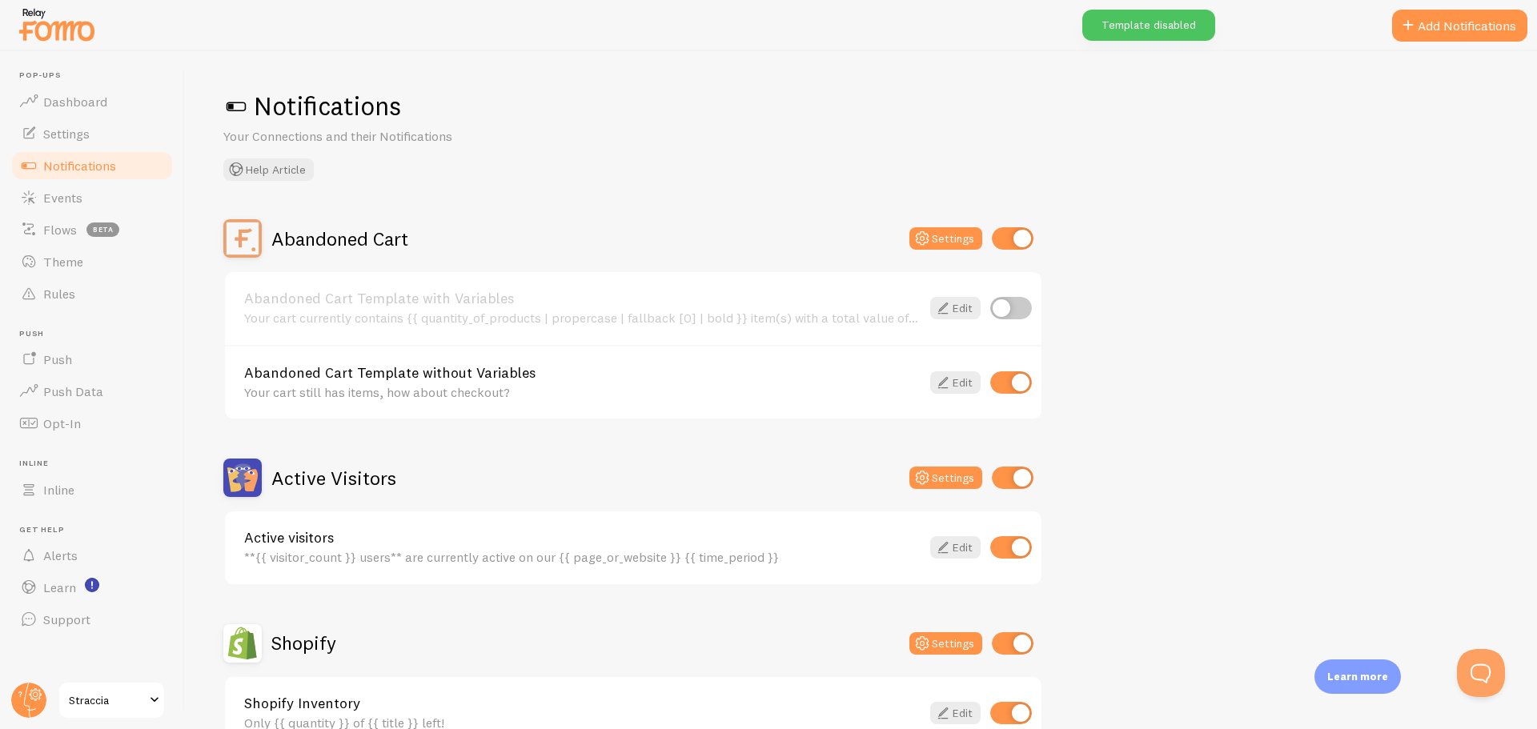
click at [1025, 383] on input "checkbox" at bounding box center [1011, 382] width 42 height 22
checkbox input "false"
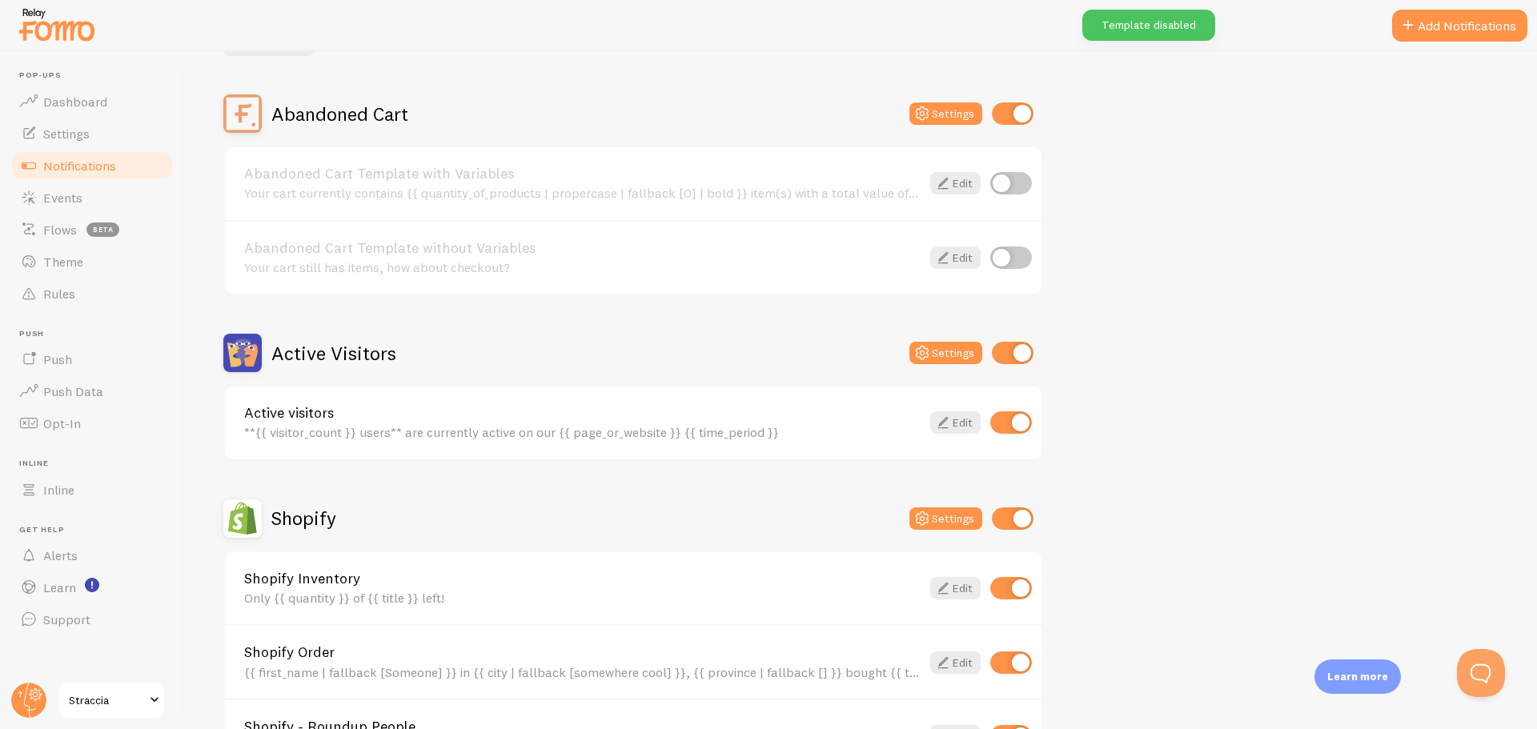
scroll to position [160, 0]
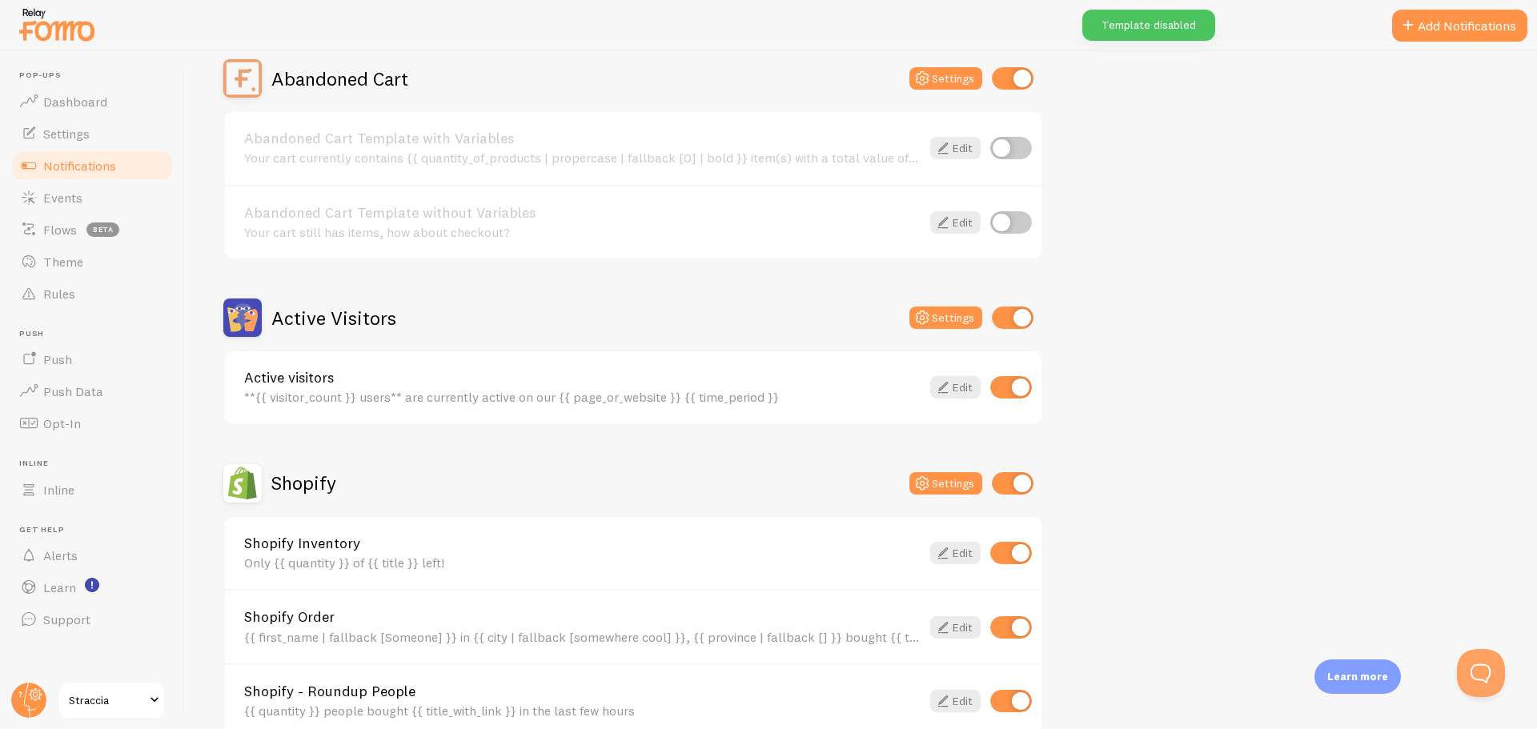
click at [1023, 393] on input "checkbox" at bounding box center [1011, 387] width 42 height 22
checkbox input "false"
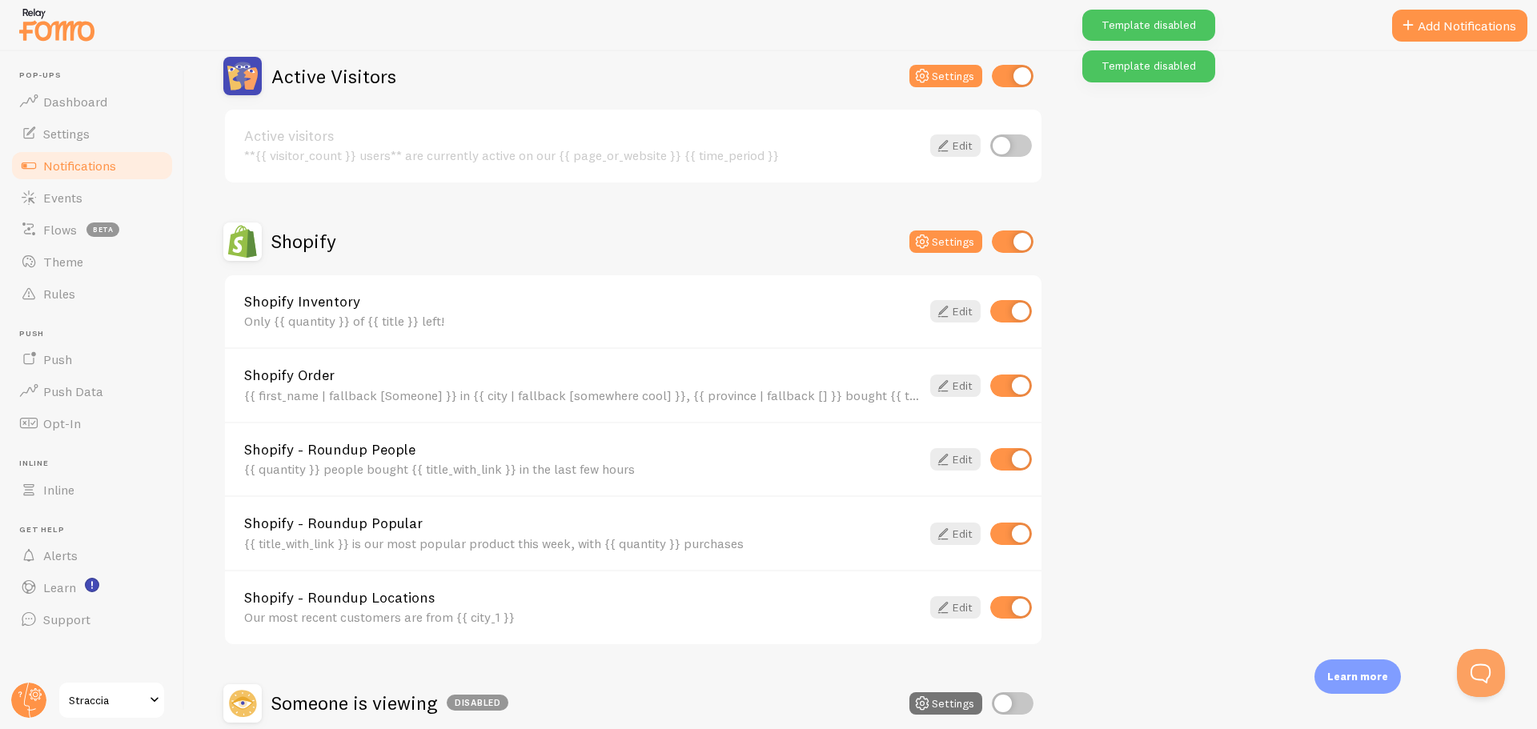
scroll to position [480, 0]
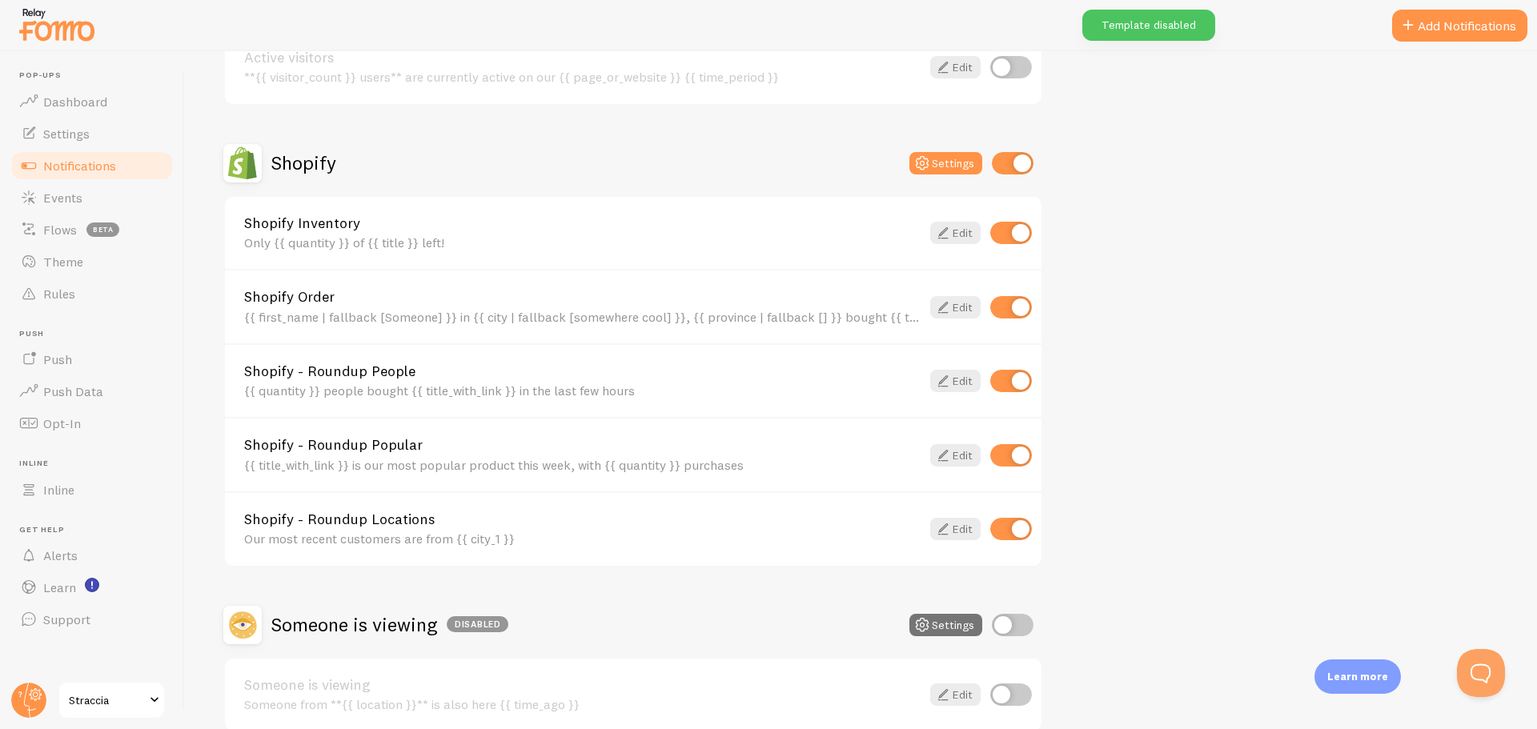
click at [1015, 236] on input "checkbox" at bounding box center [1011, 233] width 42 height 22
checkbox input "false"
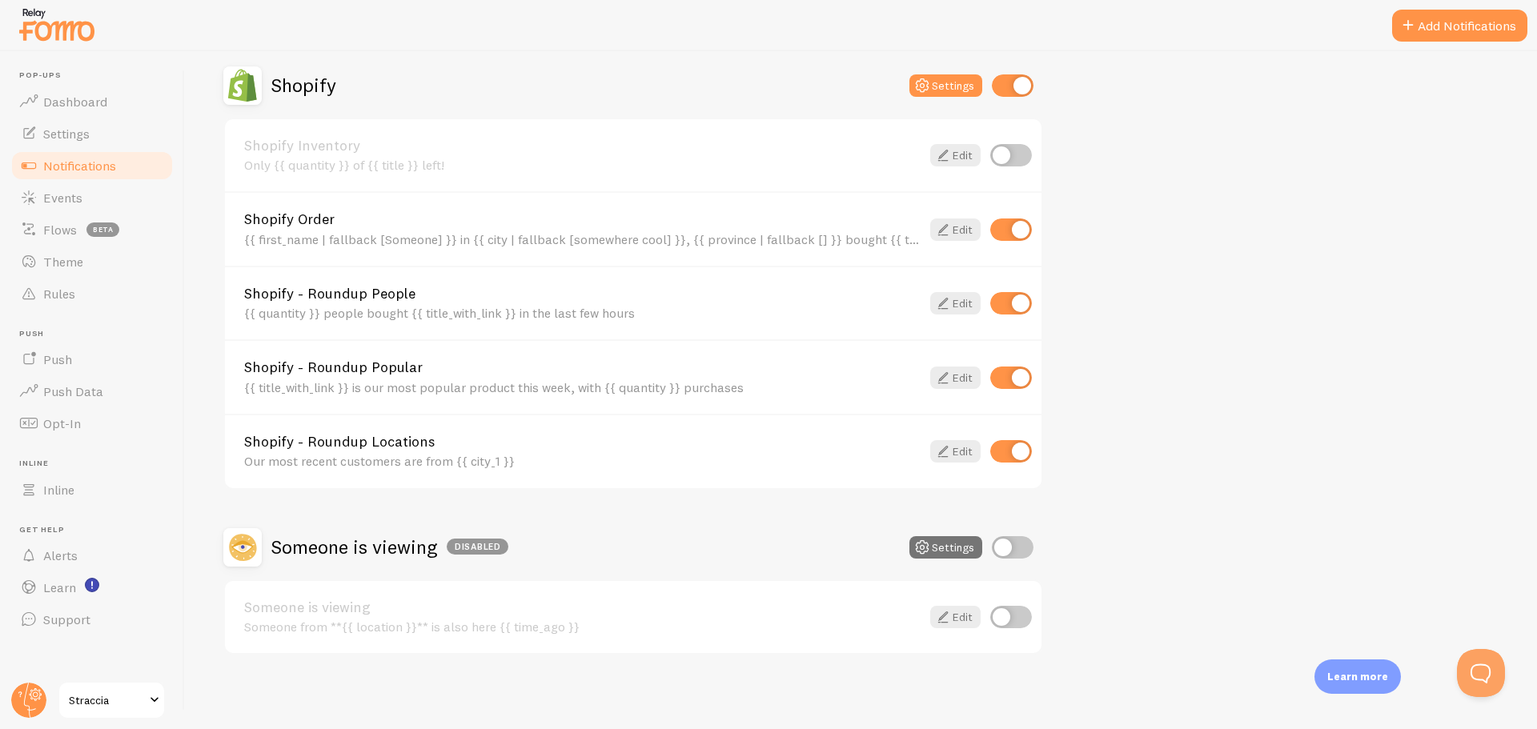
scroll to position [560, 0]
click at [1019, 447] on input "checkbox" at bounding box center [1011, 449] width 42 height 22
checkbox input "false"
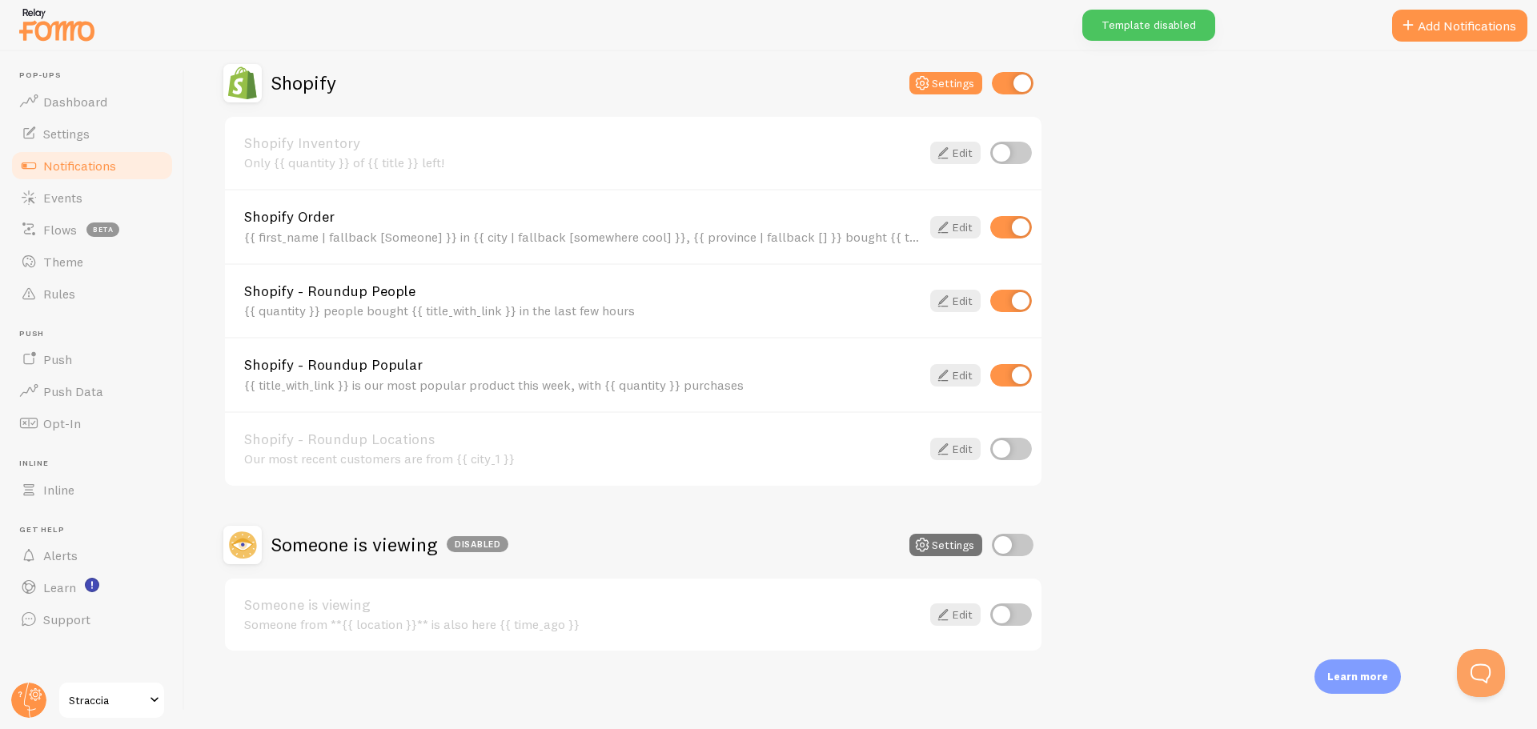
click at [1014, 226] on input "checkbox" at bounding box center [1011, 227] width 42 height 22
checkbox input "false"
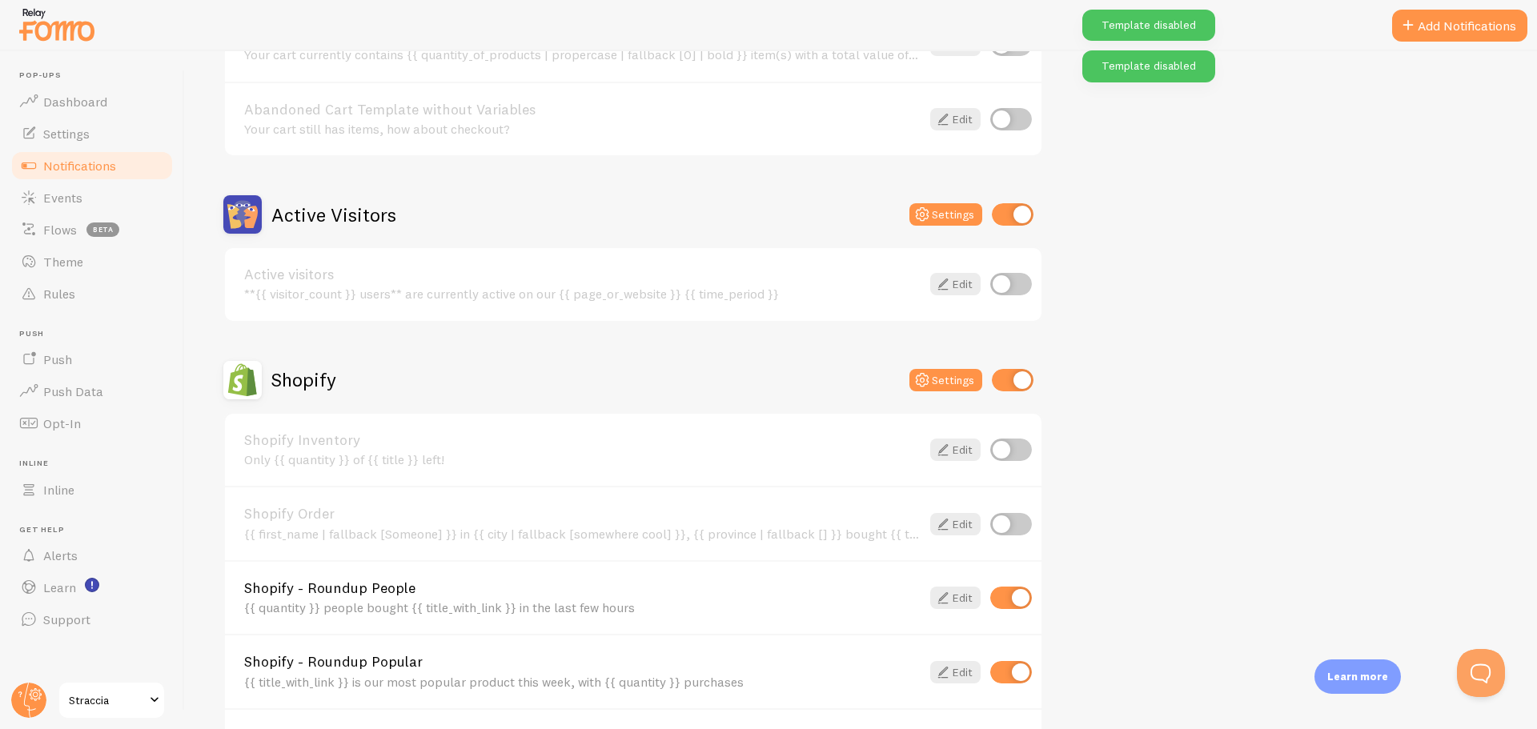
scroll to position [160, 0]
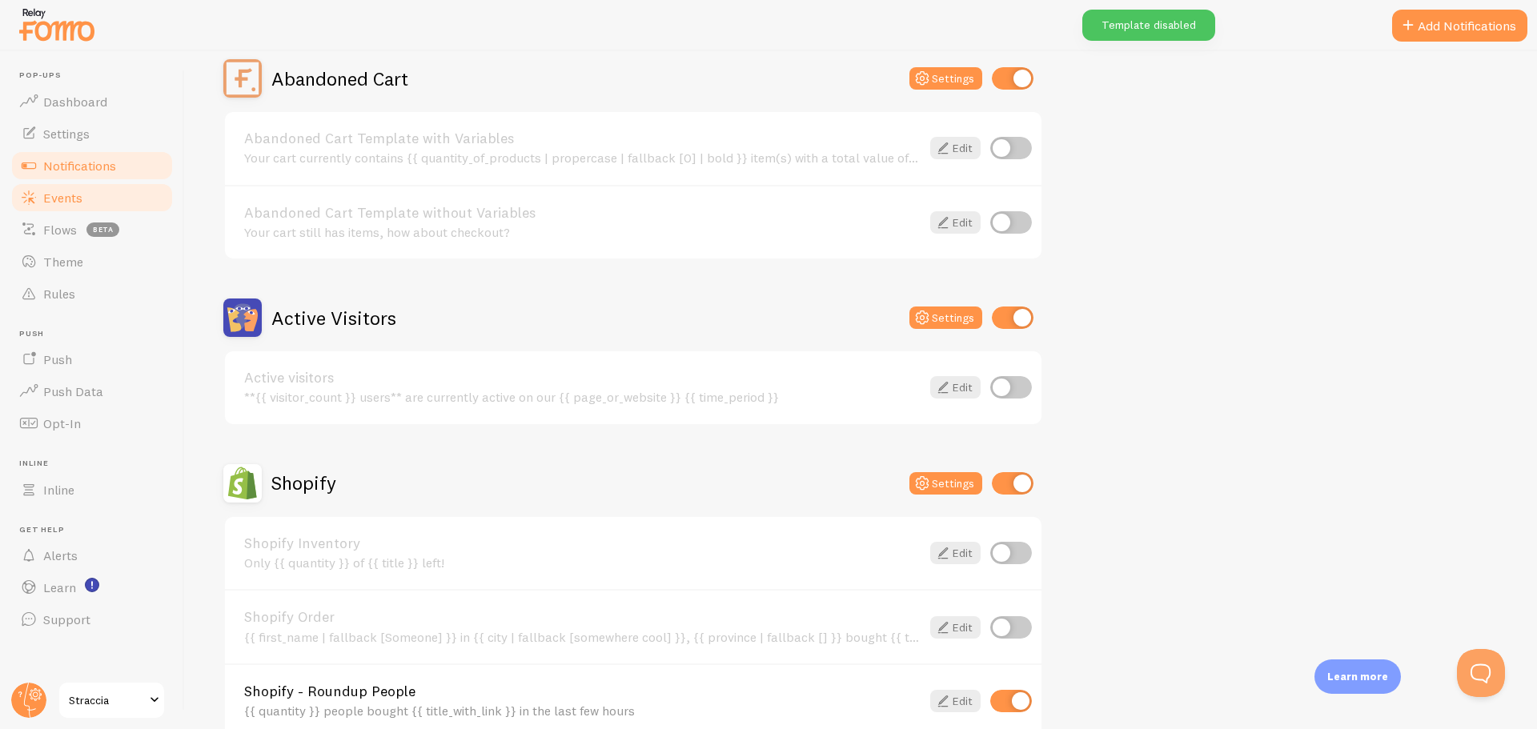
click at [98, 194] on link "Events" at bounding box center [92, 198] width 165 height 32
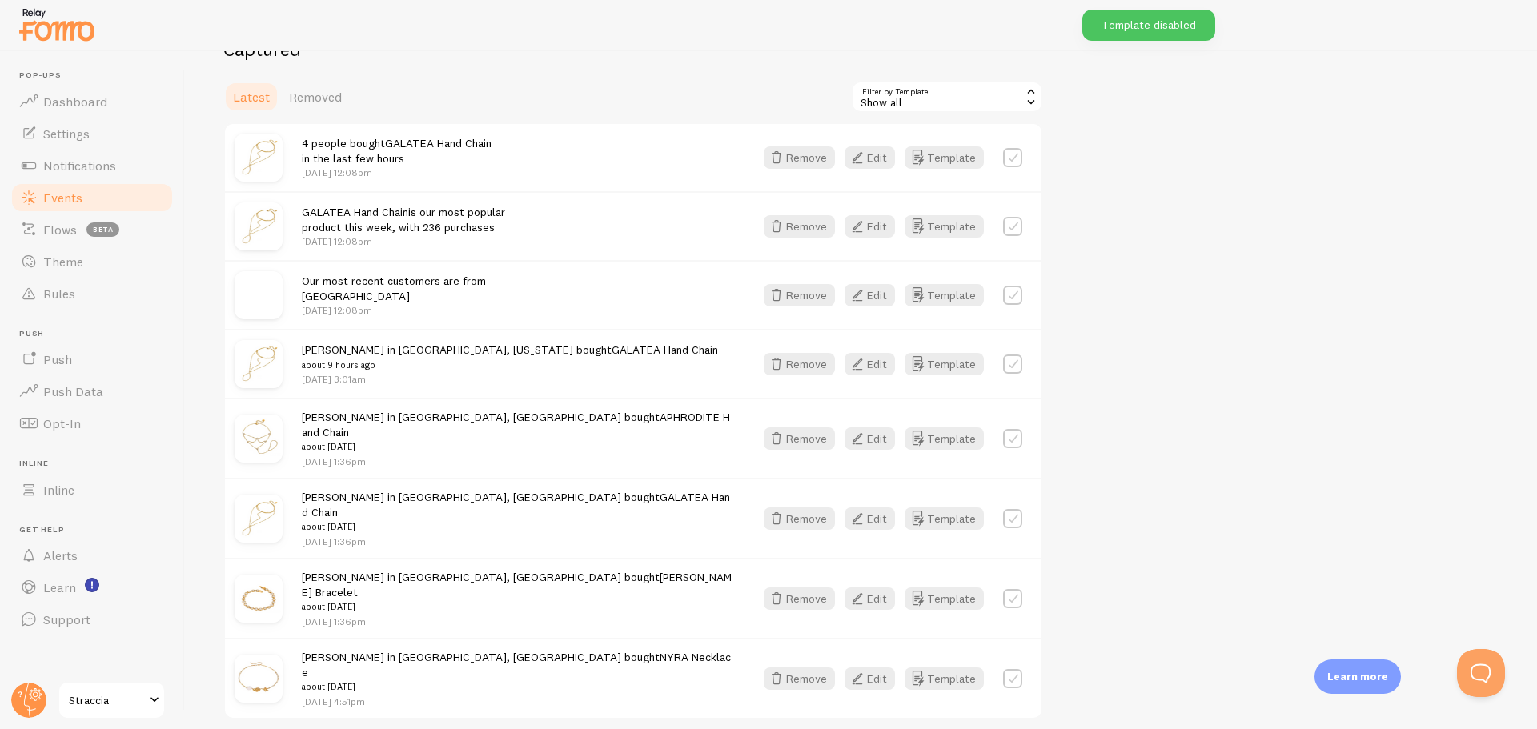
scroll to position [223, 0]
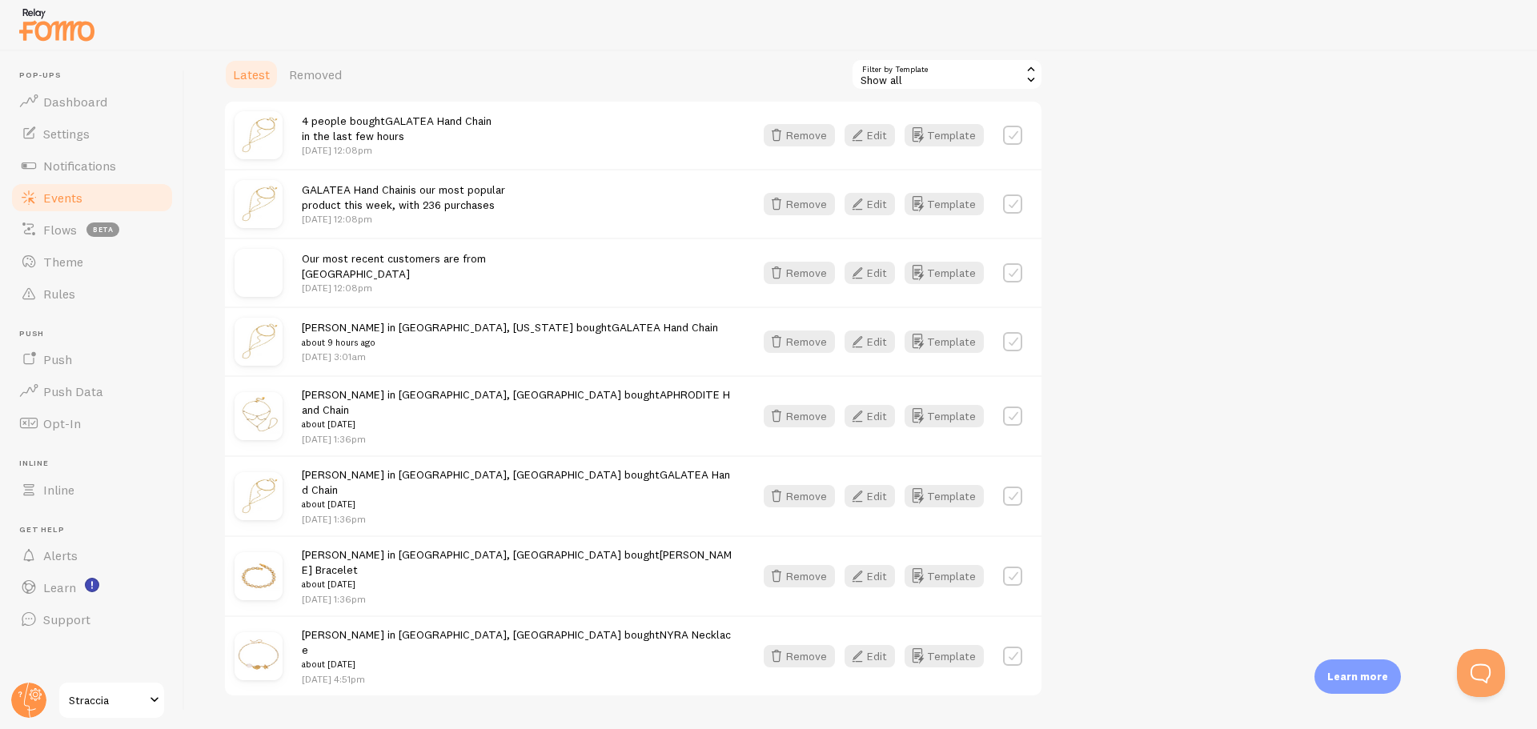
click at [1004, 272] on label at bounding box center [1012, 272] width 19 height 19
checkbox input "true"
click at [1013, 339] on label at bounding box center [1012, 341] width 19 height 19
checkbox input "true"
click at [1012, 413] on label at bounding box center [1012, 416] width 19 height 19
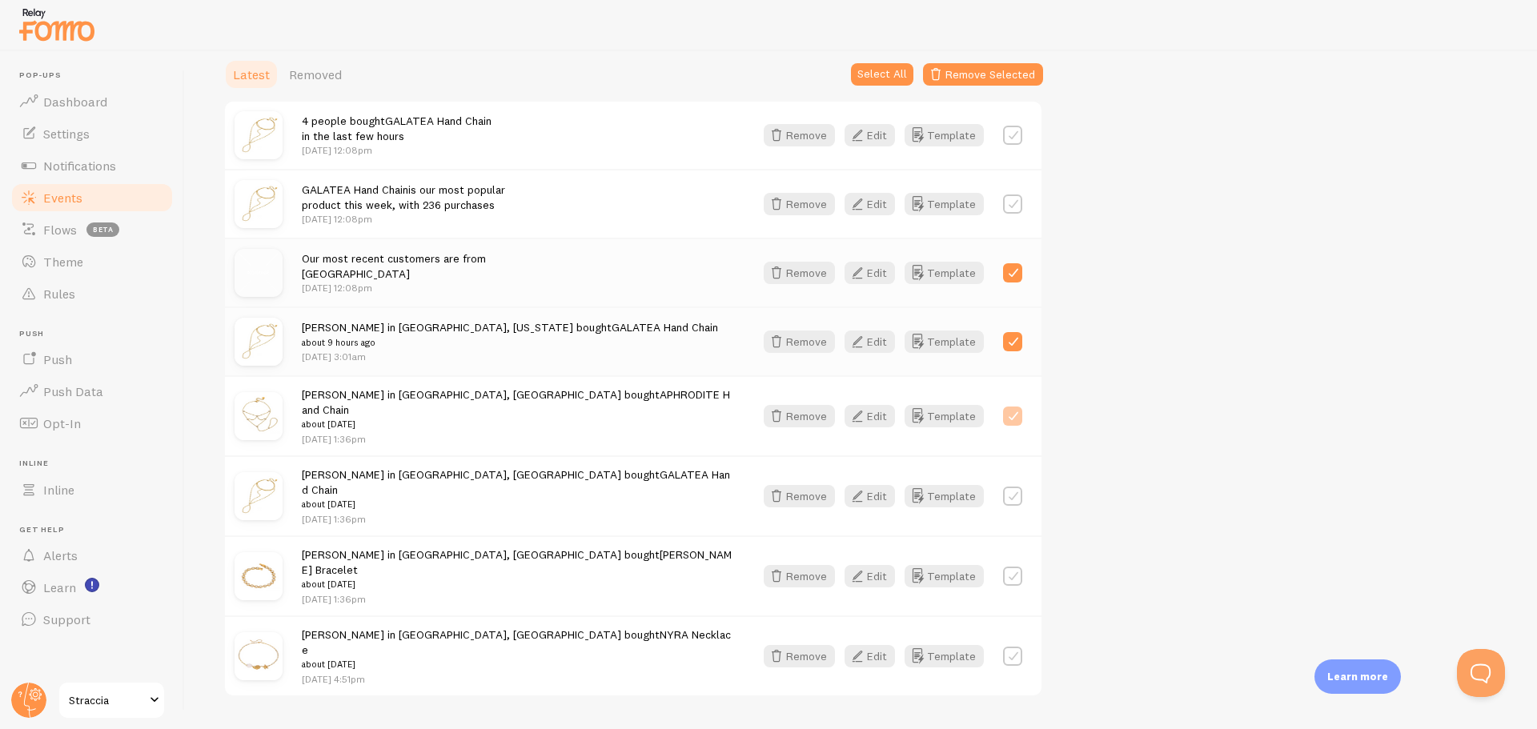
checkbox input "true"
click at [1007, 487] on label at bounding box center [1012, 496] width 19 height 19
checkbox input "true"
click at [1010, 567] on label at bounding box center [1012, 576] width 19 height 19
checkbox input "true"
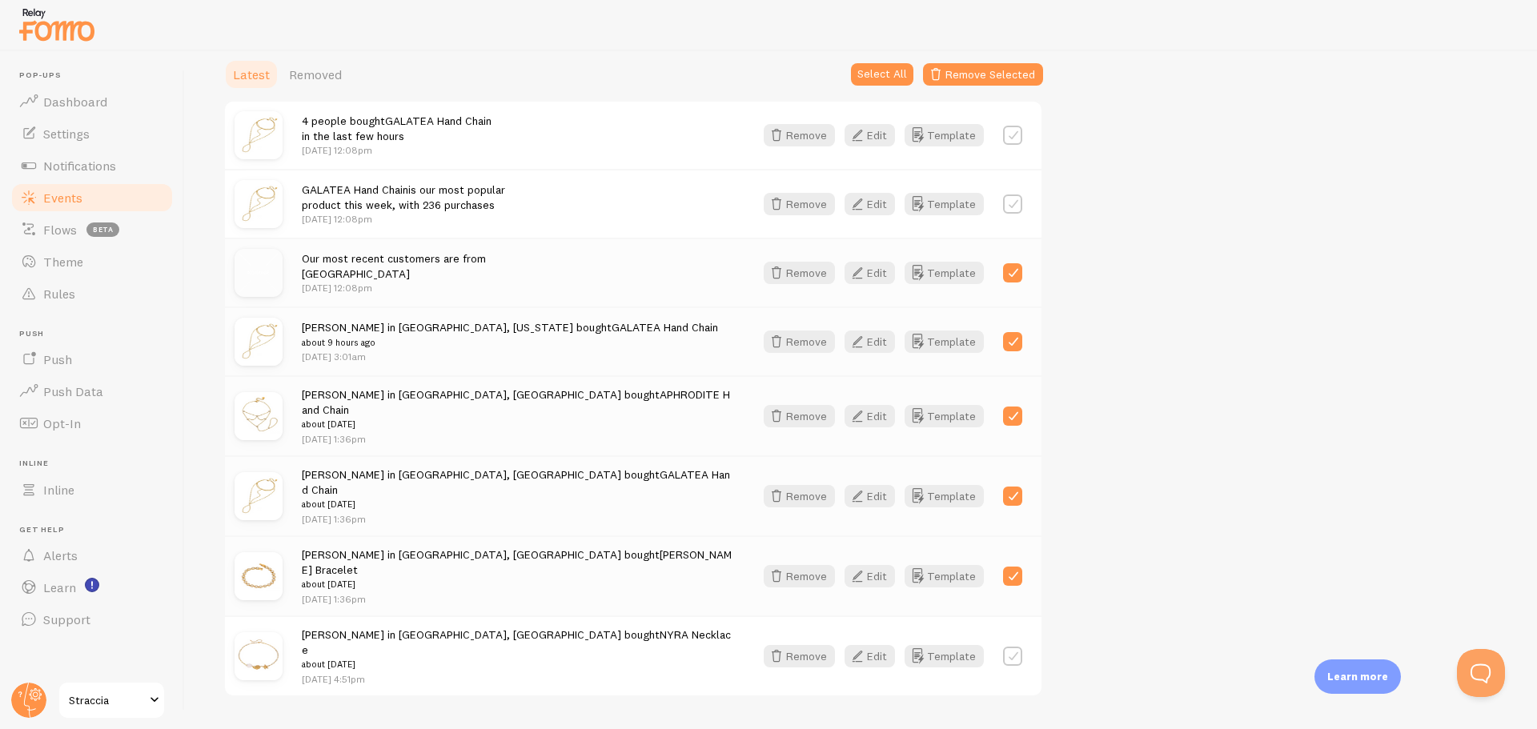
click at [1014, 647] on label at bounding box center [1012, 656] width 19 height 19
checkbox input "true"
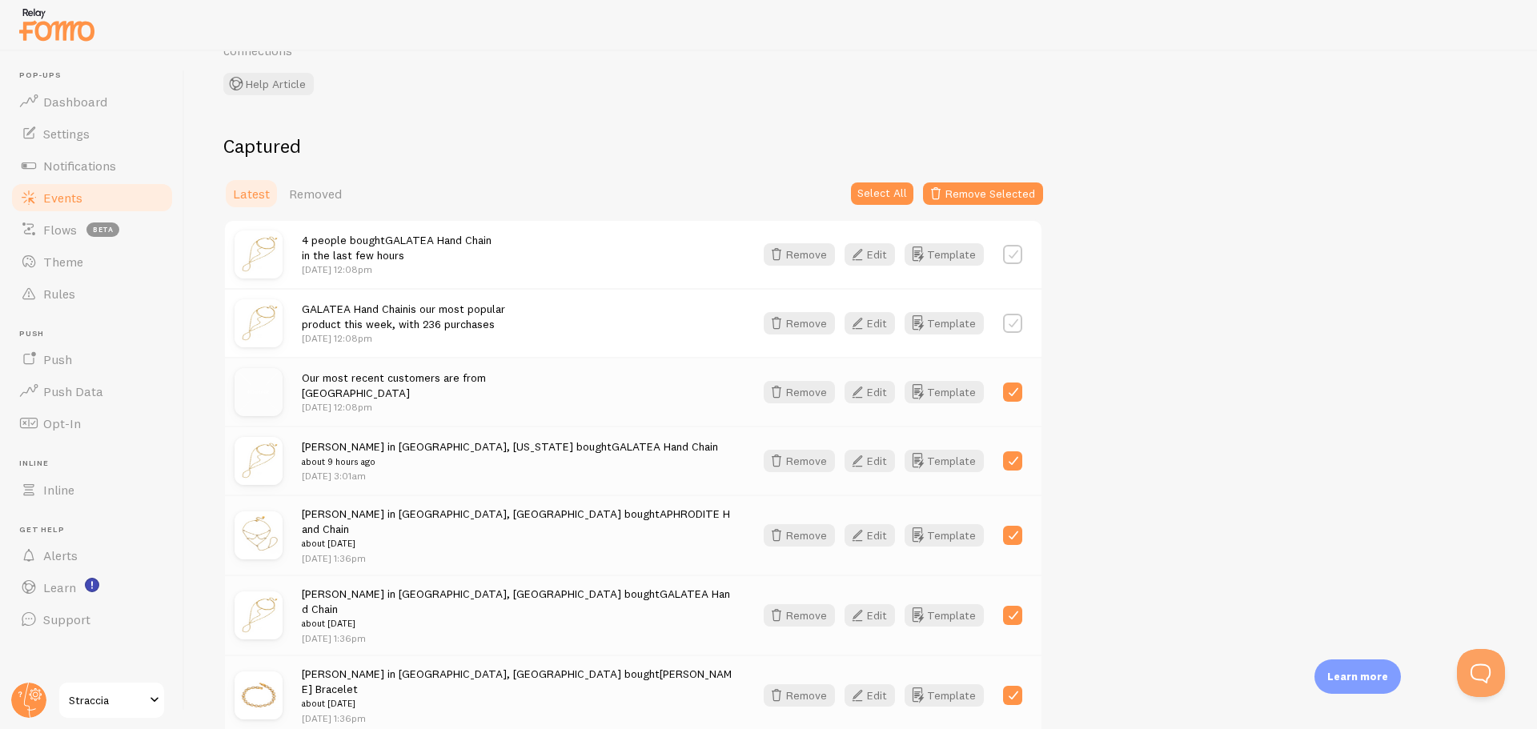
scroll to position [0, 0]
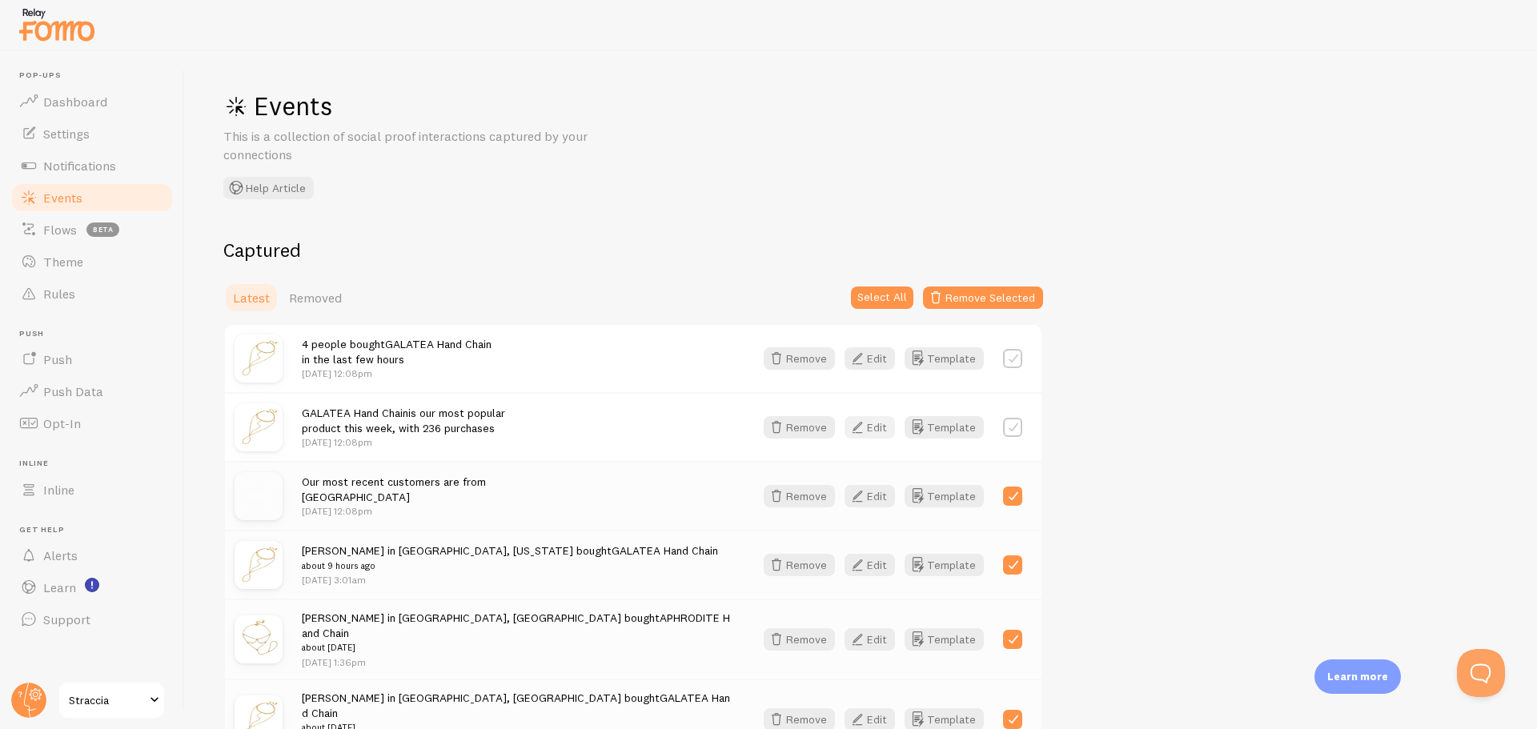
click at [856, 432] on icon "button" at bounding box center [857, 427] width 19 height 19
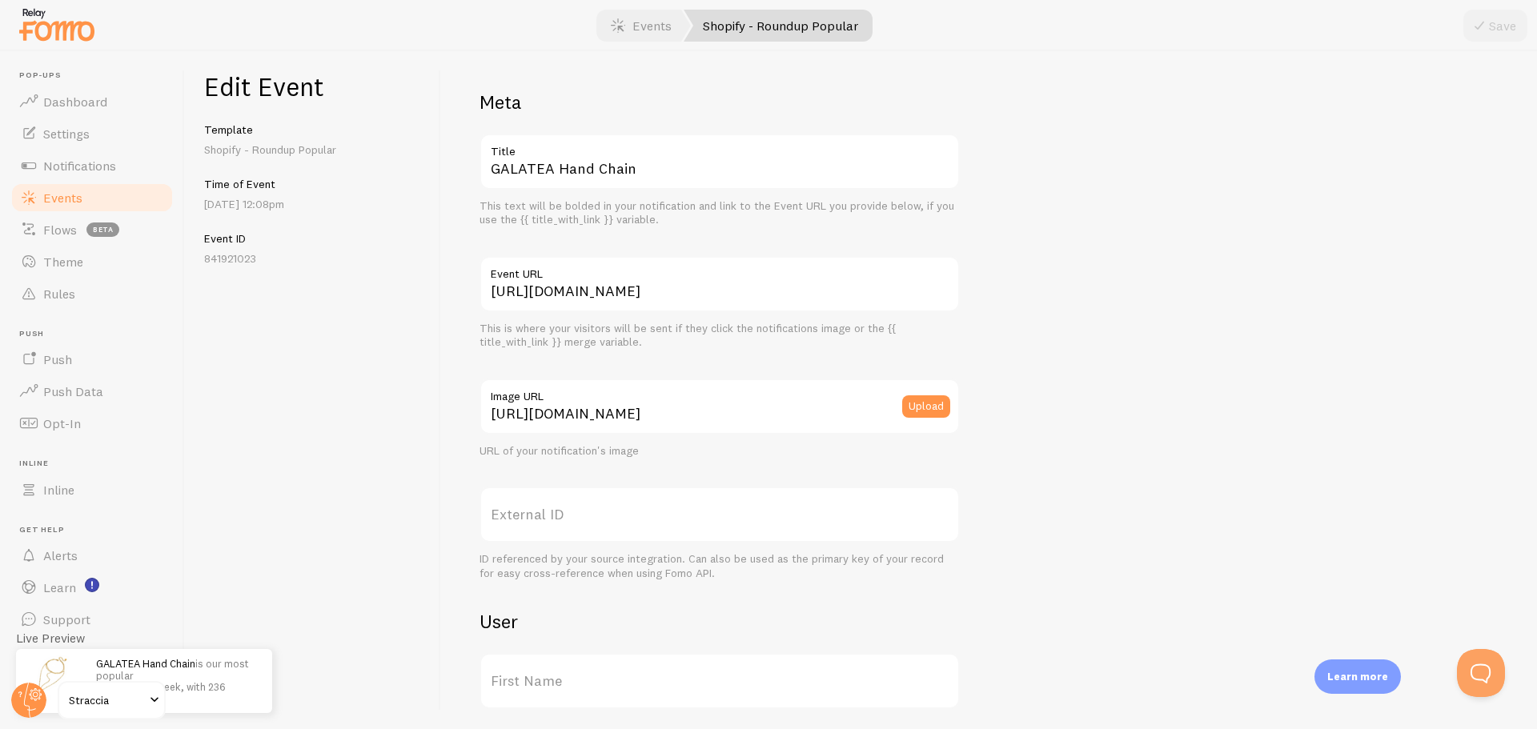
click at [70, 199] on span "Events" at bounding box center [62, 198] width 39 height 16
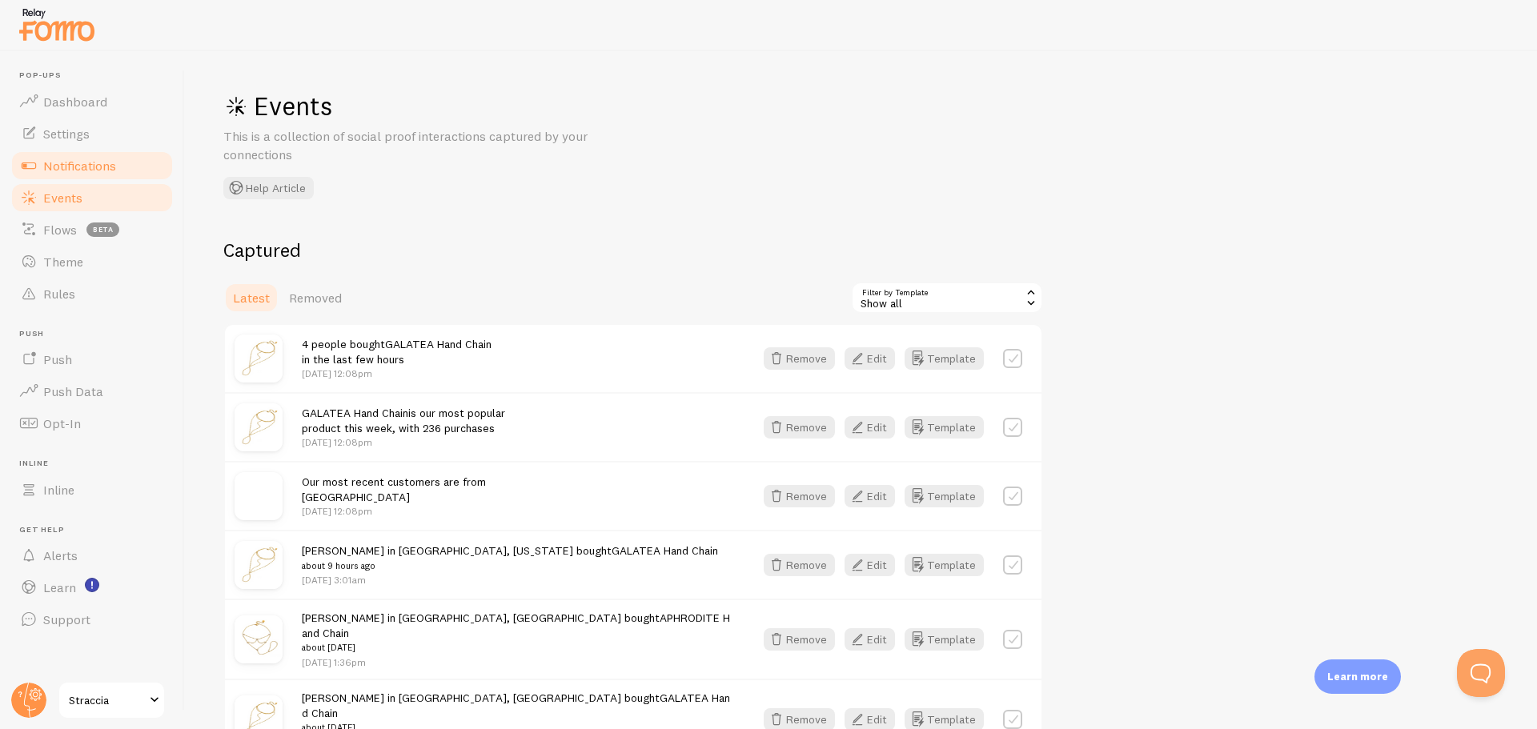
click at [87, 175] on link "Notifications" at bounding box center [92, 166] width 165 height 32
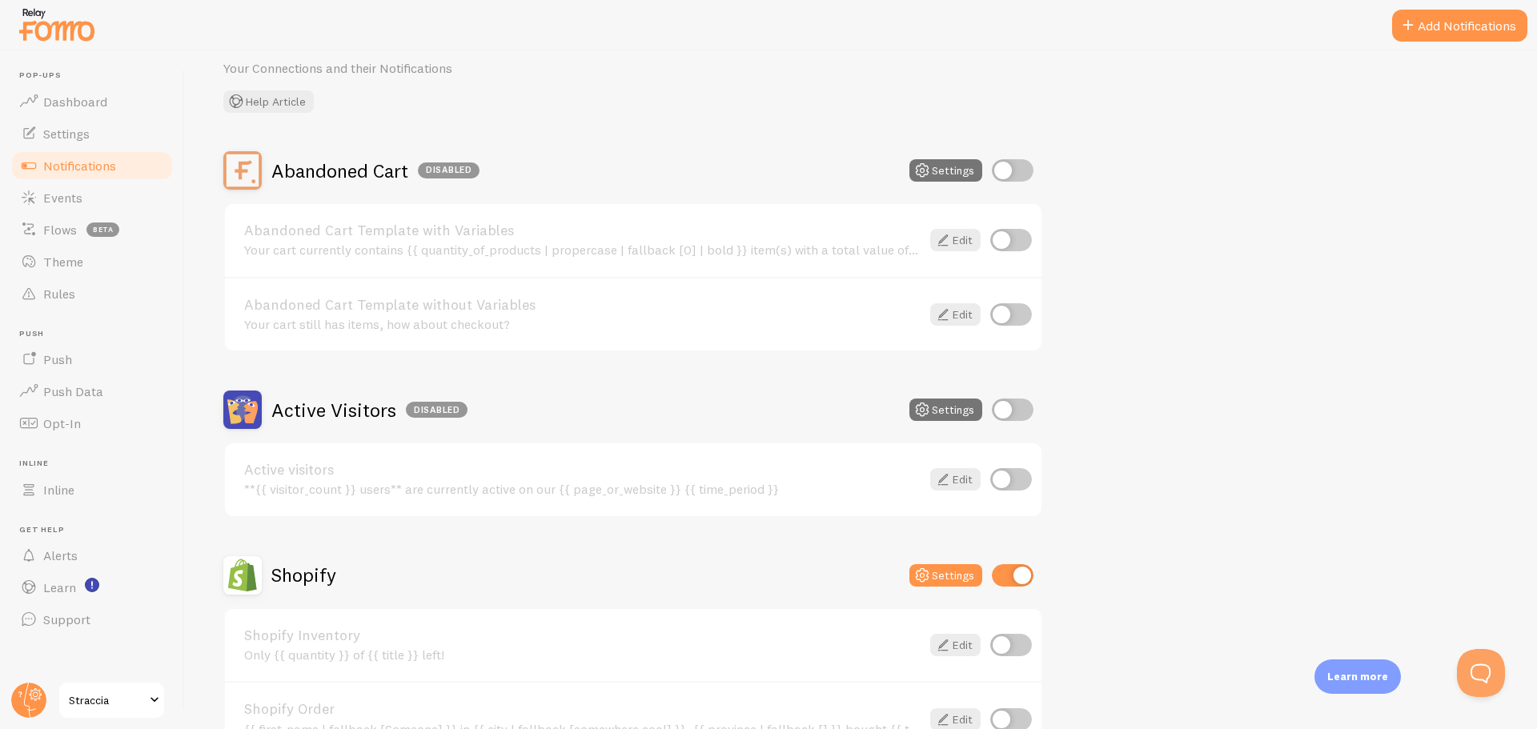
scroll to position [560, 0]
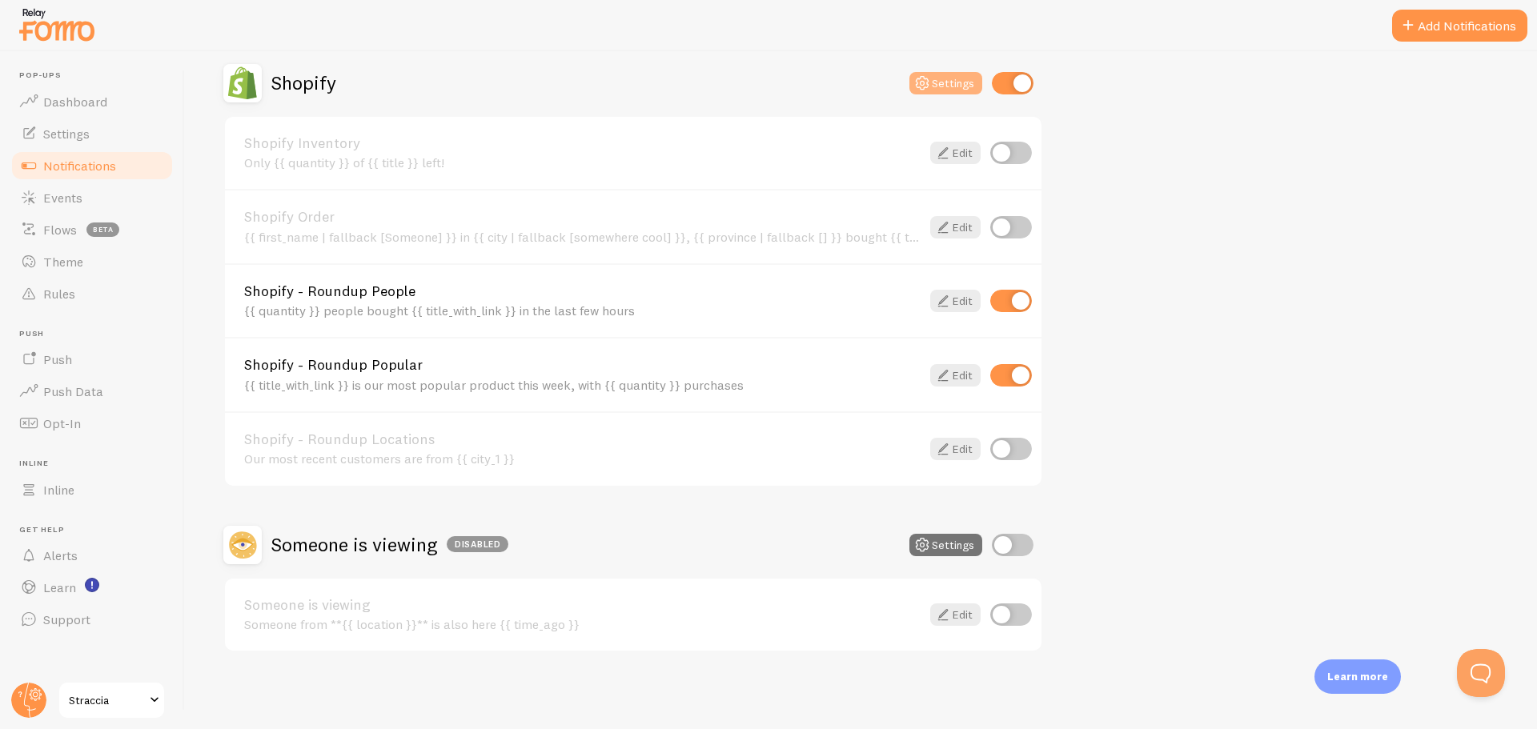
click at [941, 77] on button "Settings" at bounding box center [945, 83] width 73 height 22
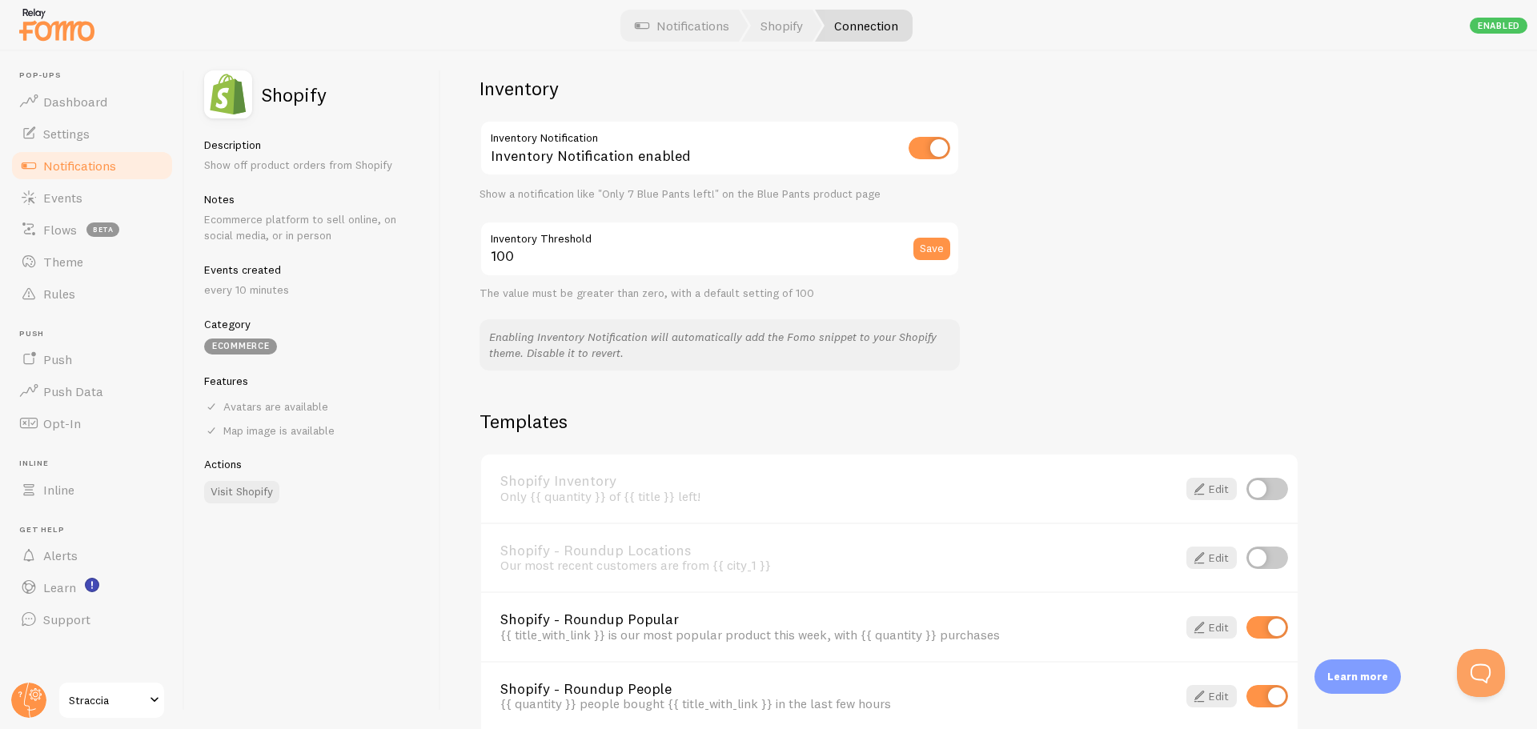
scroll to position [880, 0]
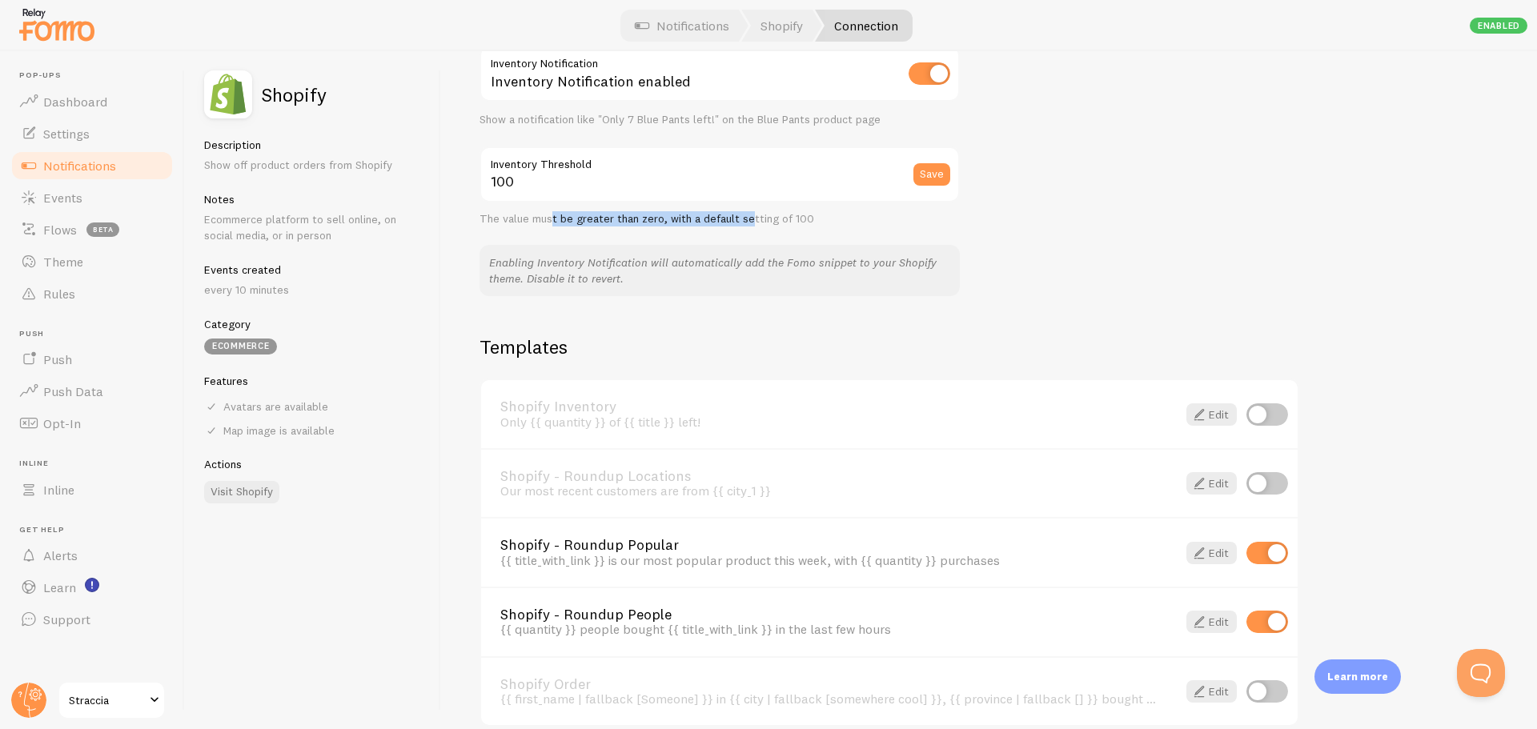
drag, startPoint x: 554, startPoint y: 222, endPoint x: 767, endPoint y: 222, distance: 212.9
click at [755, 216] on div "The value must be greater than zero, with a default setting of 100" at bounding box center [719, 219] width 480 height 14
click at [767, 222] on div "The value must be greater than zero, with a default setting of 100" at bounding box center [719, 219] width 480 height 14
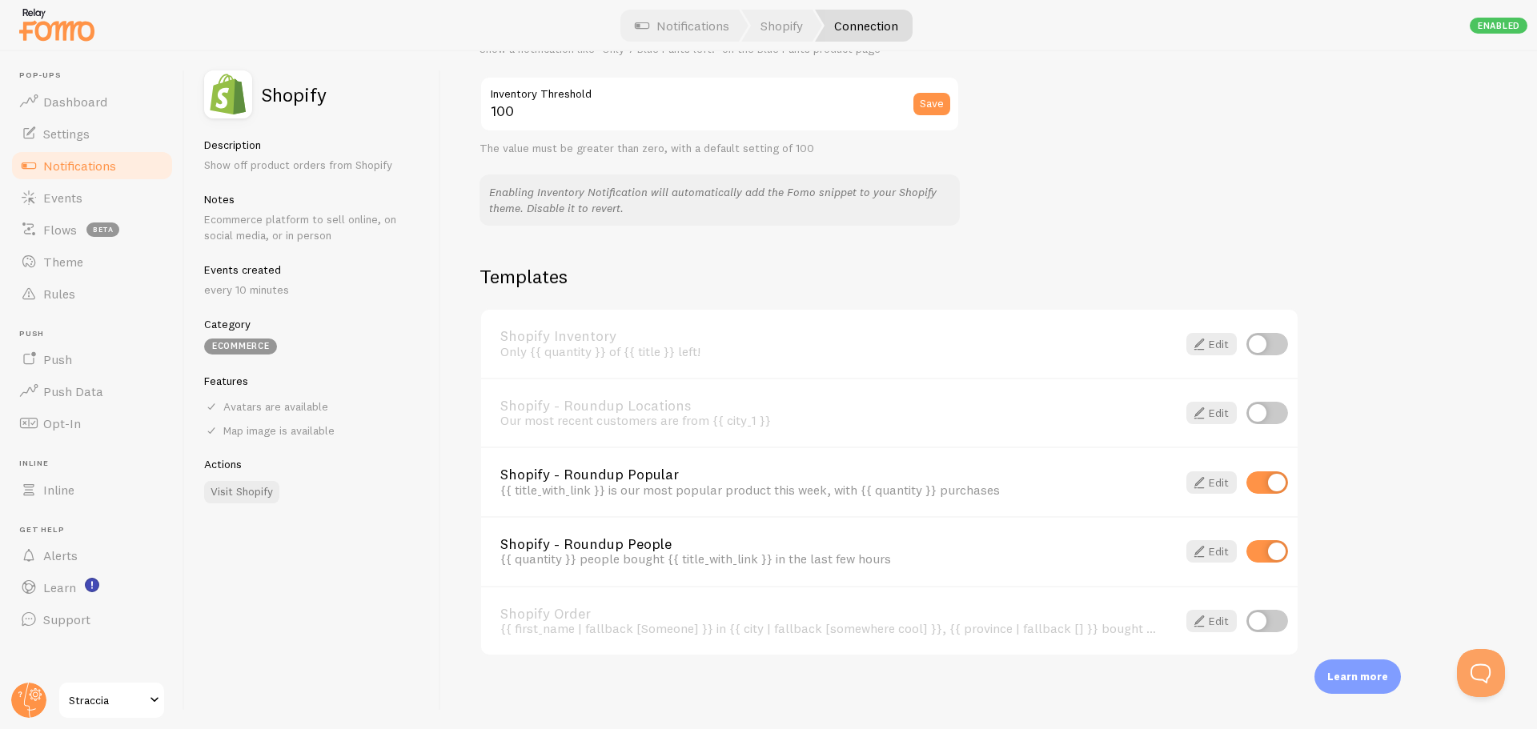
scroll to position [955, 0]
click at [1225, 481] on link "Edit" at bounding box center [1211, 478] width 50 height 22
click at [1207, 552] on span at bounding box center [1198, 547] width 19 height 19
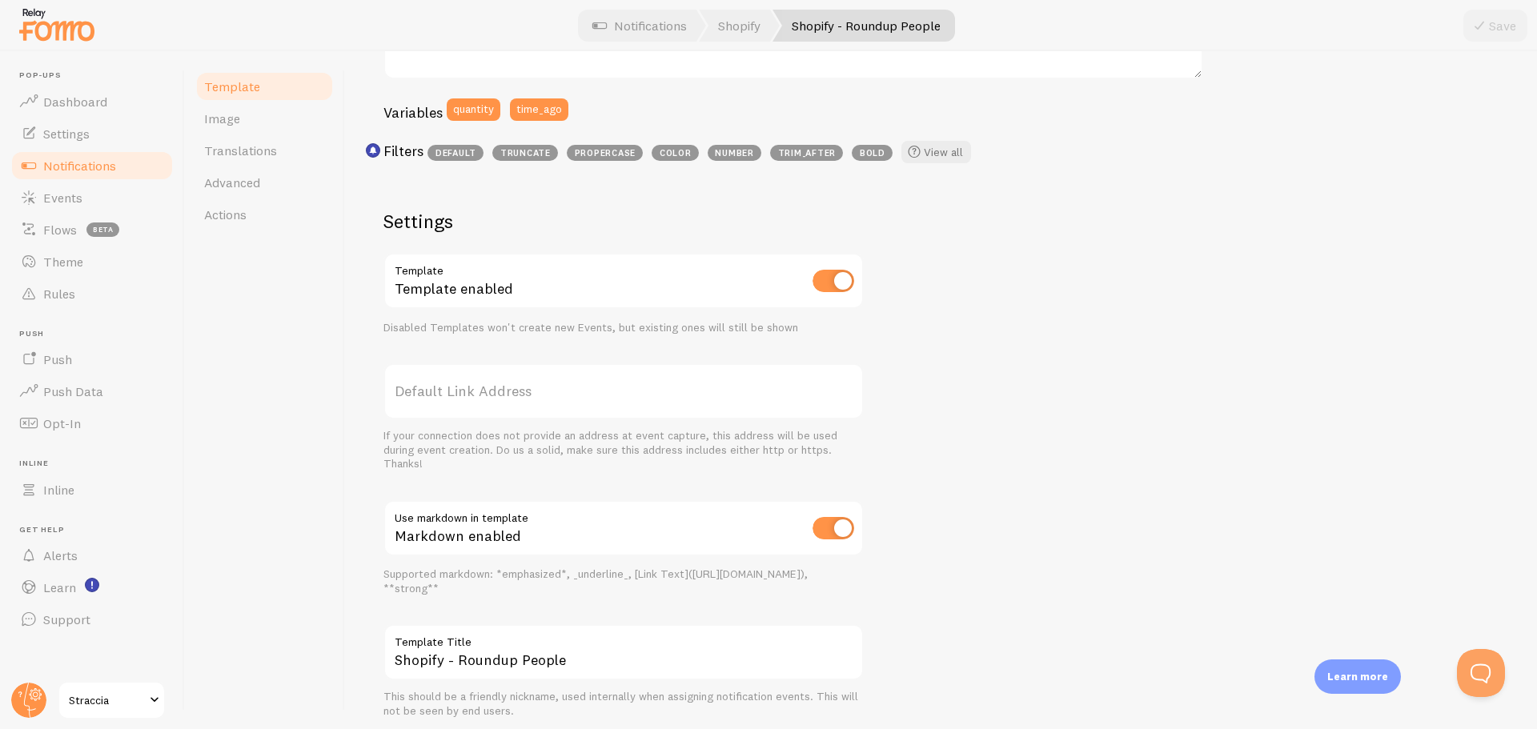
scroll to position [66, 0]
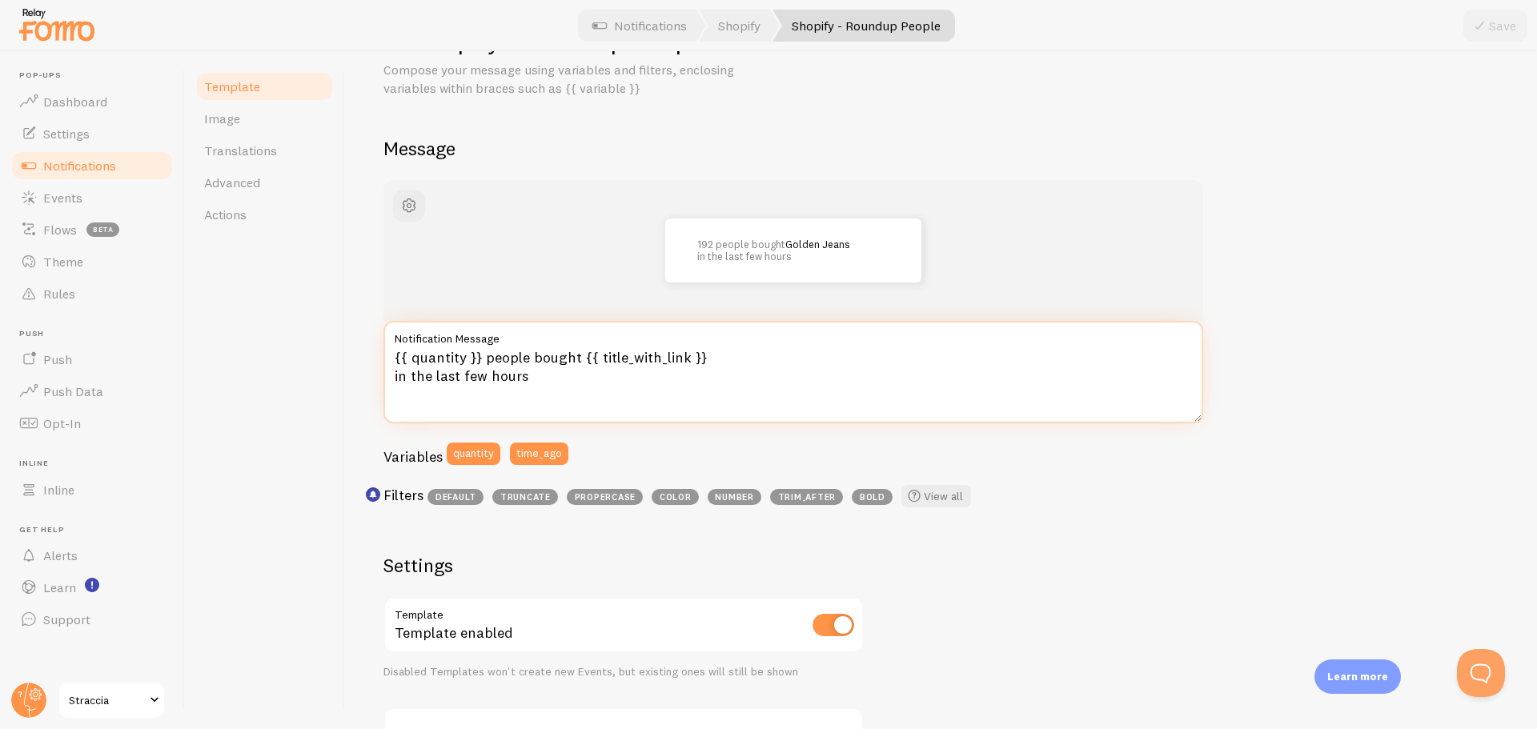
click at [599, 373] on textarea "{{ quantity }} people bought {{ title_with_link }} in the last few hours" at bounding box center [793, 372] width 820 height 102
drag, startPoint x: 443, startPoint y: 376, endPoint x: 566, endPoint y: 374, distance: 123.3
click at [541, 374] on textarea "{{ quantity }} people bought {{ title_with_link }} in the last few hours" at bounding box center [793, 372] width 820 height 102
click at [566, 374] on textarea "{{ quantity }} people bought {{ title_with_link }} in the last few hours" at bounding box center [793, 372] width 820 height 102
click at [391, 371] on textarea "{{ quantity }} people bought {{ title_with_link }} in the last few hours" at bounding box center [793, 372] width 820 height 102
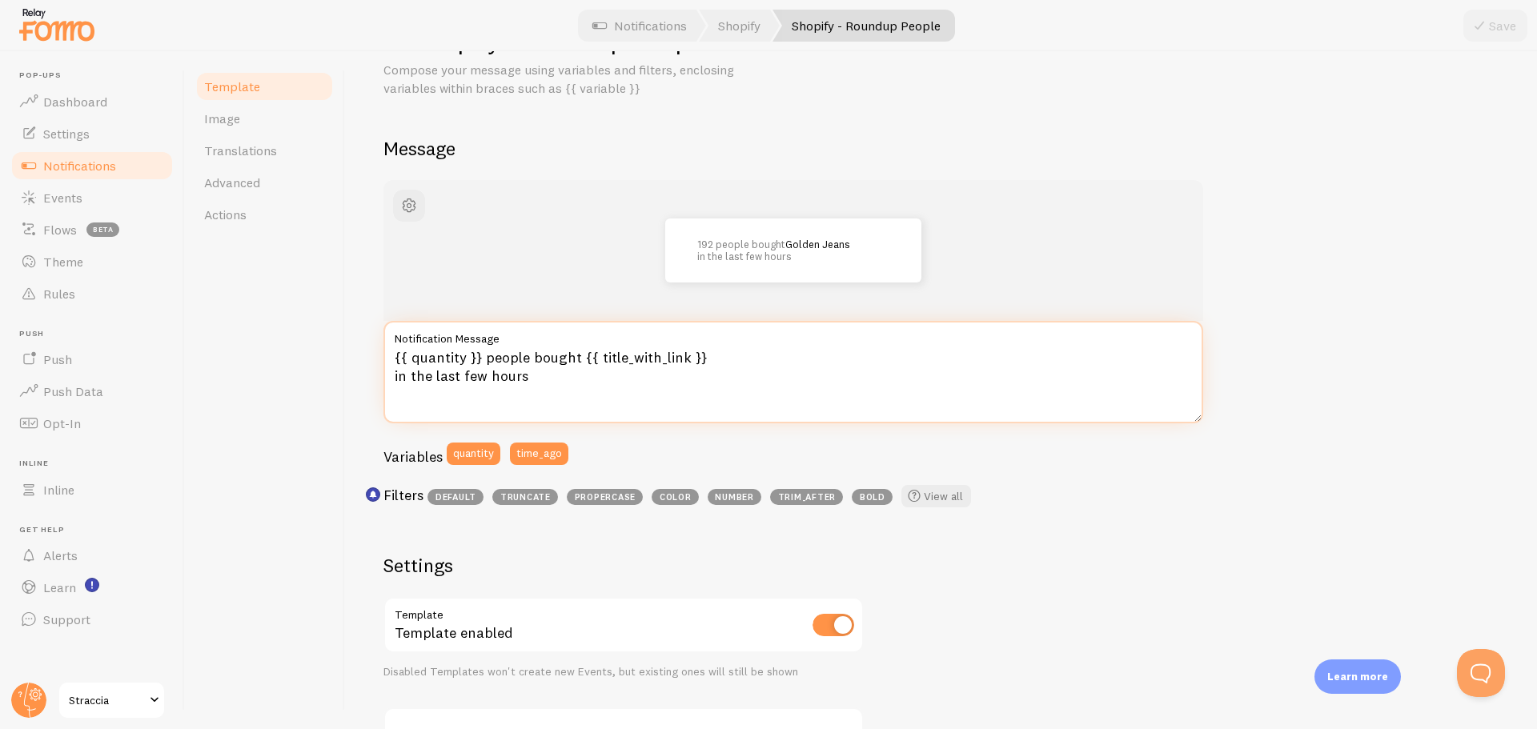
click at [575, 357] on textarea "{{ quantity }} people bought {{ title_with_link }} in the last few hours" at bounding box center [793, 372] width 820 height 102
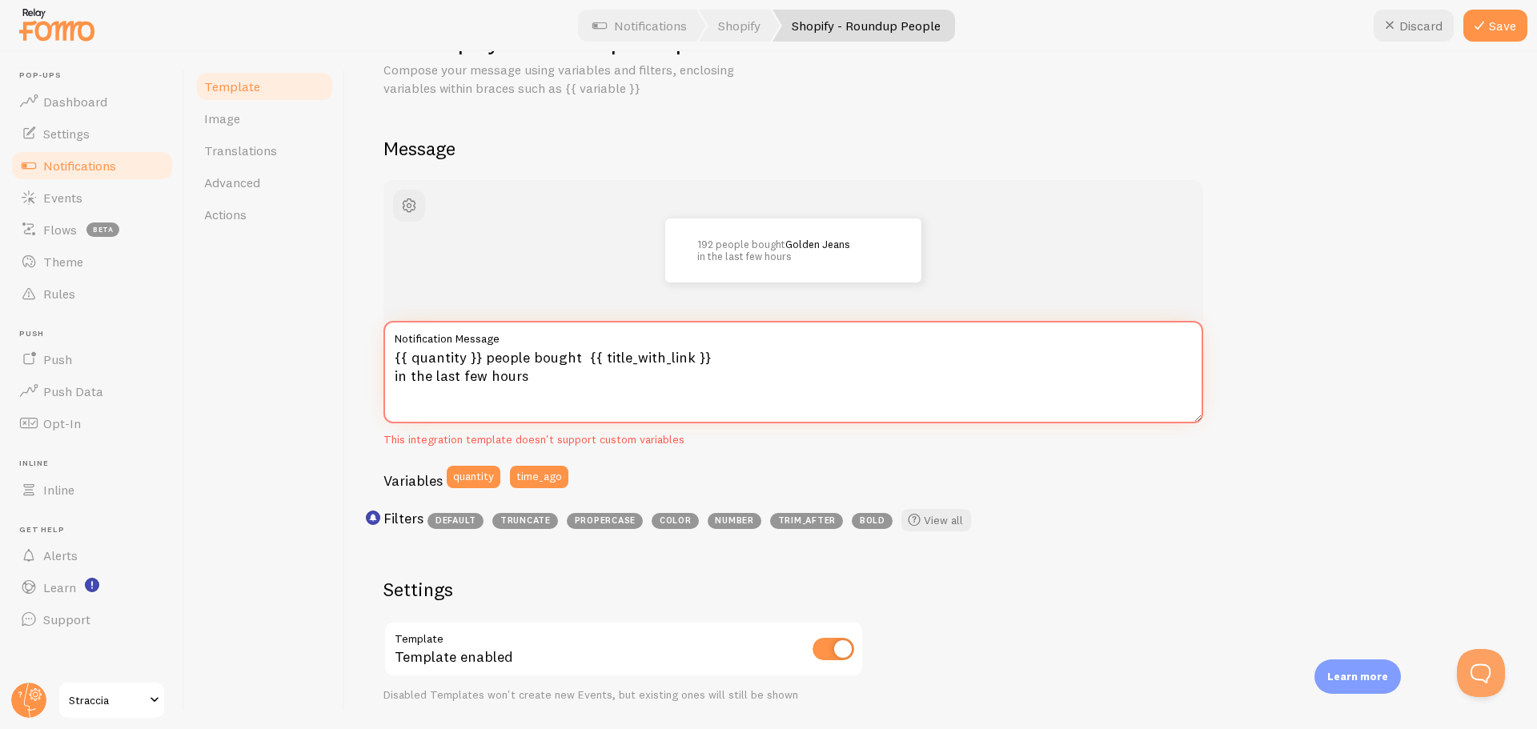
type textarea "{{ quantity }} people bought {{ title_with_link }} in the last few hours"
click at [91, 174] on link "Notifications" at bounding box center [92, 166] width 165 height 32
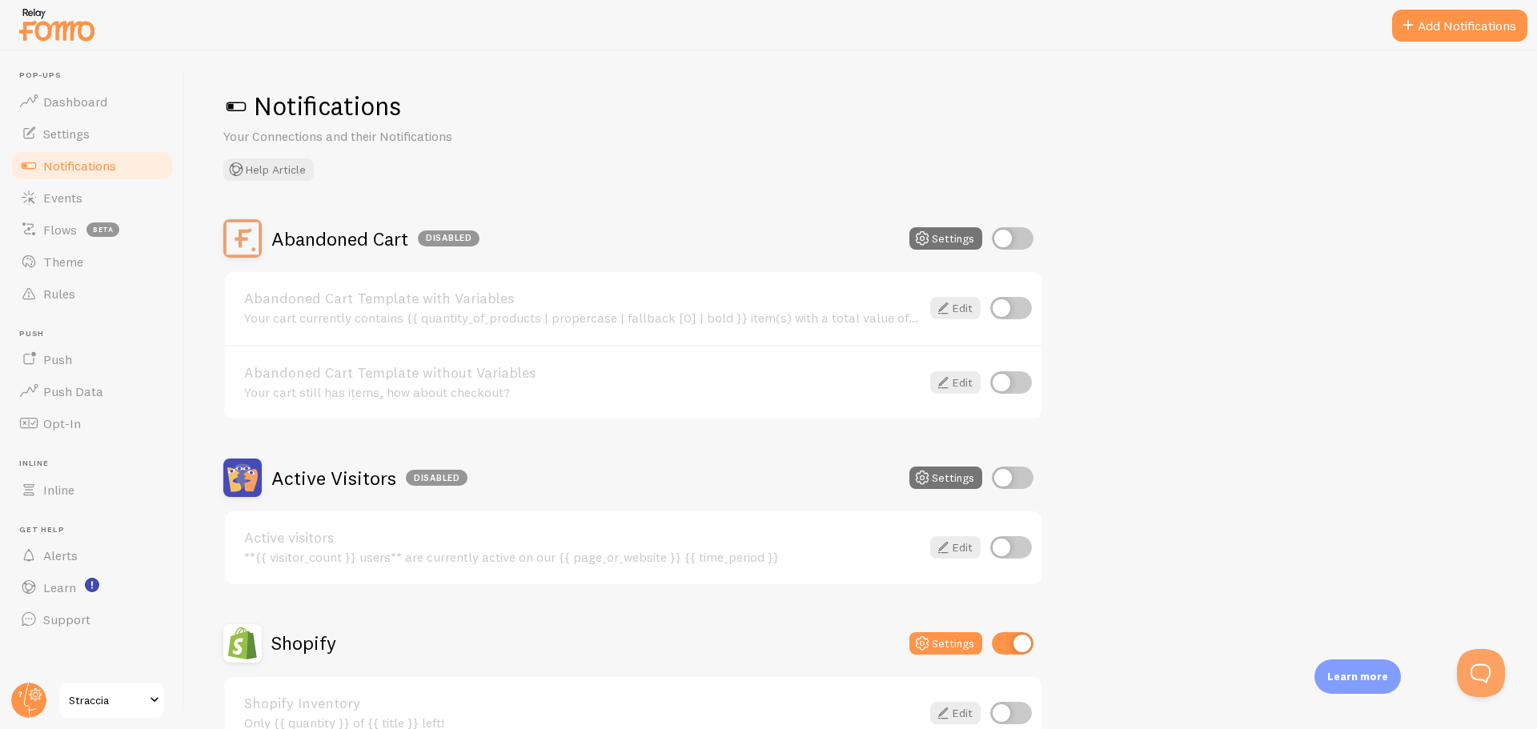
click at [78, 170] on span "Notifications" at bounding box center [79, 166] width 73 height 16
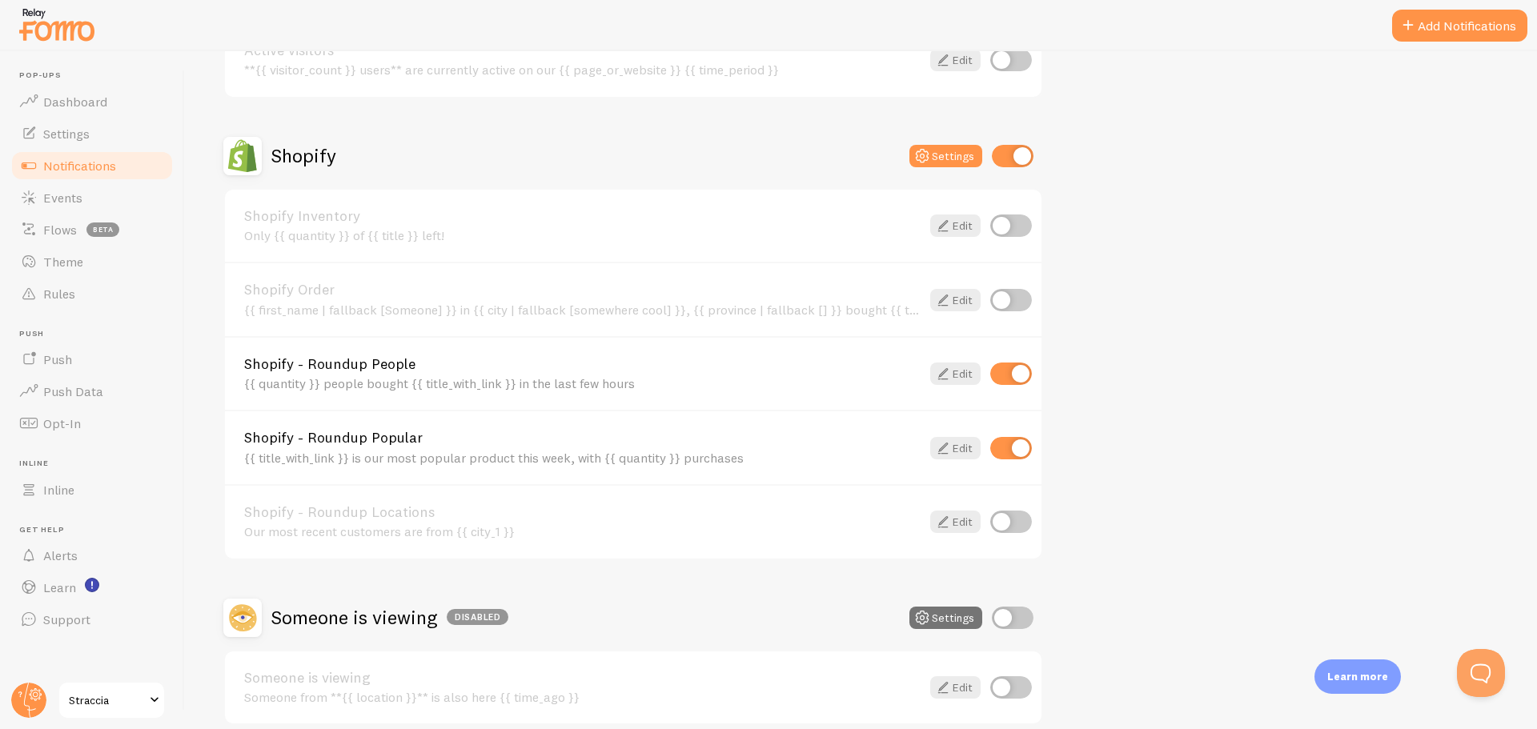
scroll to position [560, 0]
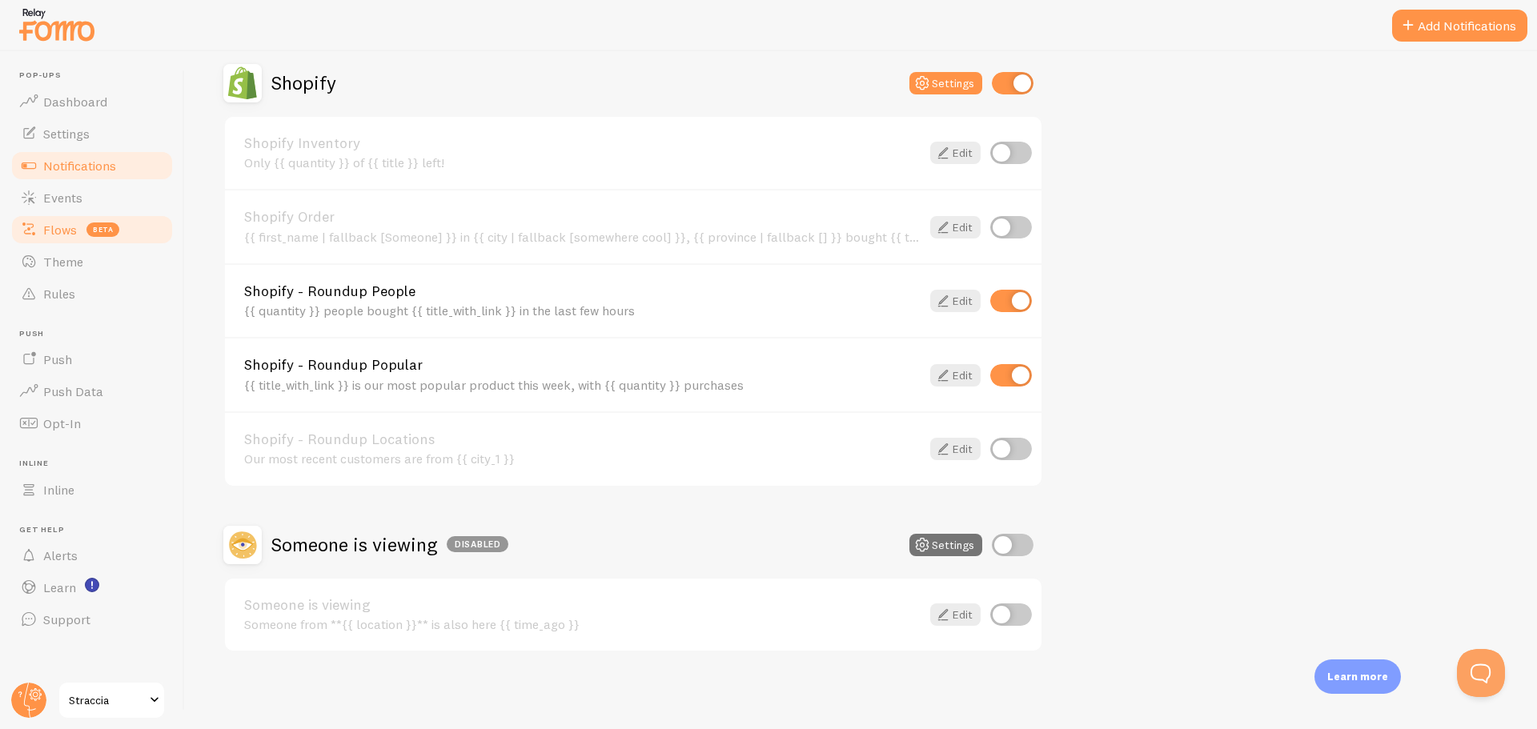
click at [74, 230] on span "Flows" at bounding box center [60, 230] width 34 height 16
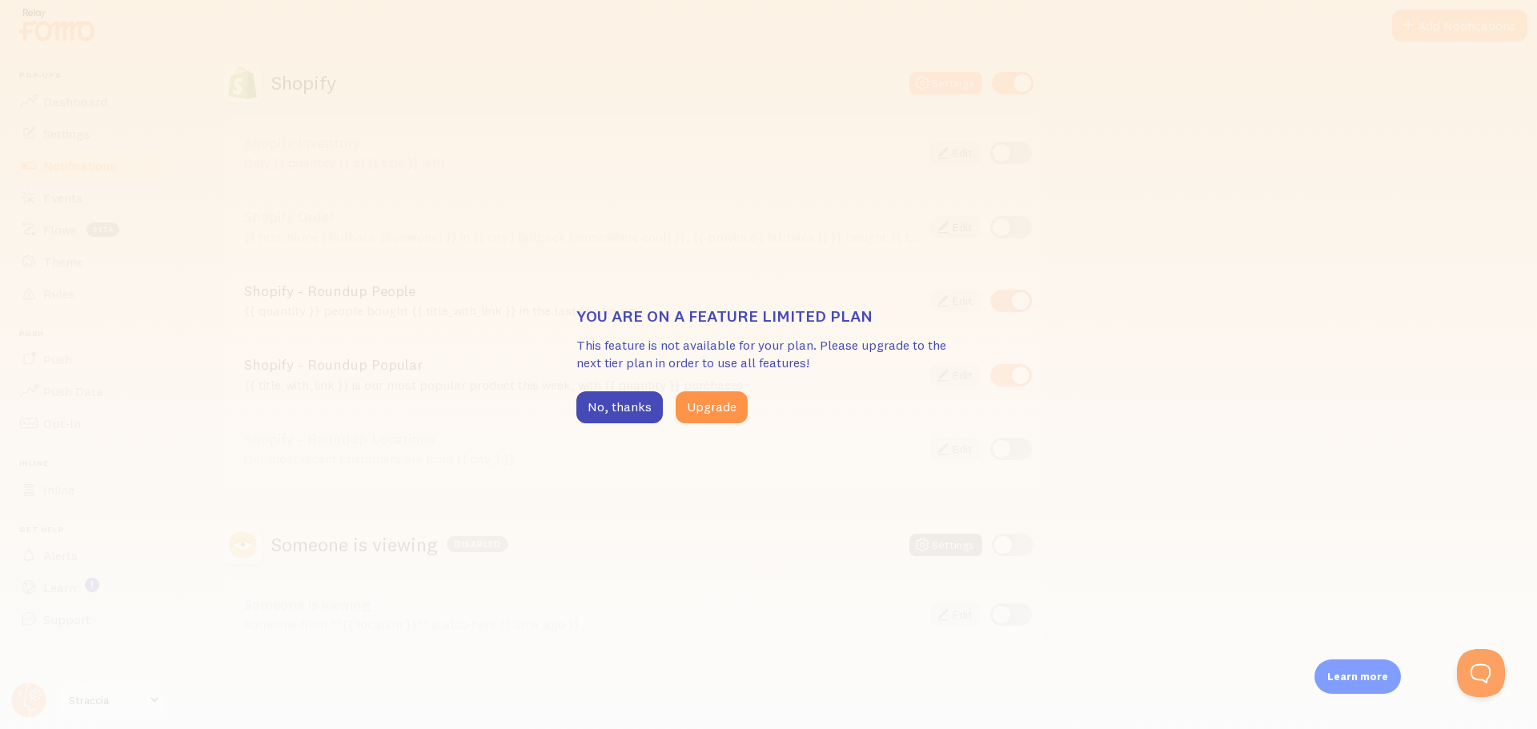
click at [77, 203] on div "You are on a feature limited plan This feature is not available for your plan. …" at bounding box center [768, 364] width 1537 height 729
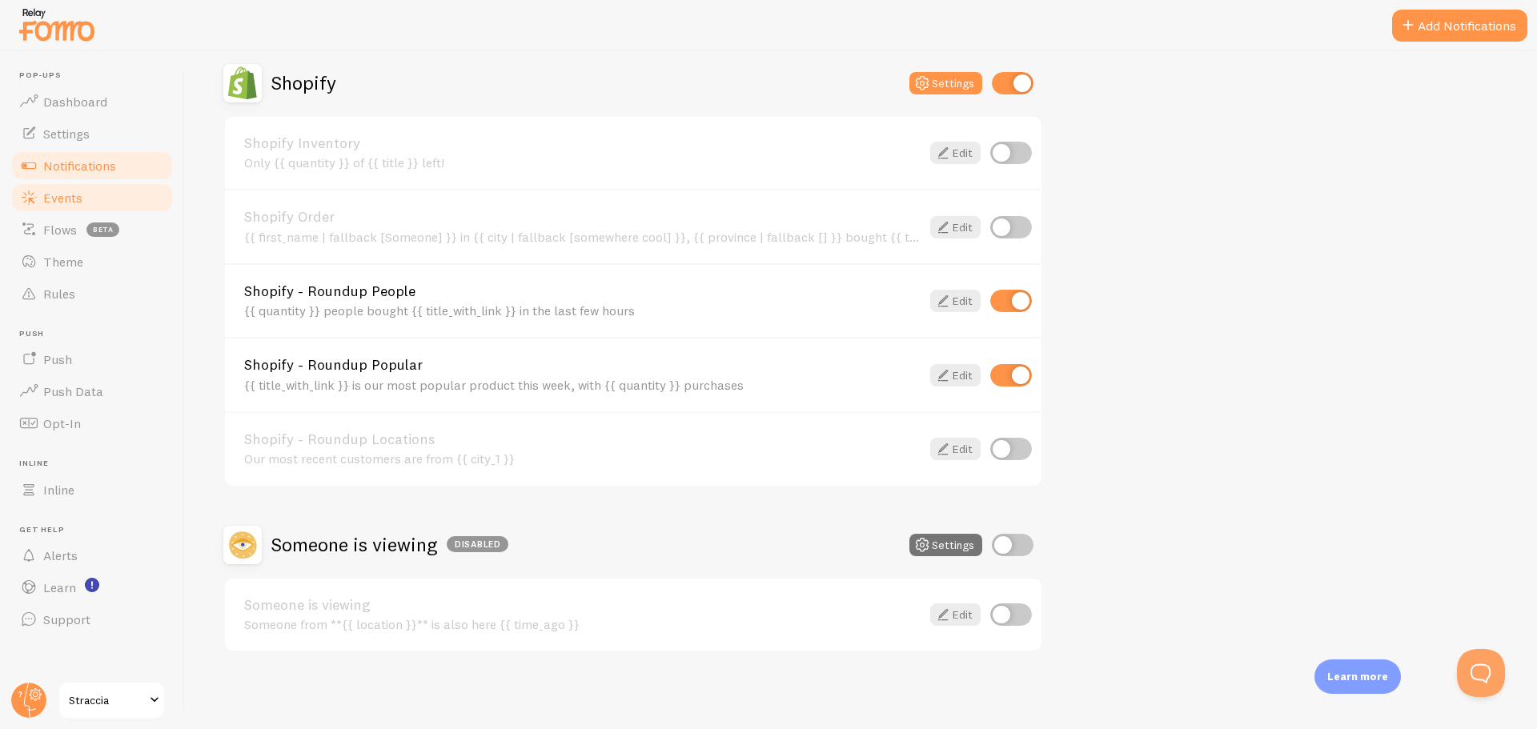
click at [62, 193] on span "Events" at bounding box center [62, 198] width 39 height 16
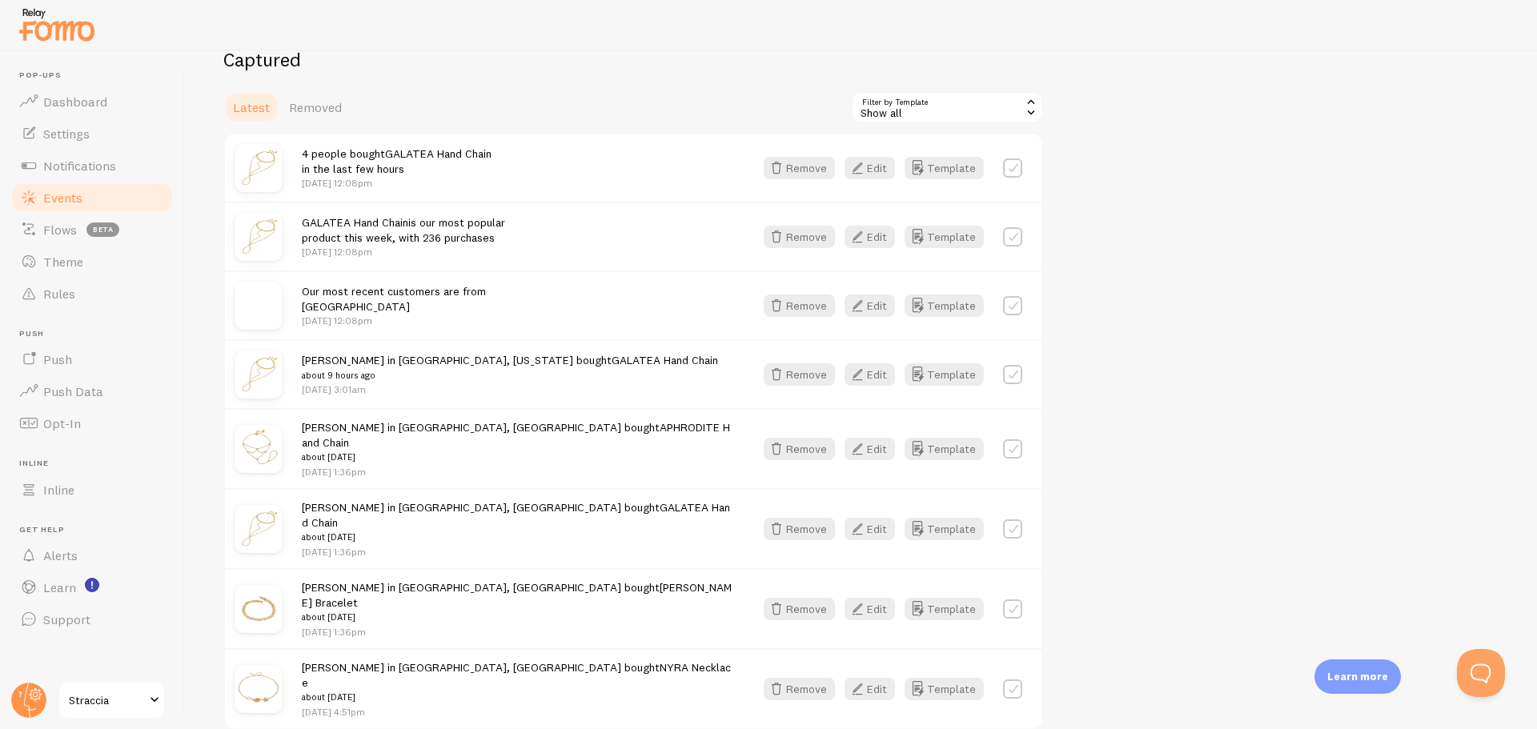
scroll to position [223, 0]
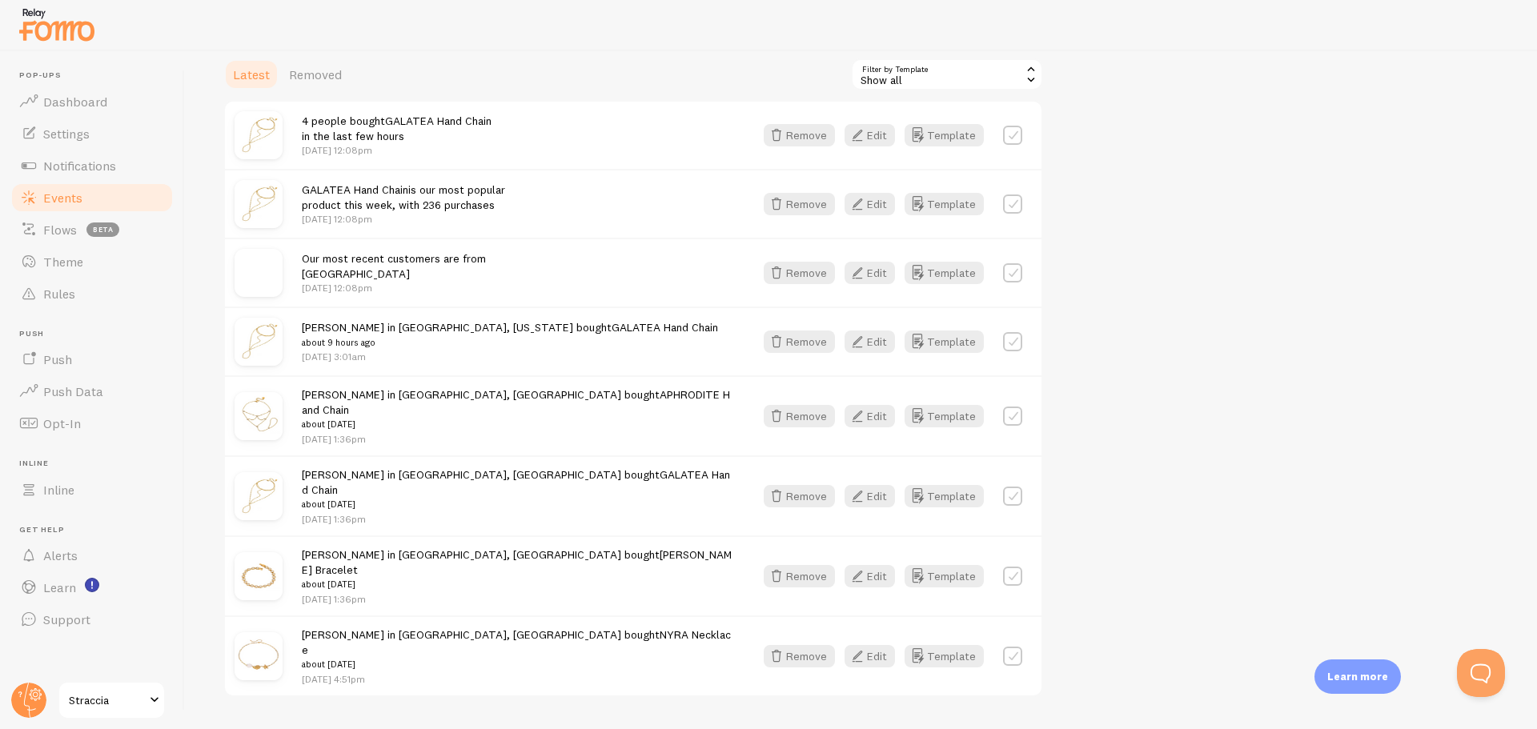
click at [1020, 339] on label at bounding box center [1012, 341] width 19 height 19
checkbox input "true"
drag, startPoint x: 1012, startPoint y: 273, endPoint x: 1014, endPoint y: 287, distance: 14.6
click at [1012, 273] on label at bounding box center [1012, 272] width 19 height 19
checkbox input "true"
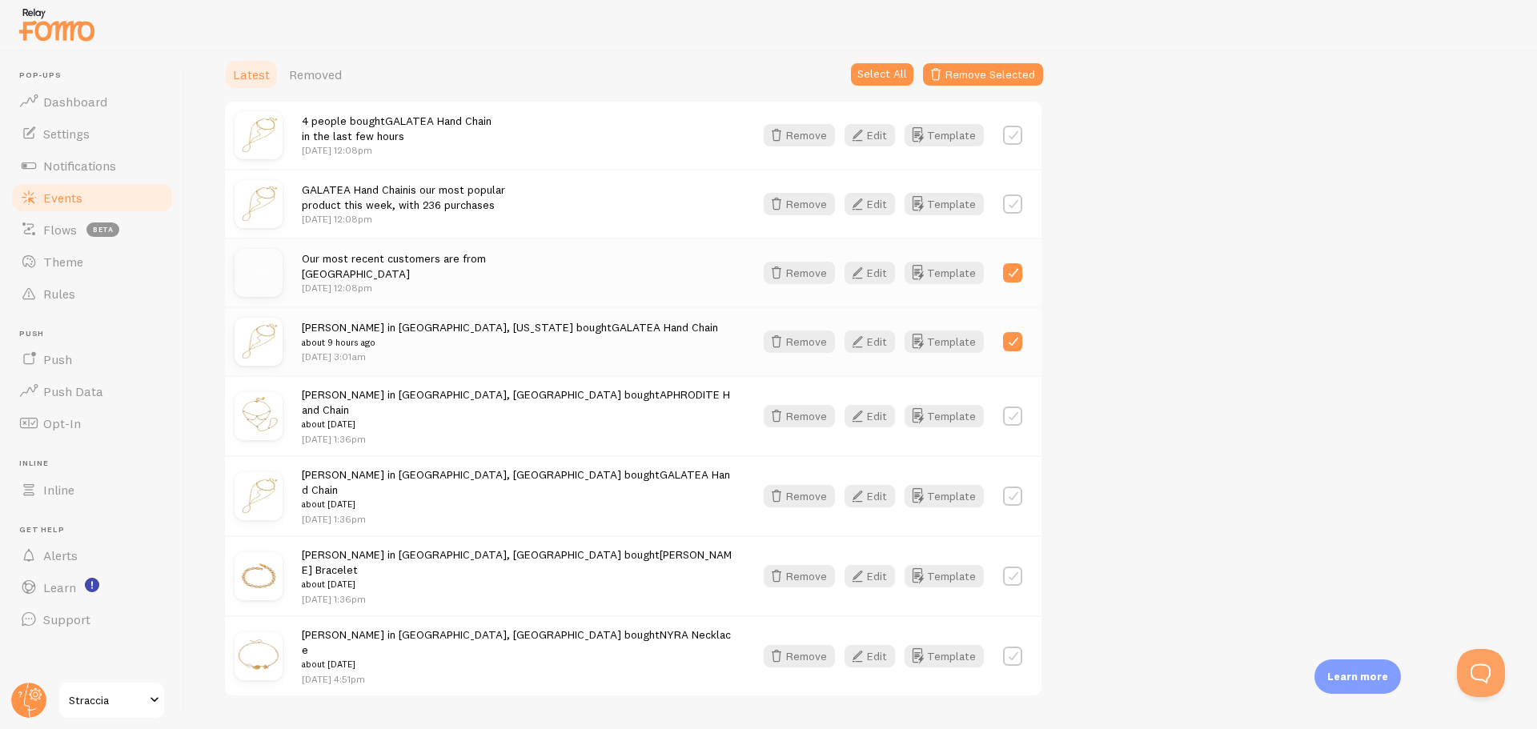
drag, startPoint x: 1019, startPoint y: 412, endPoint x: 1025, endPoint y: 453, distance: 41.3
click at [1019, 413] on label at bounding box center [1012, 416] width 19 height 19
checkbox input "true"
drag, startPoint x: 1023, startPoint y: 486, endPoint x: 1018, endPoint y: 508, distance: 22.9
click at [1022, 486] on div "Remove Edit Template" at bounding box center [893, 496] width 278 height 22
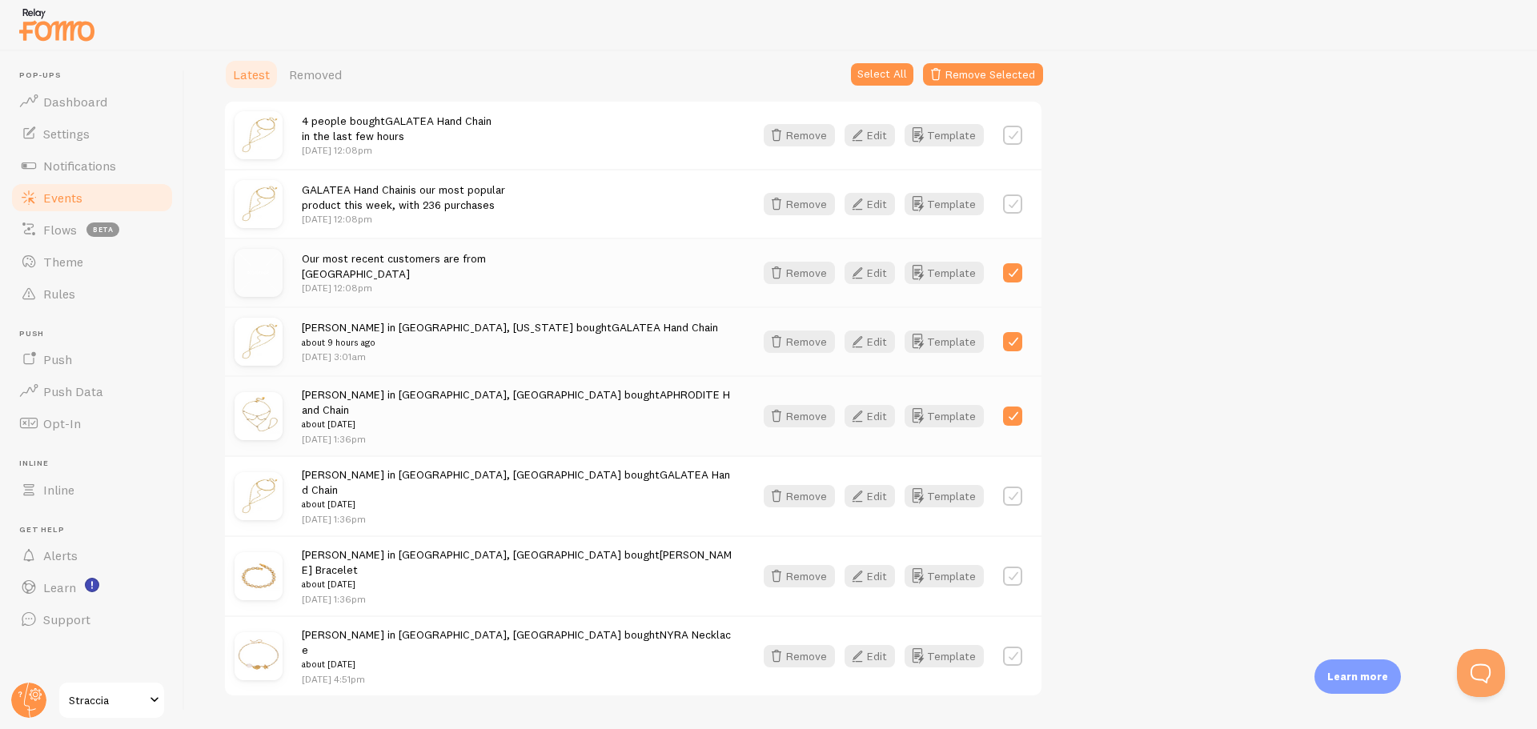
click at [1011, 535] on div "[PERSON_NAME] in [GEOGRAPHIC_DATA], [GEOGRAPHIC_DATA] bought [PERSON_NAME] abou…" at bounding box center [633, 575] width 816 height 80
click at [1013, 489] on div at bounding box center [1012, 496] width 19 height 22
click at [1009, 567] on label at bounding box center [1012, 576] width 19 height 19
checkbox input "true"
click at [1013, 490] on div at bounding box center [1012, 496] width 19 height 22
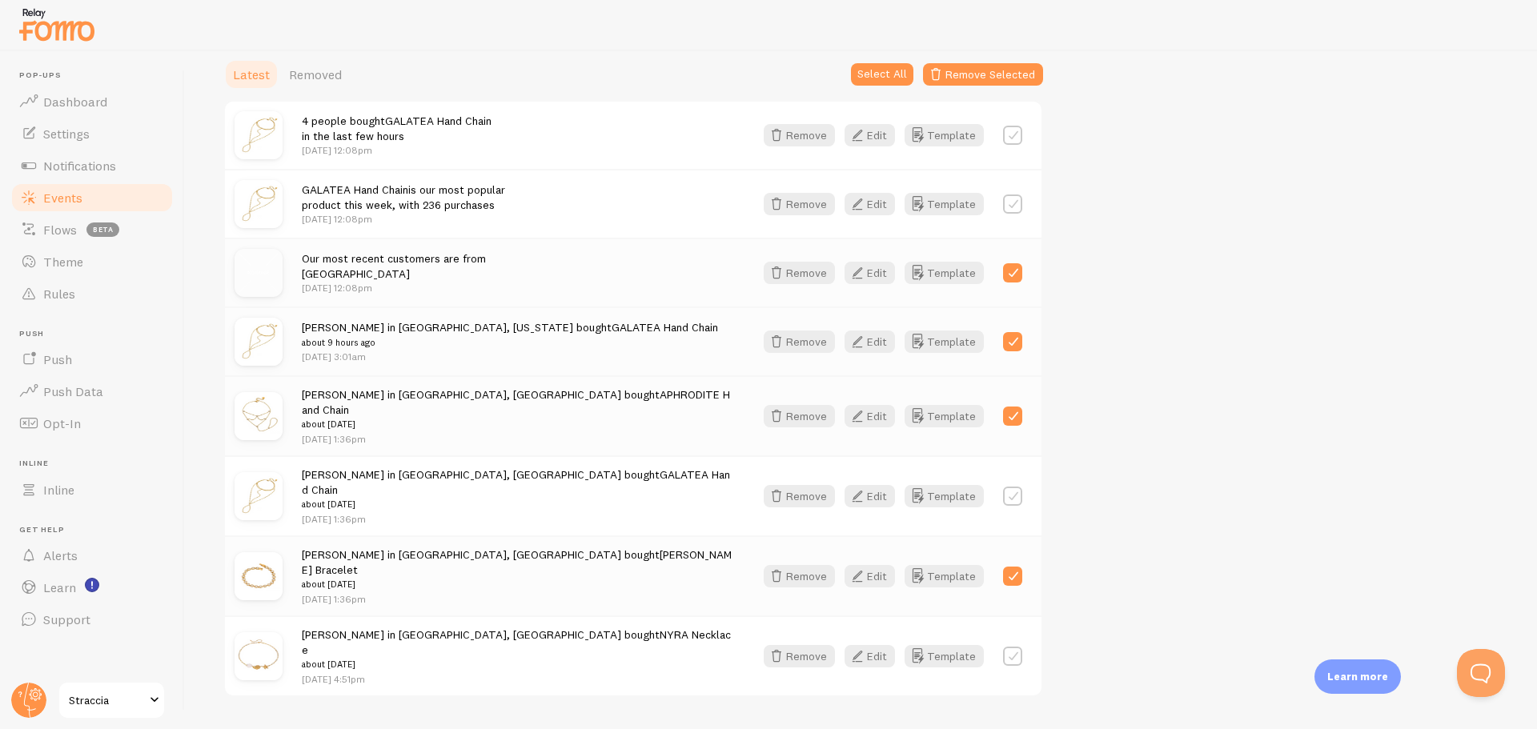
click at [1014, 487] on label at bounding box center [1012, 496] width 19 height 19
checkbox input "true"
click at [1012, 647] on label at bounding box center [1012, 656] width 19 height 19
checkbox input "true"
click at [991, 86] on div "Latest Removed Select All Remove Selected" at bounding box center [633, 74] width 820 height 32
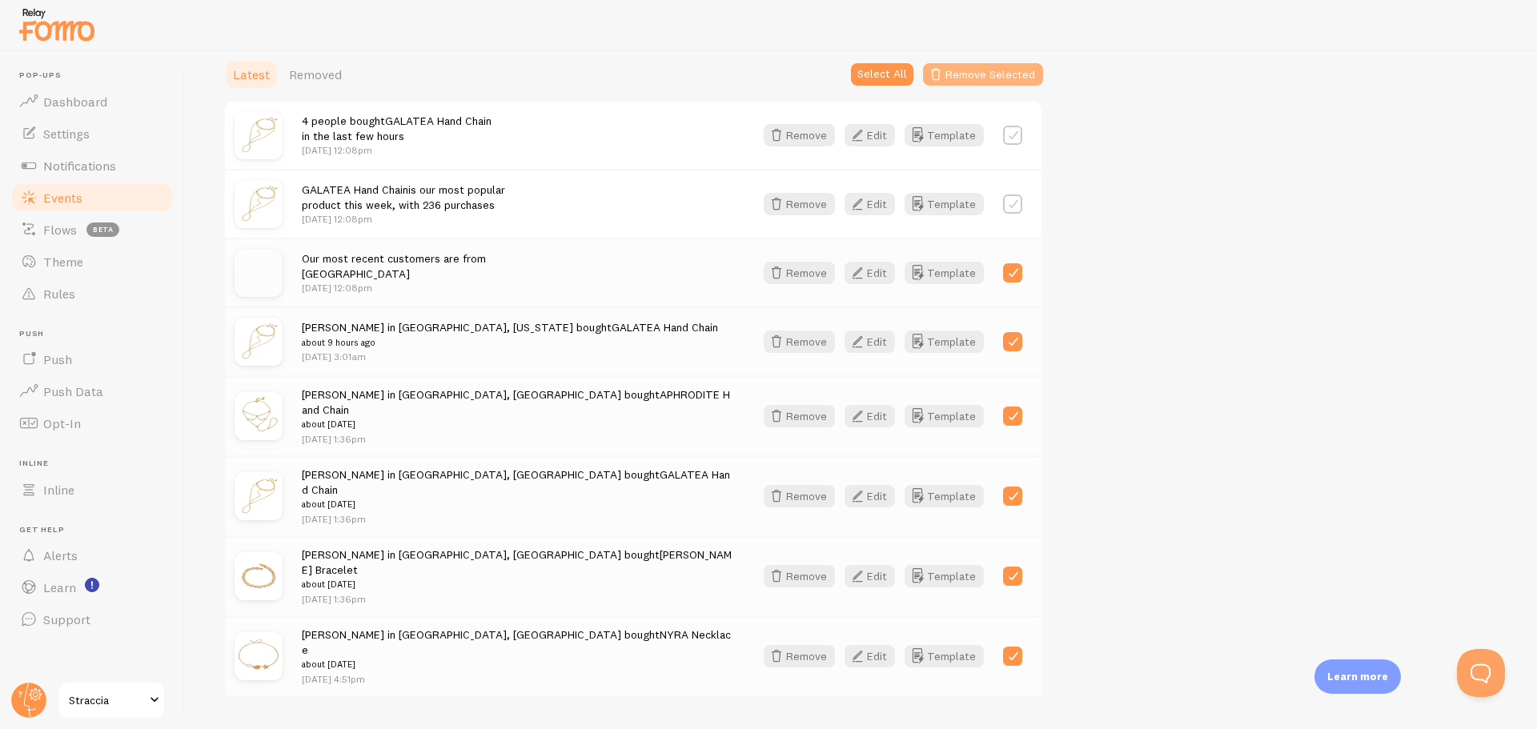
click at [990, 82] on button "Remove Selected" at bounding box center [983, 74] width 120 height 22
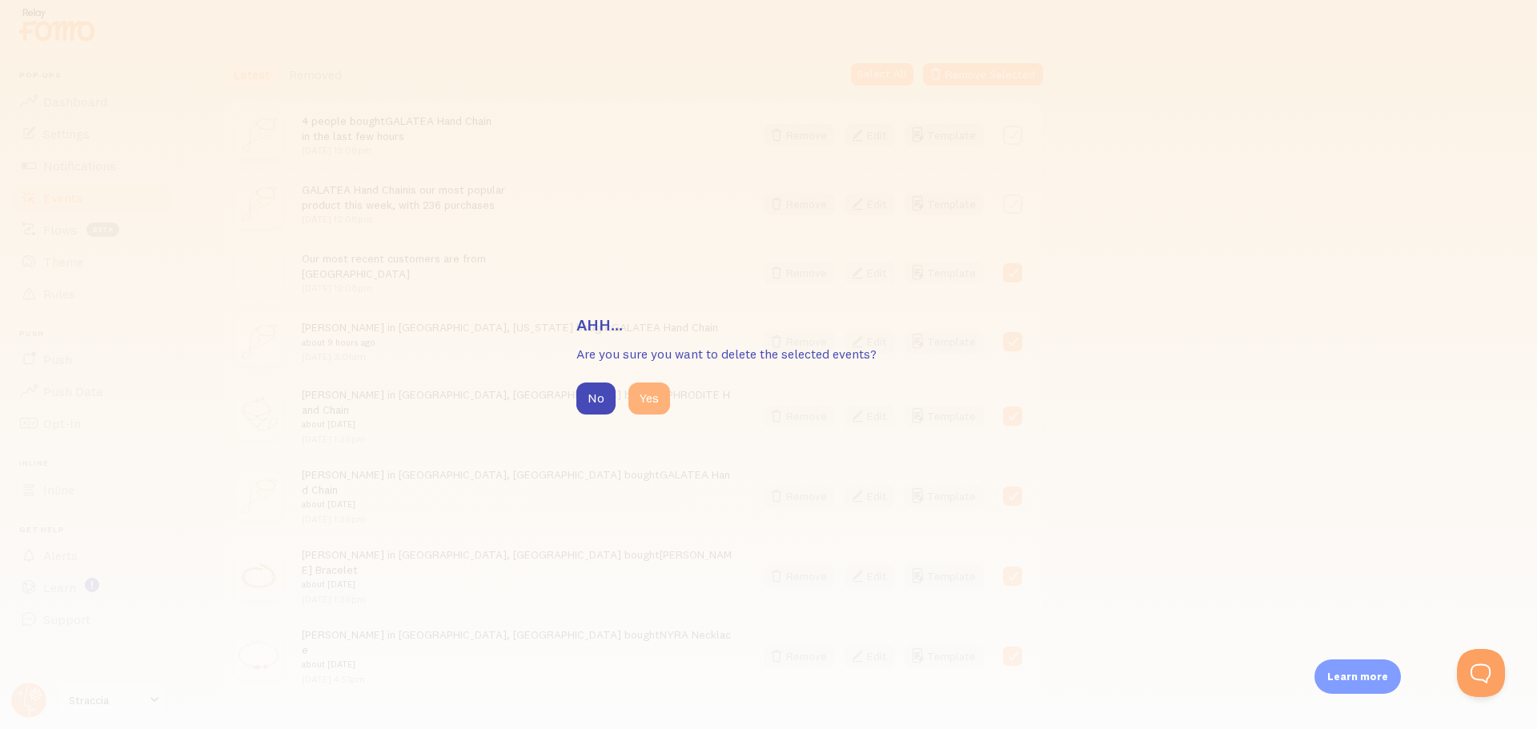
click at [652, 400] on button "Yes" at bounding box center [649, 399] width 42 height 32
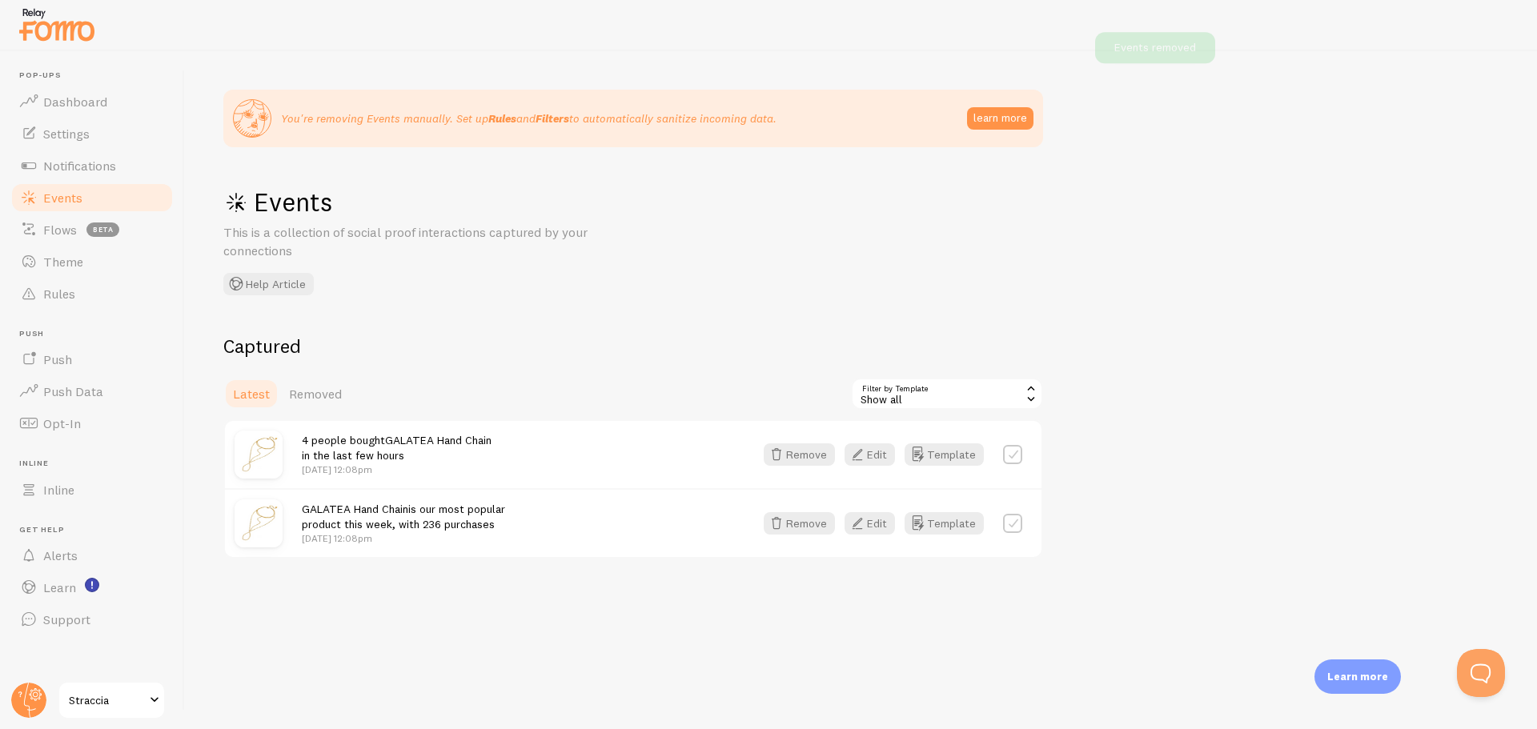
scroll to position [0, 0]
click at [120, 154] on link "Notifications" at bounding box center [92, 166] width 165 height 32
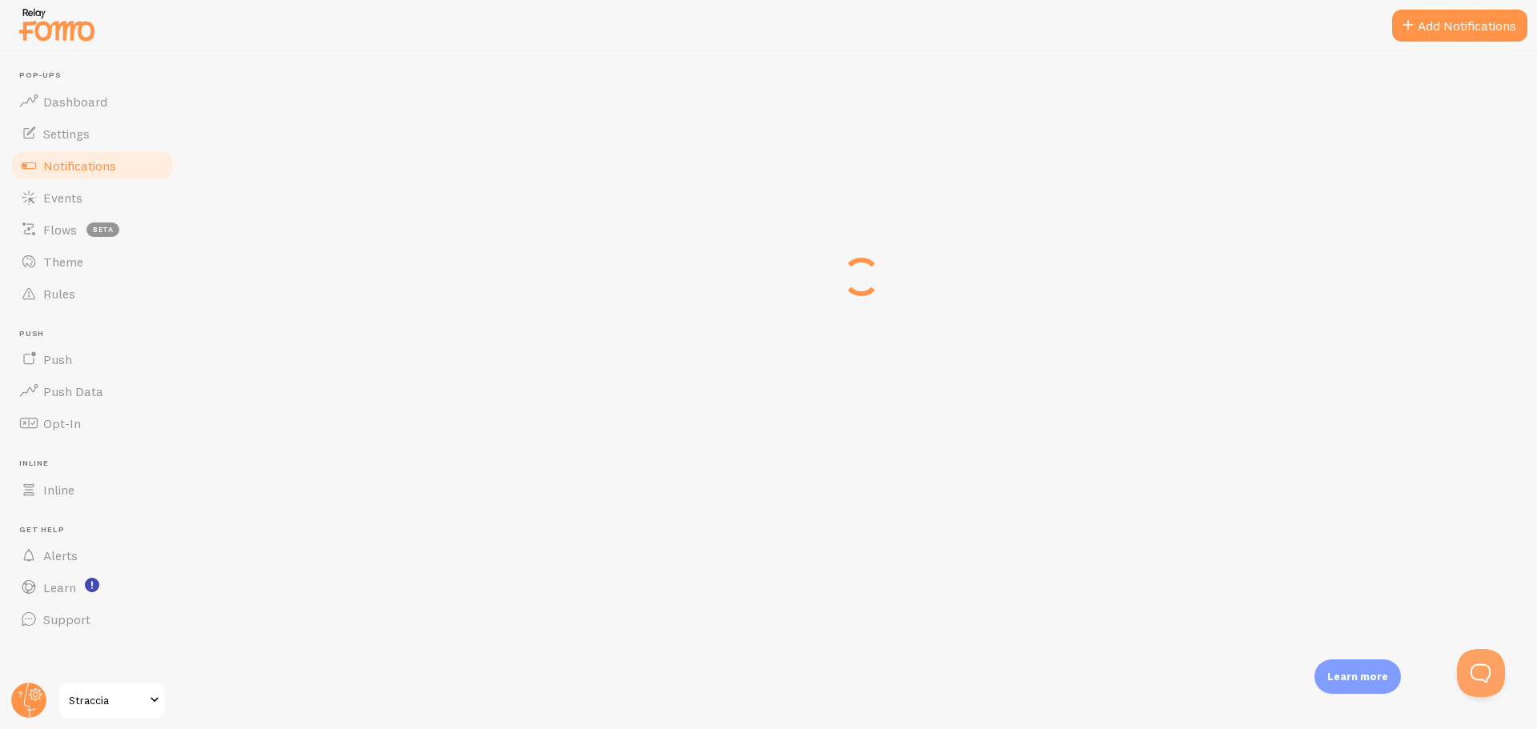
scroll to position [480, 0]
